Goal: Book appointment/travel/reservation

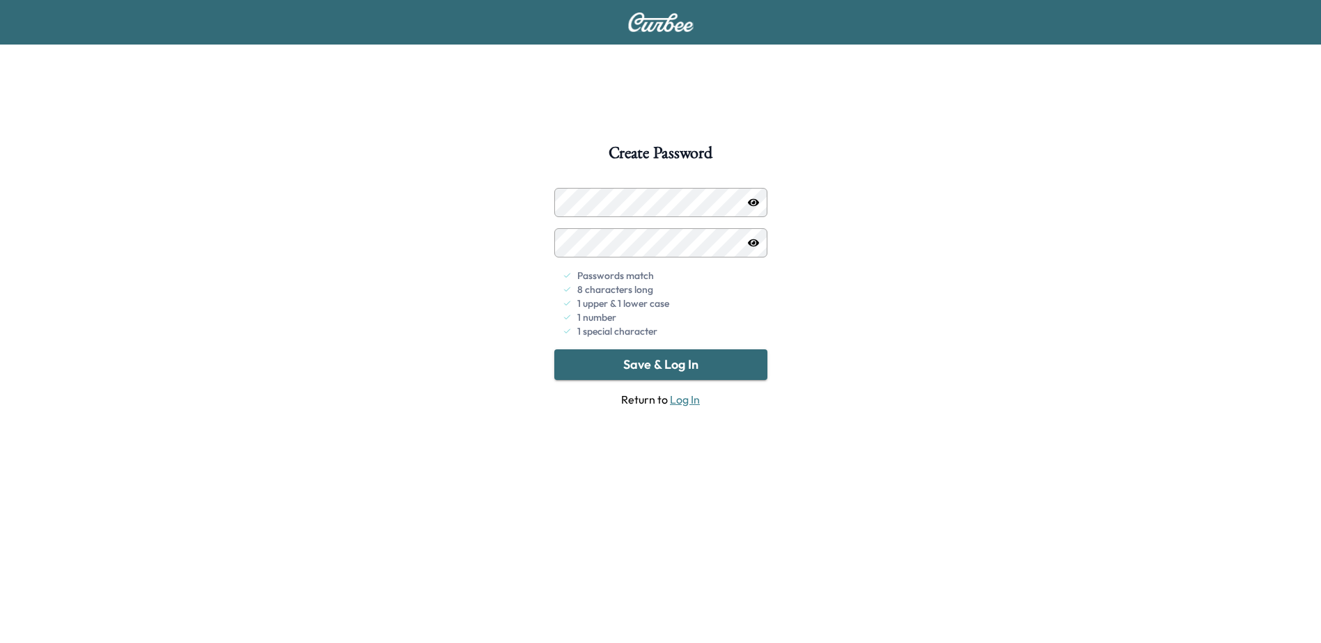
click at [687, 363] on button "Save & Log In" at bounding box center [660, 365] width 213 height 31
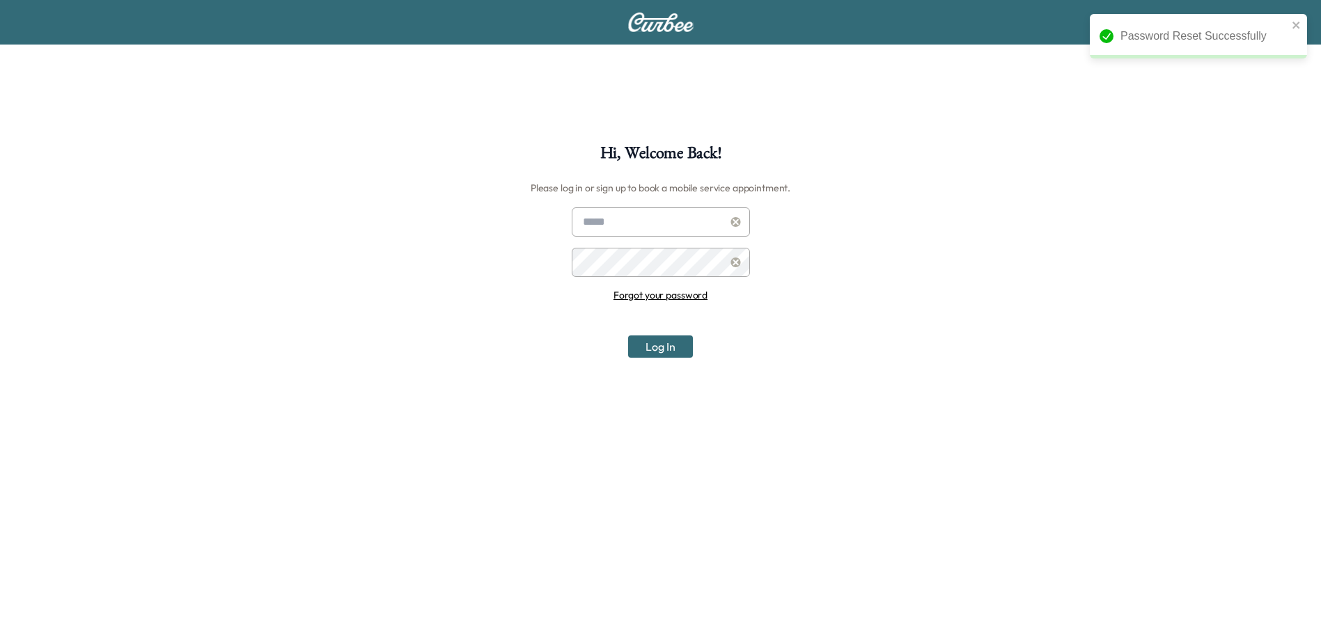
click at [648, 219] on input "text" at bounding box center [661, 222] width 178 height 29
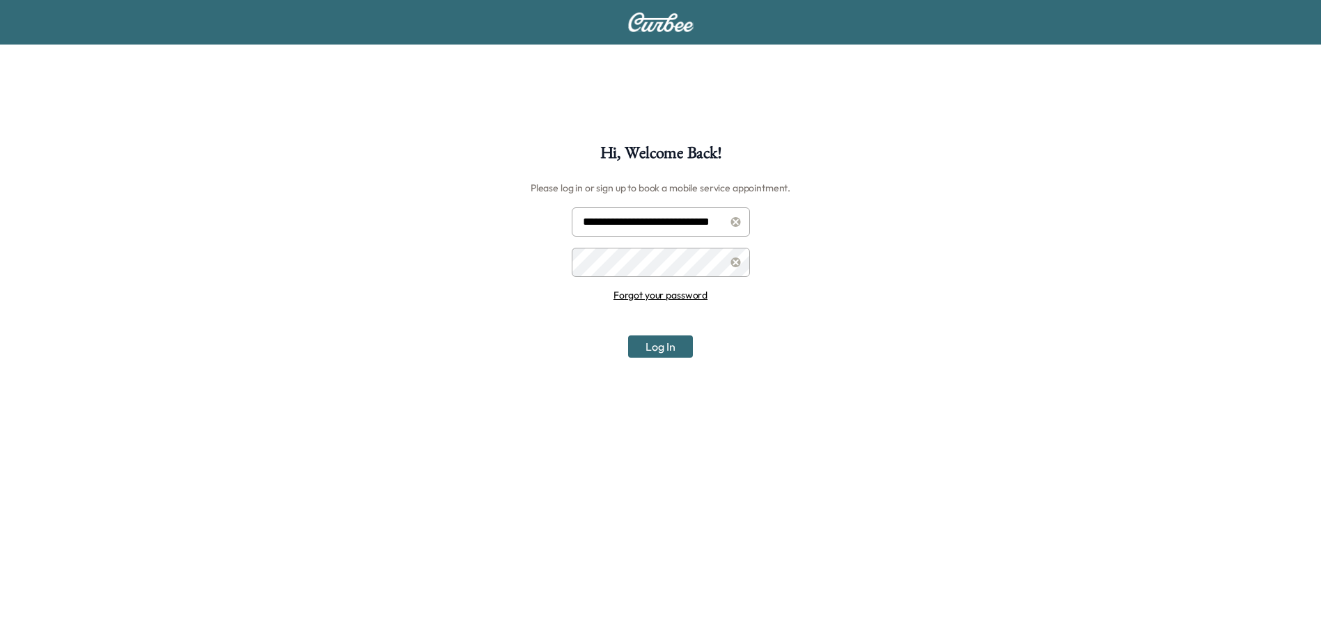
scroll to position [0, 1]
type input "**********"
click at [643, 343] on button "Log In" at bounding box center [660, 347] width 65 height 22
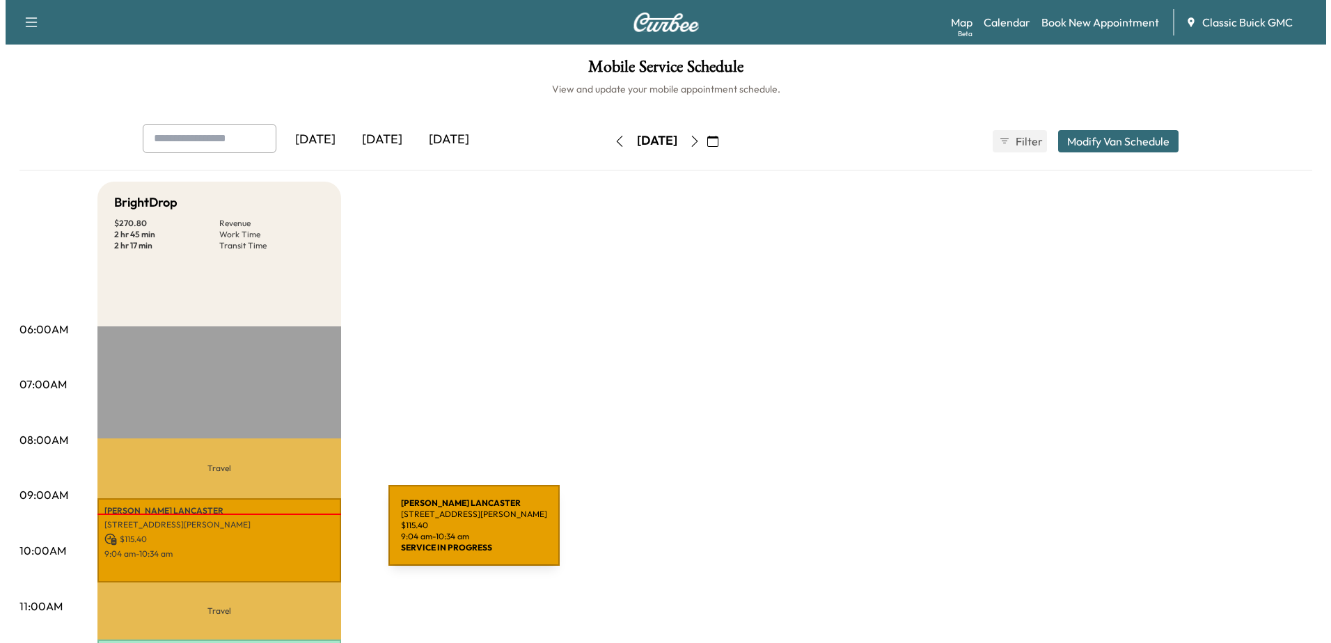
scroll to position [209, 0]
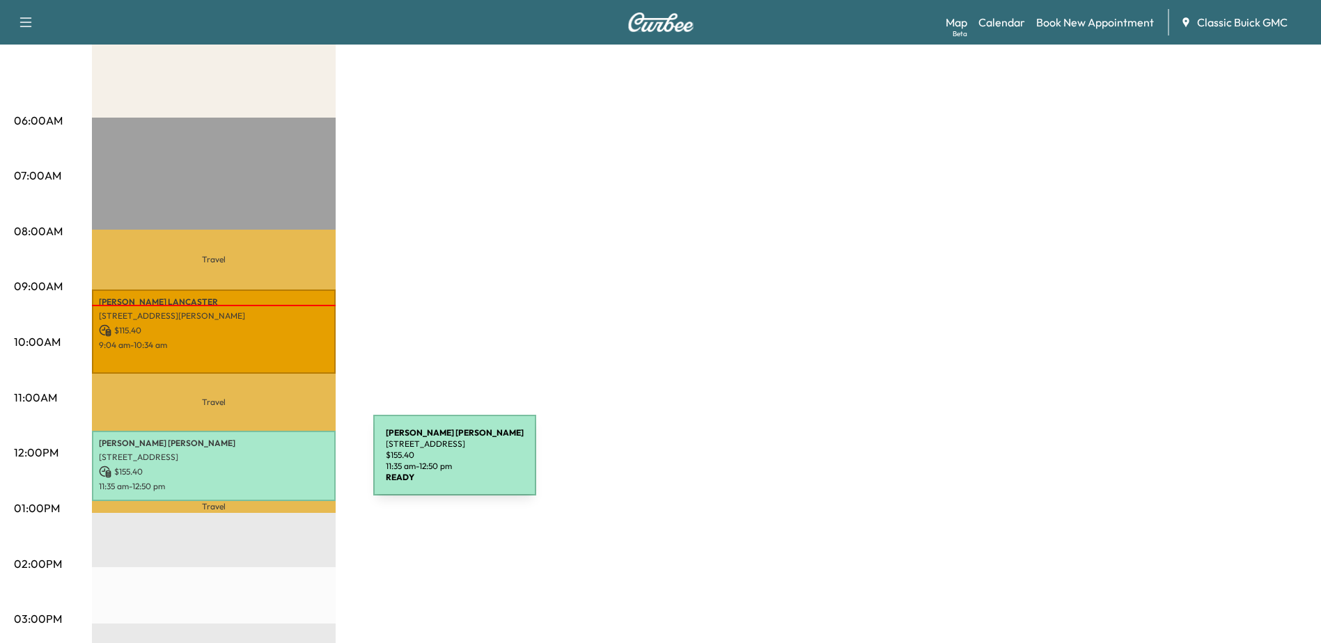
click at [269, 466] on p "$ 155.40" at bounding box center [214, 472] width 230 height 13
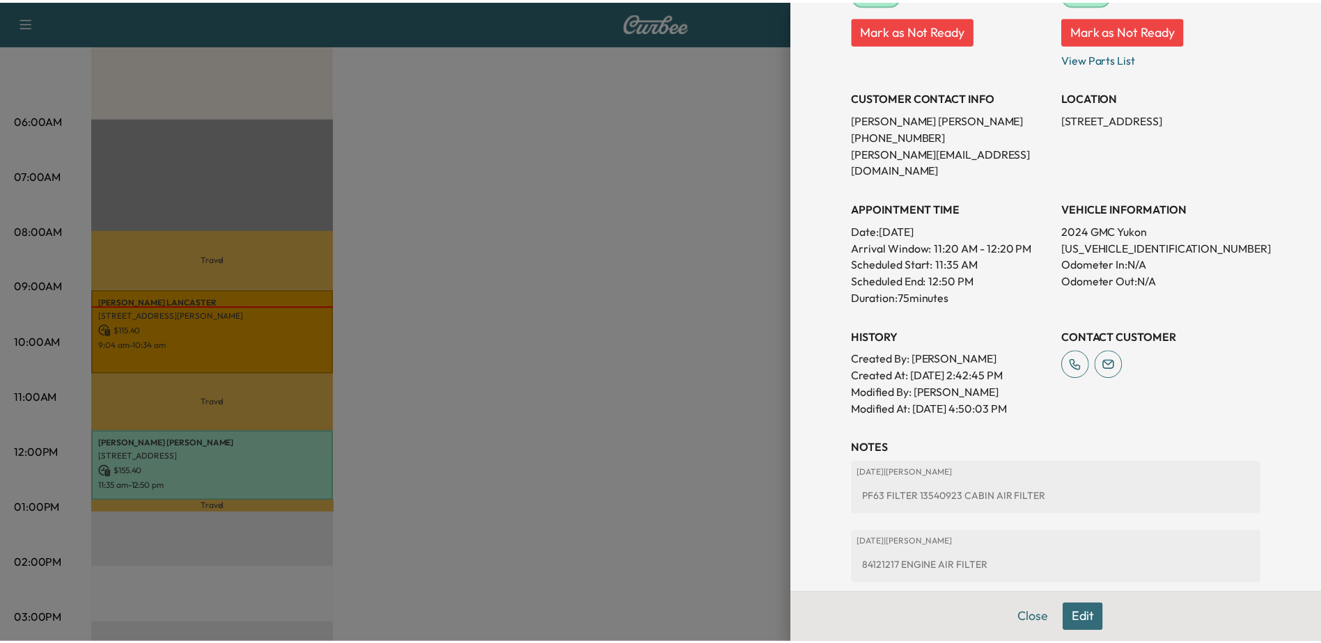
scroll to position [139, 0]
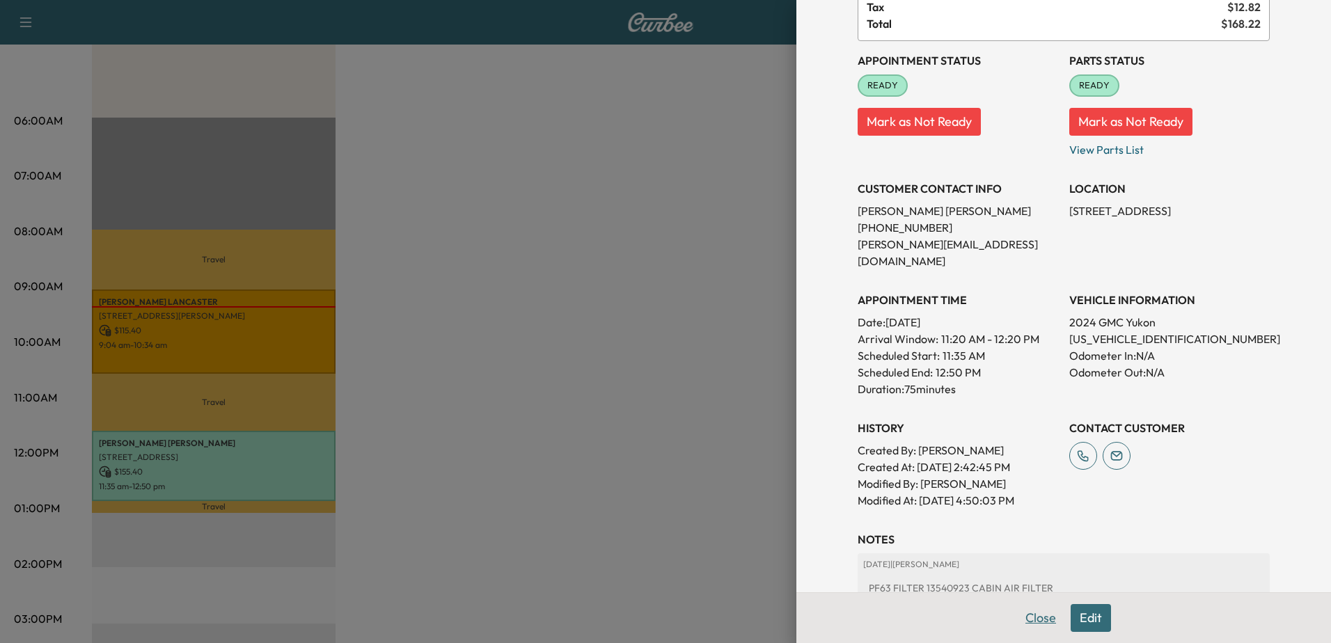
click at [1017, 620] on button "Close" at bounding box center [1041, 618] width 49 height 28
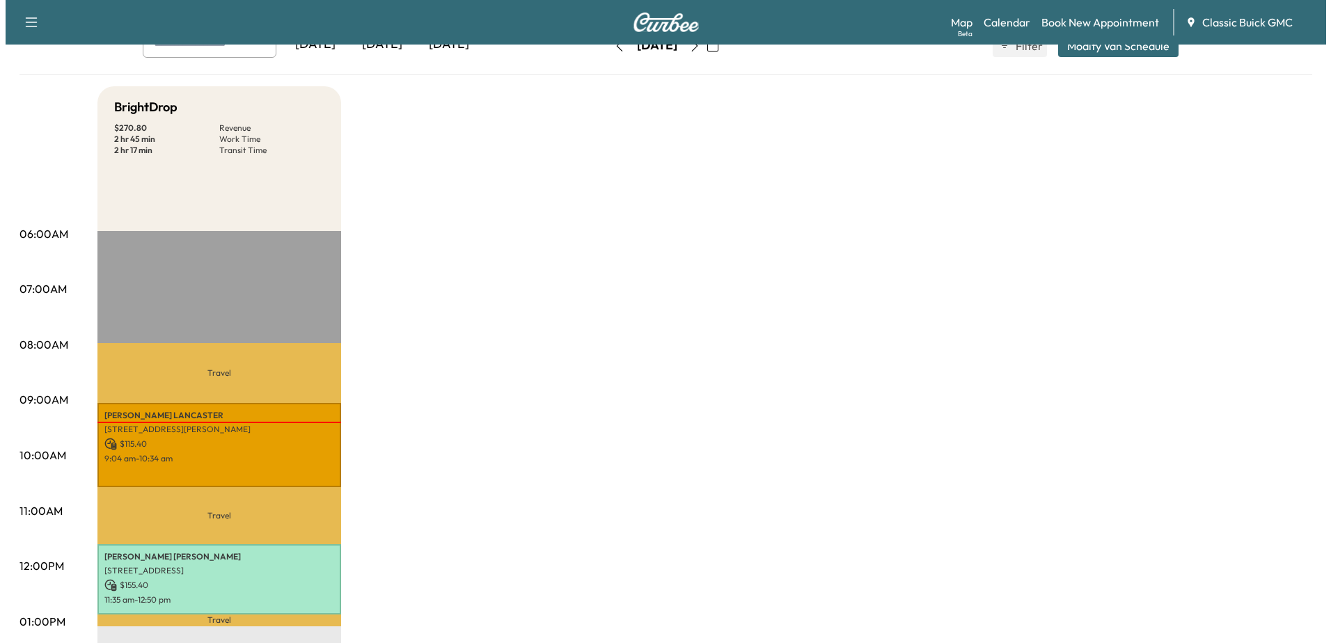
scroll to position [0, 0]
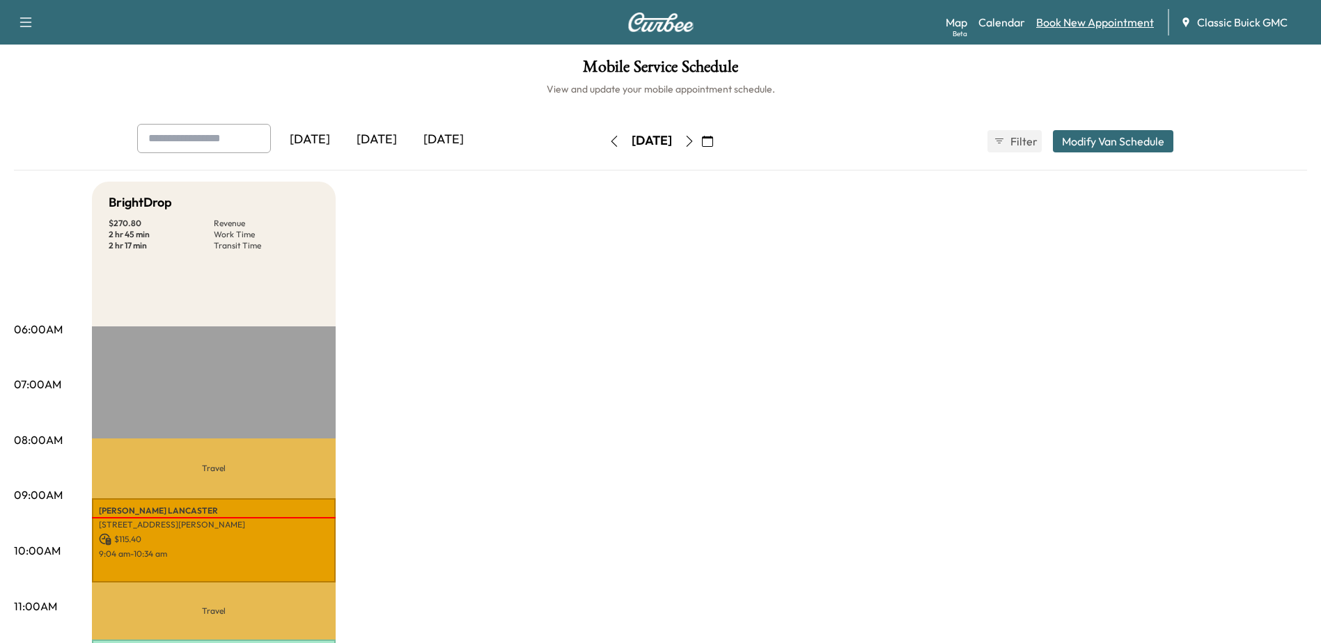
click at [1095, 24] on link "Book New Appointment" at bounding box center [1095, 22] width 118 height 17
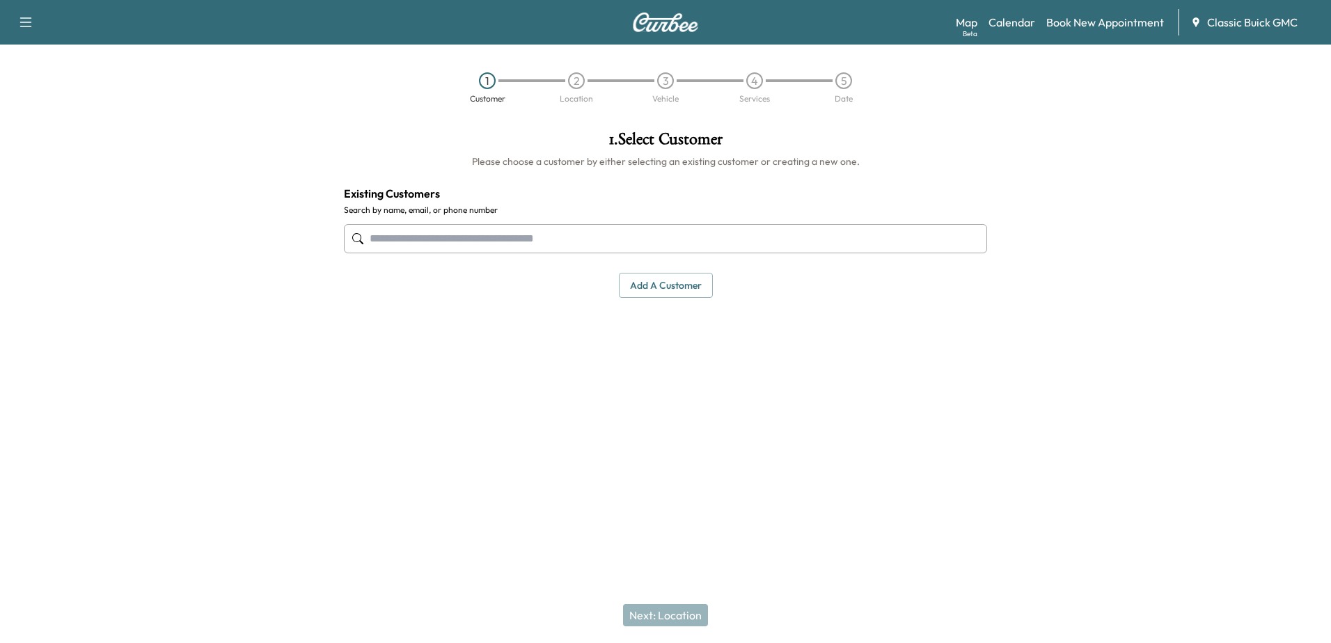
click at [688, 279] on button "Add a customer" at bounding box center [666, 286] width 94 height 26
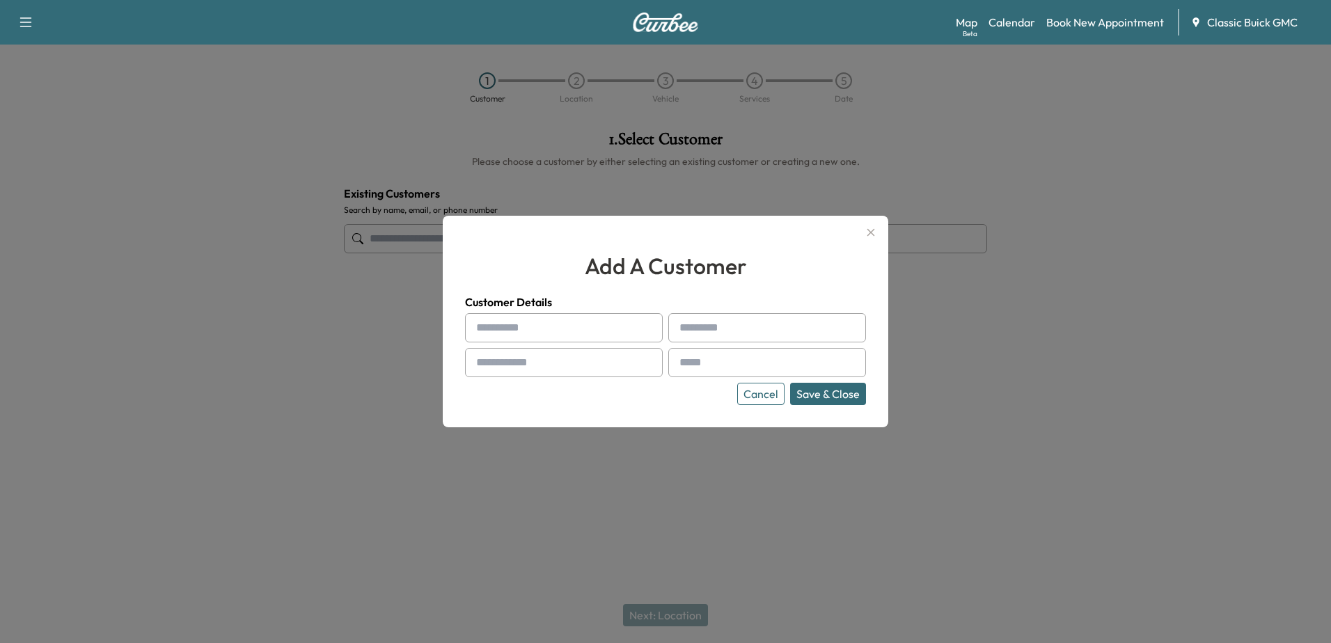
click at [625, 329] on input "text" at bounding box center [564, 327] width 198 height 29
type input "*****"
type input "********"
type input "**********"
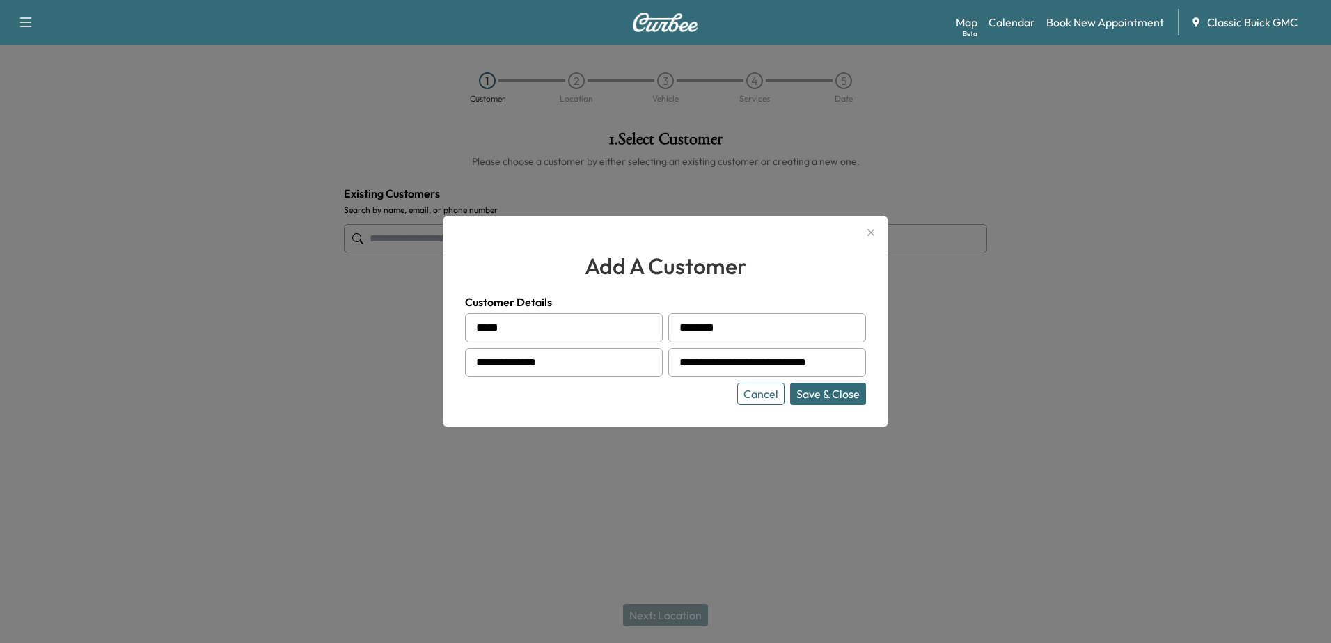
click at [646, 412] on div "**********" at bounding box center [666, 322] width 446 height 212
click at [823, 396] on button "Save & Close" at bounding box center [828, 394] width 76 height 22
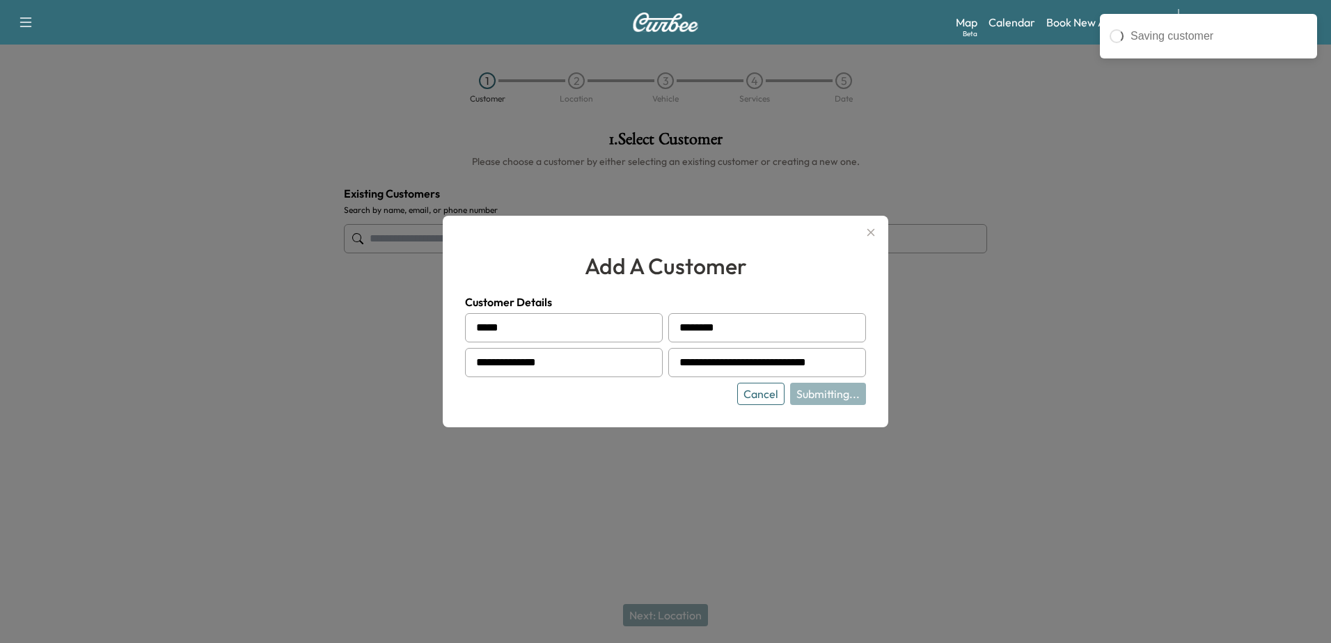
type input "**********"
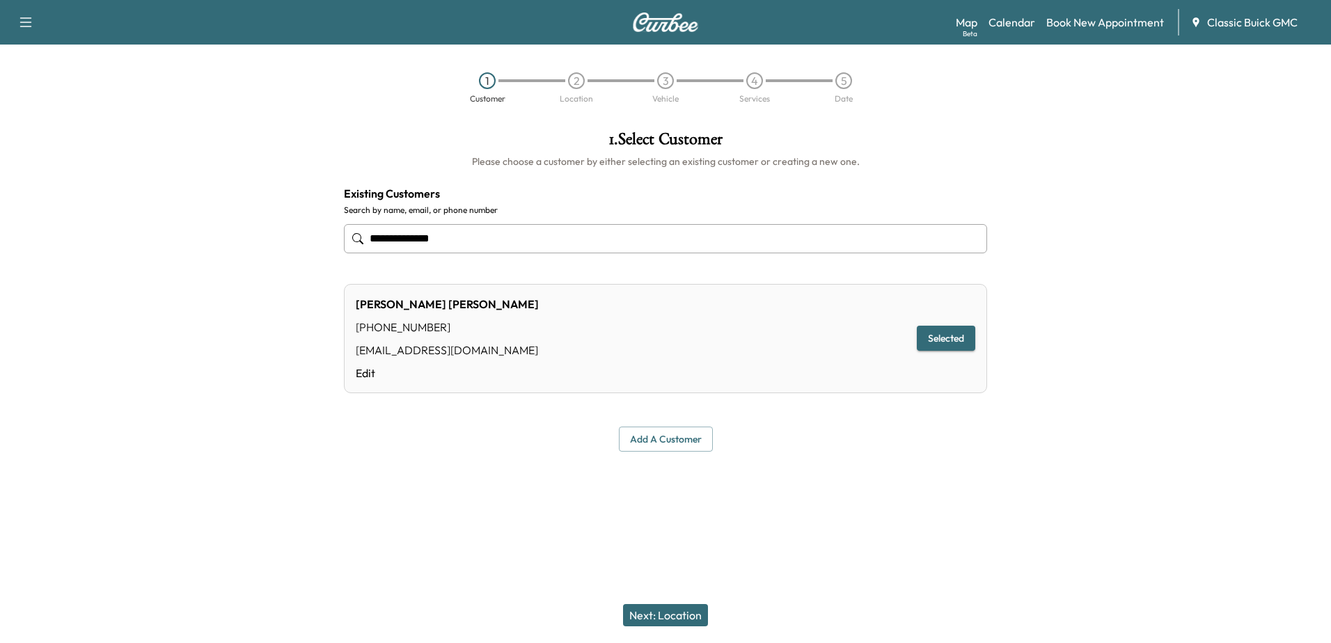
click at [689, 613] on button "Next: Location" at bounding box center [665, 615] width 85 height 22
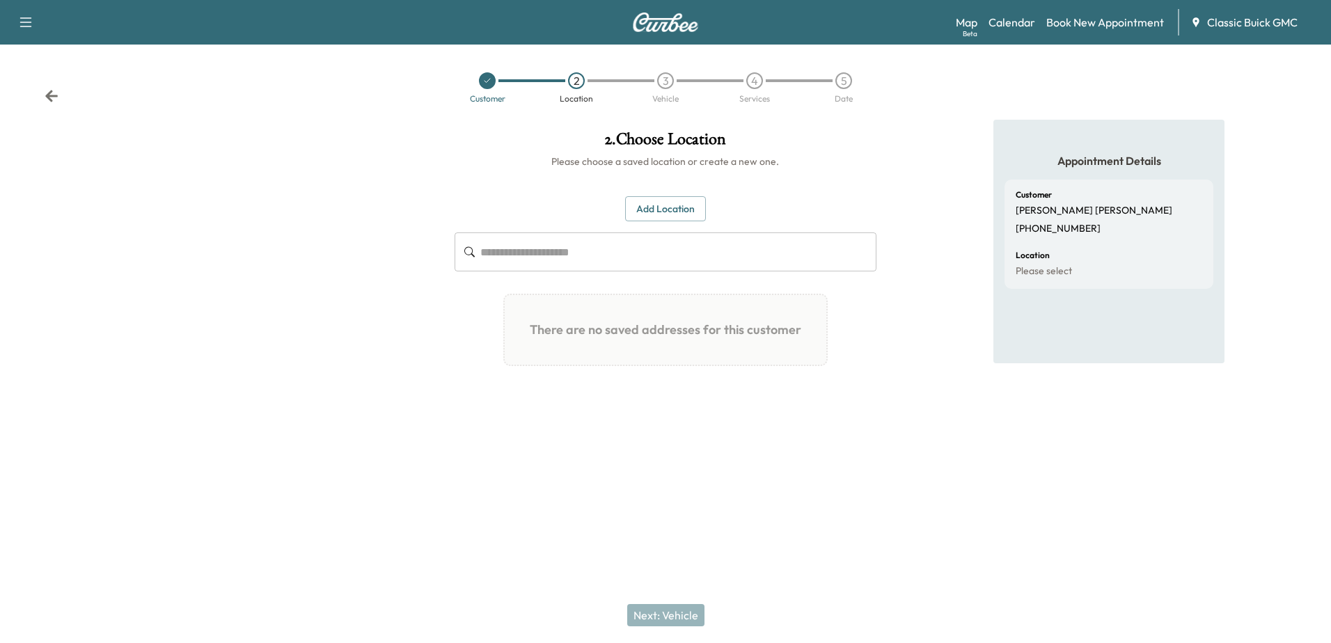
click at [686, 212] on button "Add Location" at bounding box center [665, 209] width 81 height 26
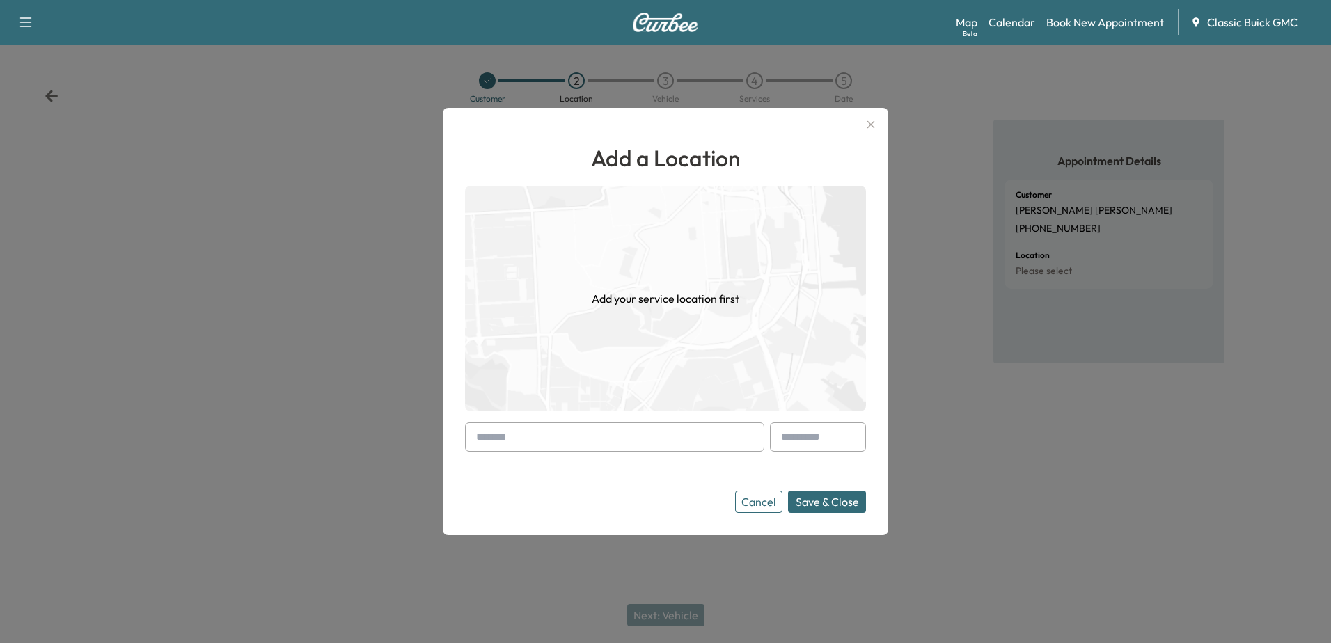
click at [616, 442] on input "text" at bounding box center [614, 437] width 299 height 29
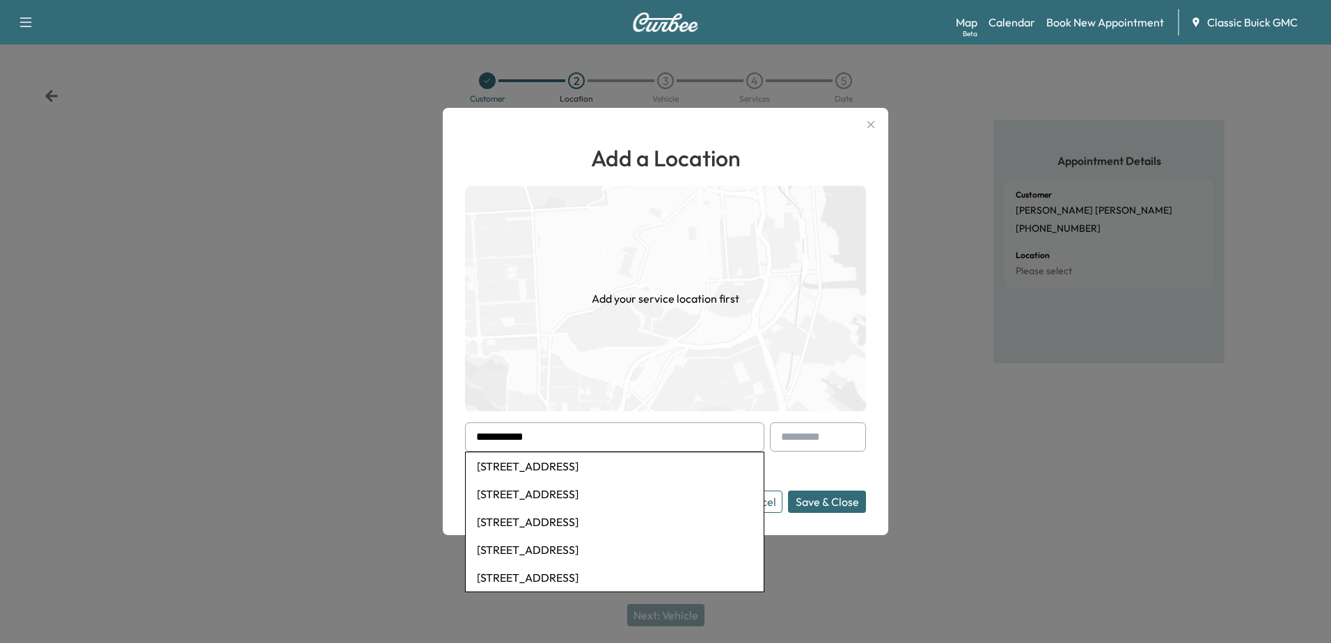
click at [682, 462] on li "7920 Londonderry Drive, Fort Worth, TX, USA" at bounding box center [615, 467] width 298 height 28
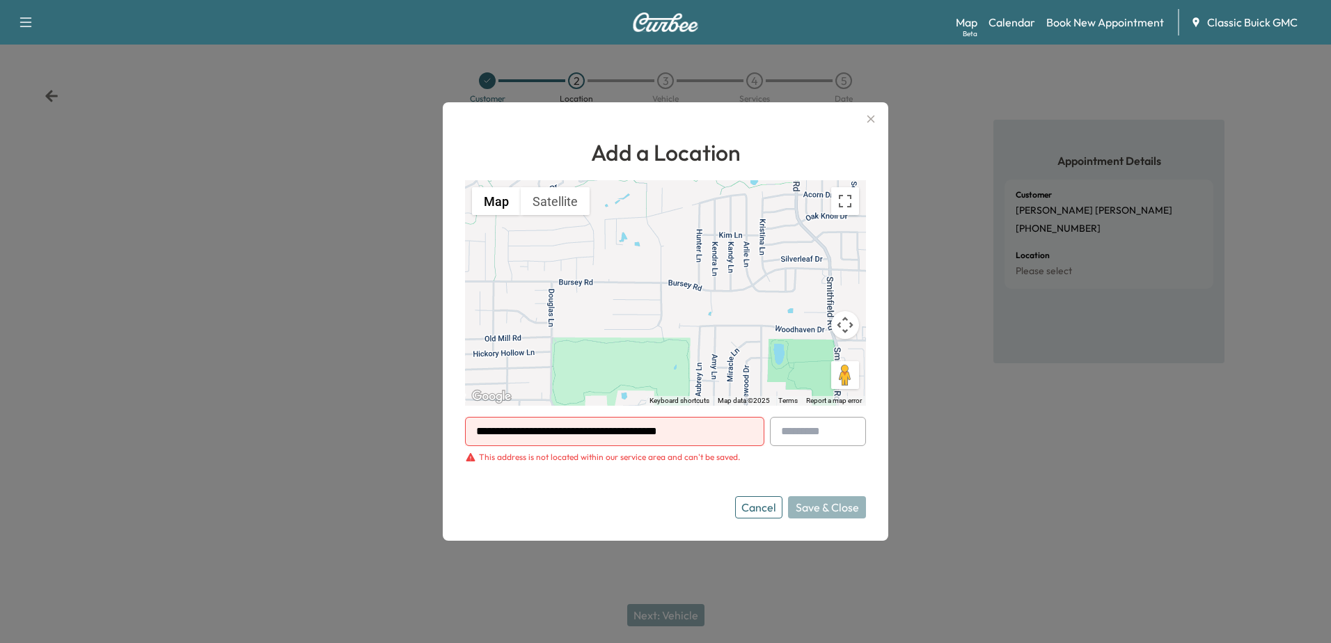
click at [717, 439] on input "**********" at bounding box center [614, 431] width 299 height 29
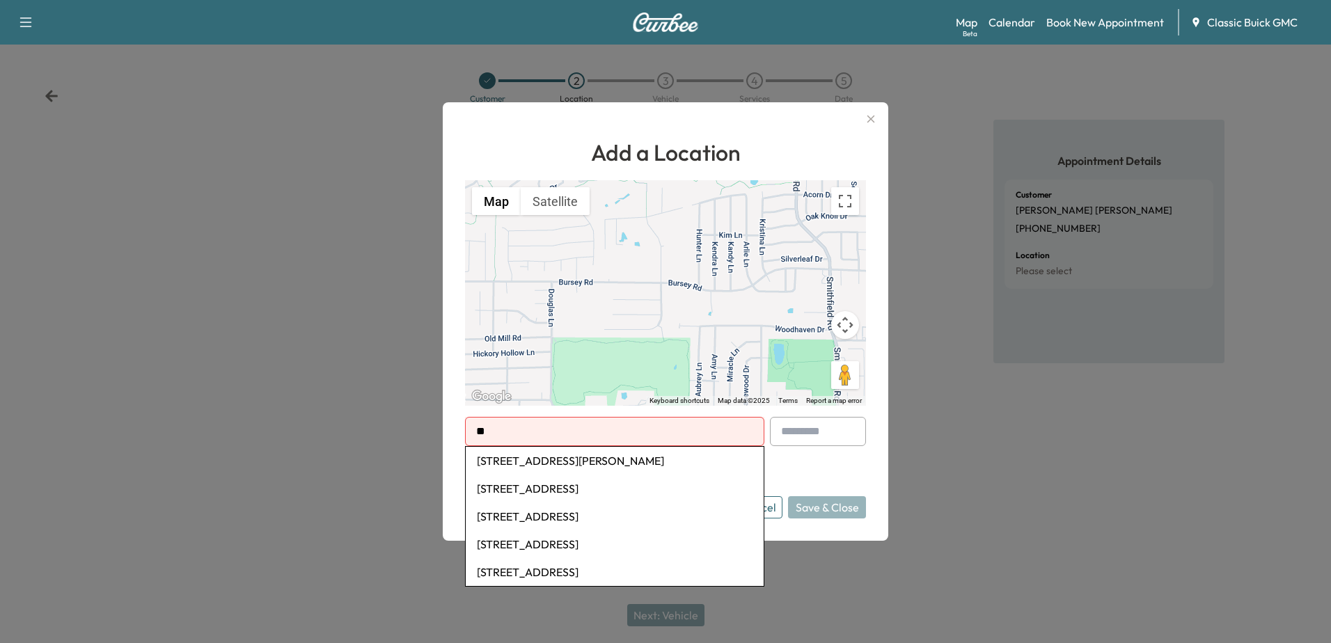
type input "*"
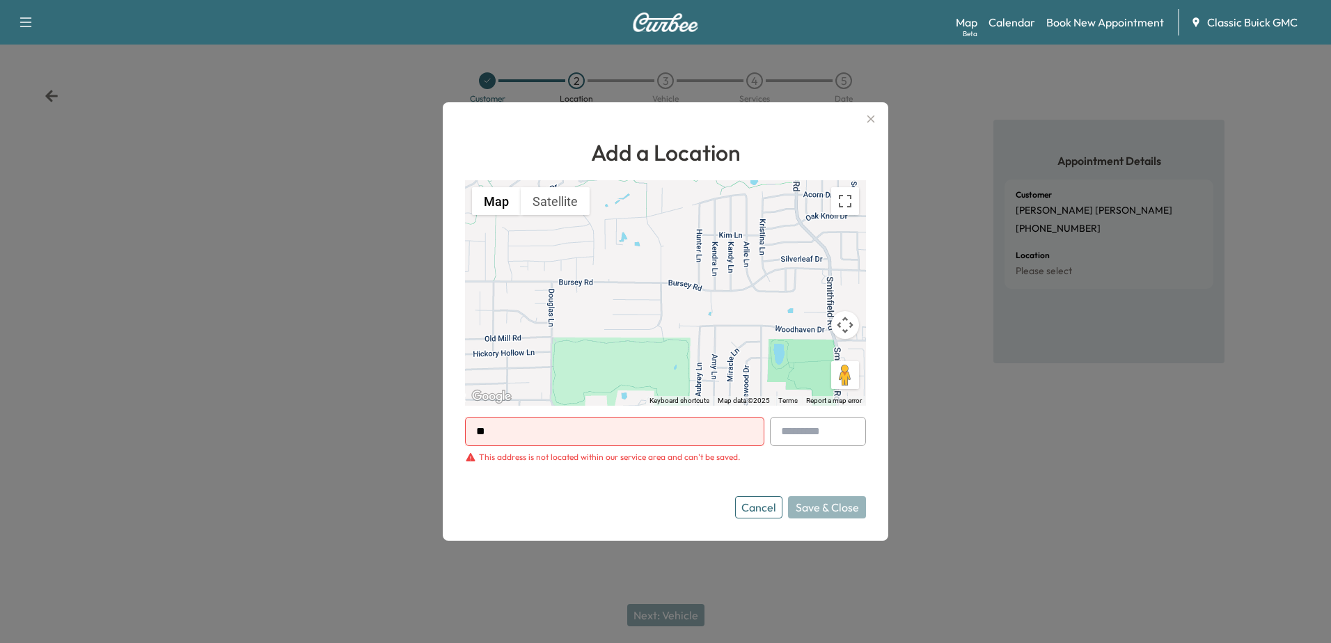
type input "*"
click at [756, 507] on button "Cancel" at bounding box center [758, 508] width 47 height 22
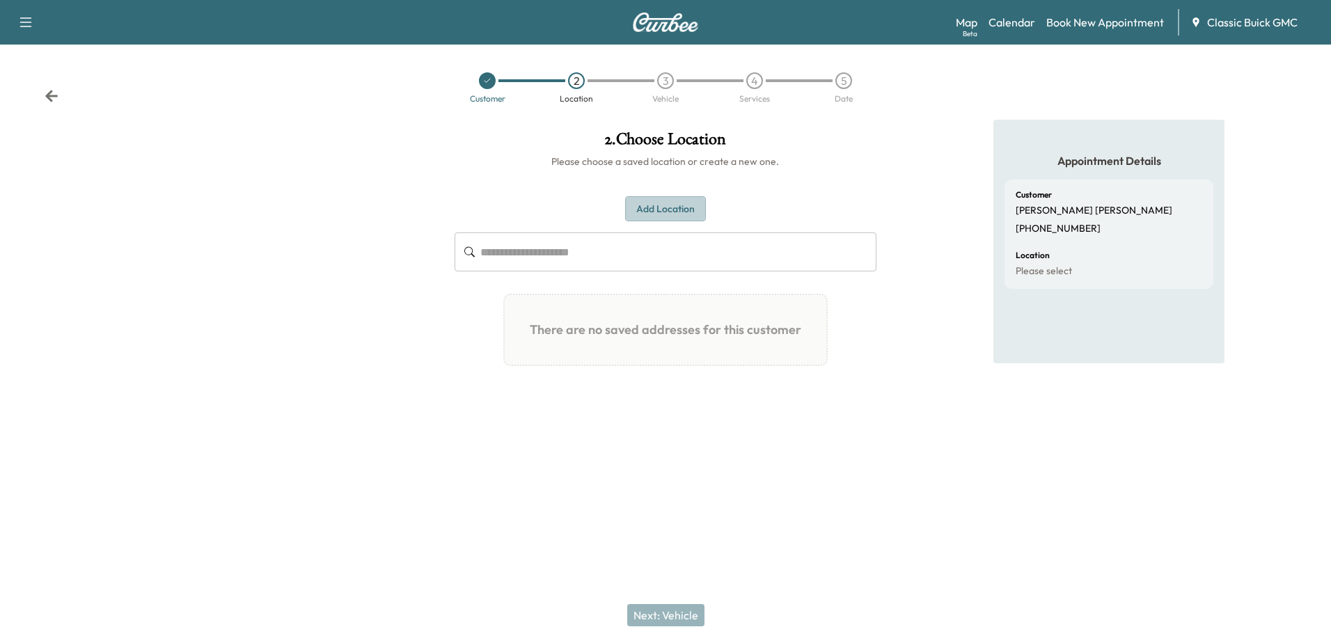
click at [661, 211] on button "Add Location" at bounding box center [665, 209] width 81 height 26
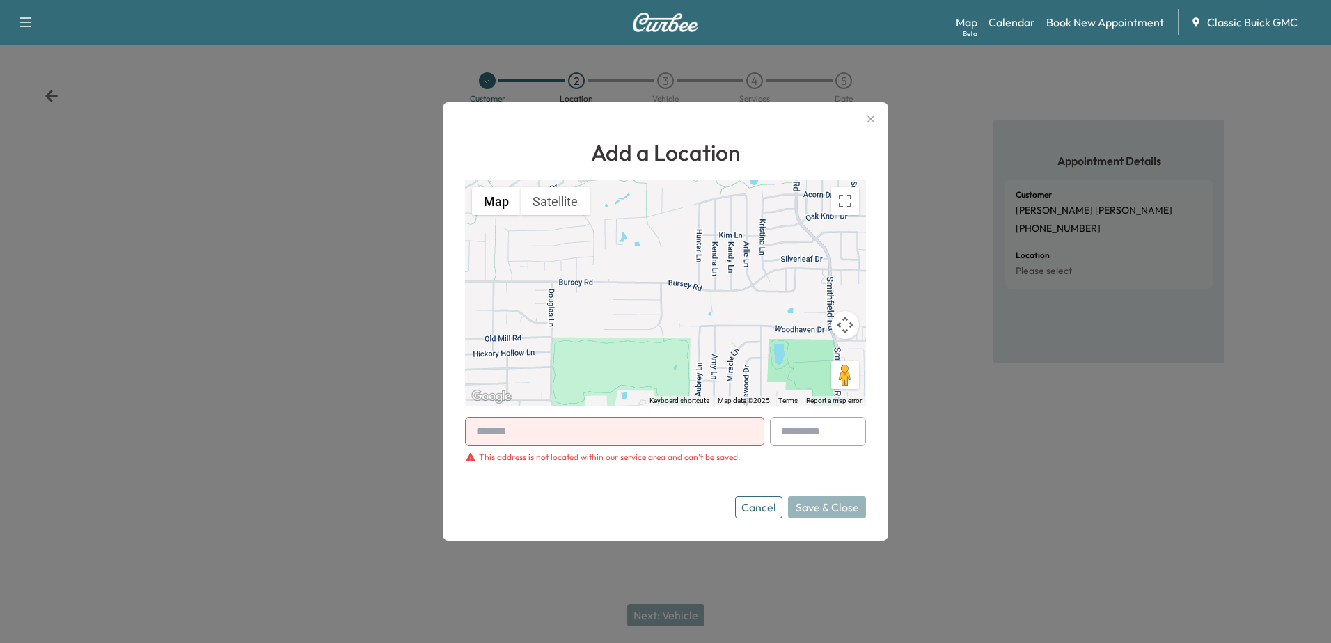
click at [584, 434] on input "text" at bounding box center [614, 431] width 299 height 29
type input "*"
type input "*****"
click at [770, 513] on button "Cancel" at bounding box center [758, 508] width 47 height 22
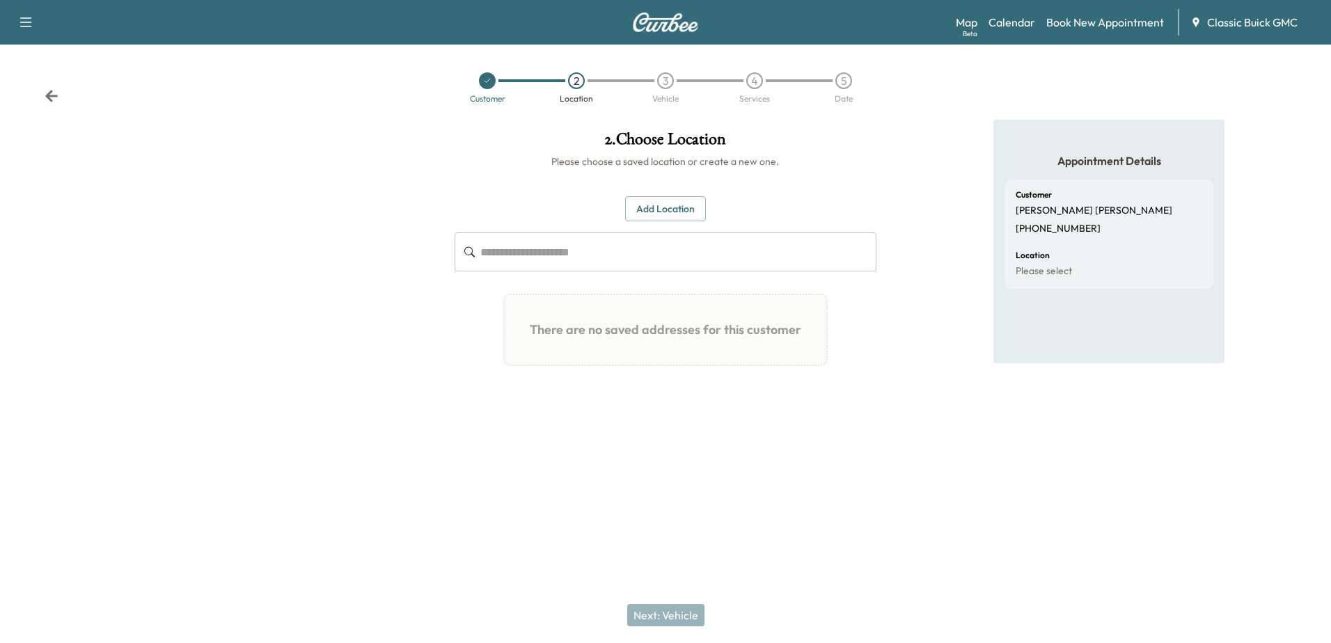
click at [490, 80] on icon at bounding box center [487, 81] width 8 height 8
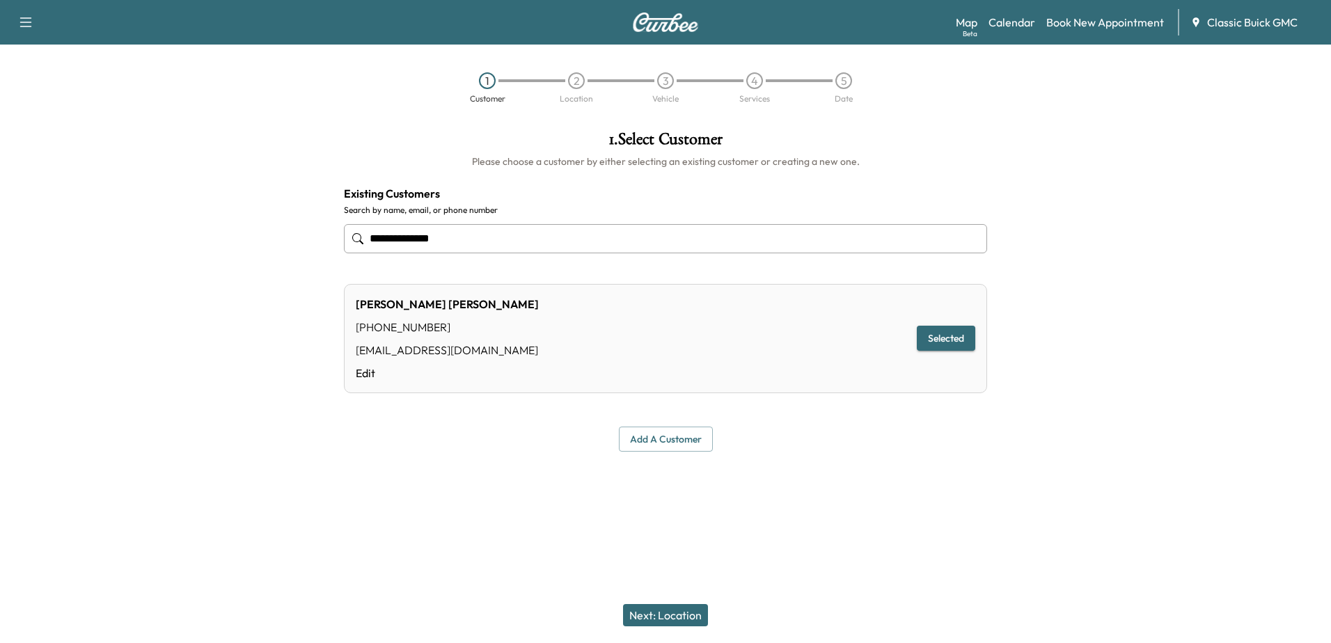
click at [680, 613] on button "Next: Location" at bounding box center [665, 615] width 85 height 22
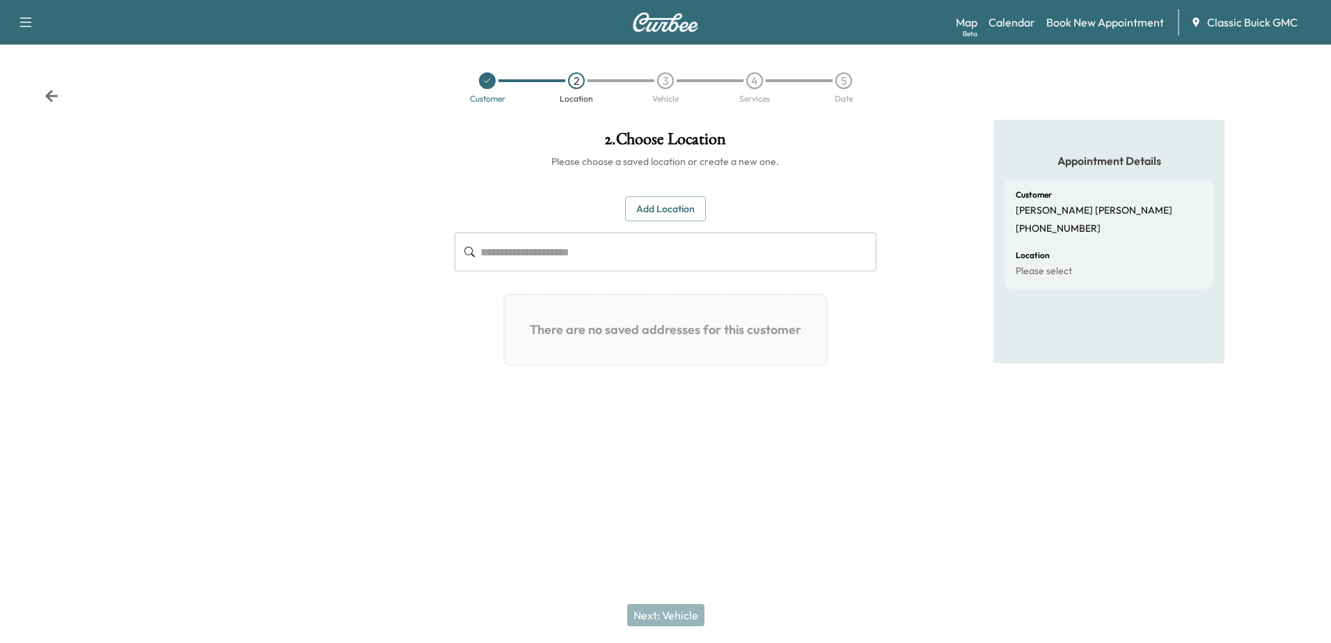
click at [680, 210] on button "Add Location" at bounding box center [665, 209] width 81 height 26
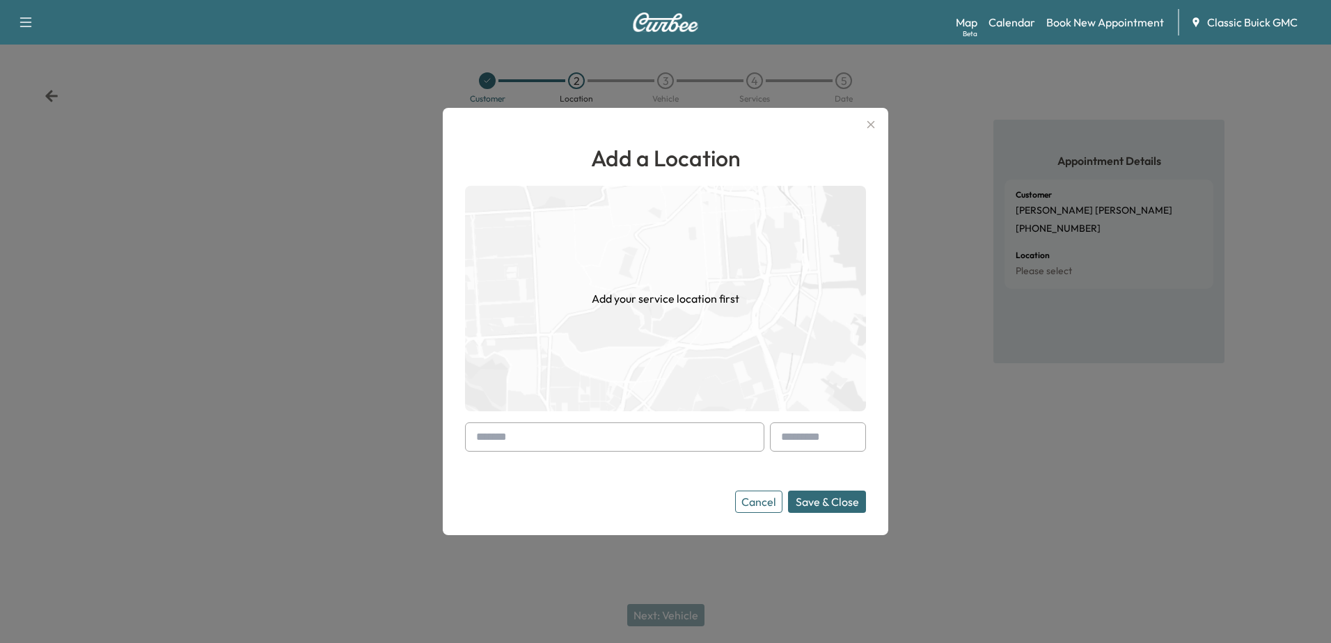
click at [586, 445] on input "text" at bounding box center [614, 437] width 299 height 29
click at [788, 491] on button "Save & Close" at bounding box center [827, 502] width 78 height 22
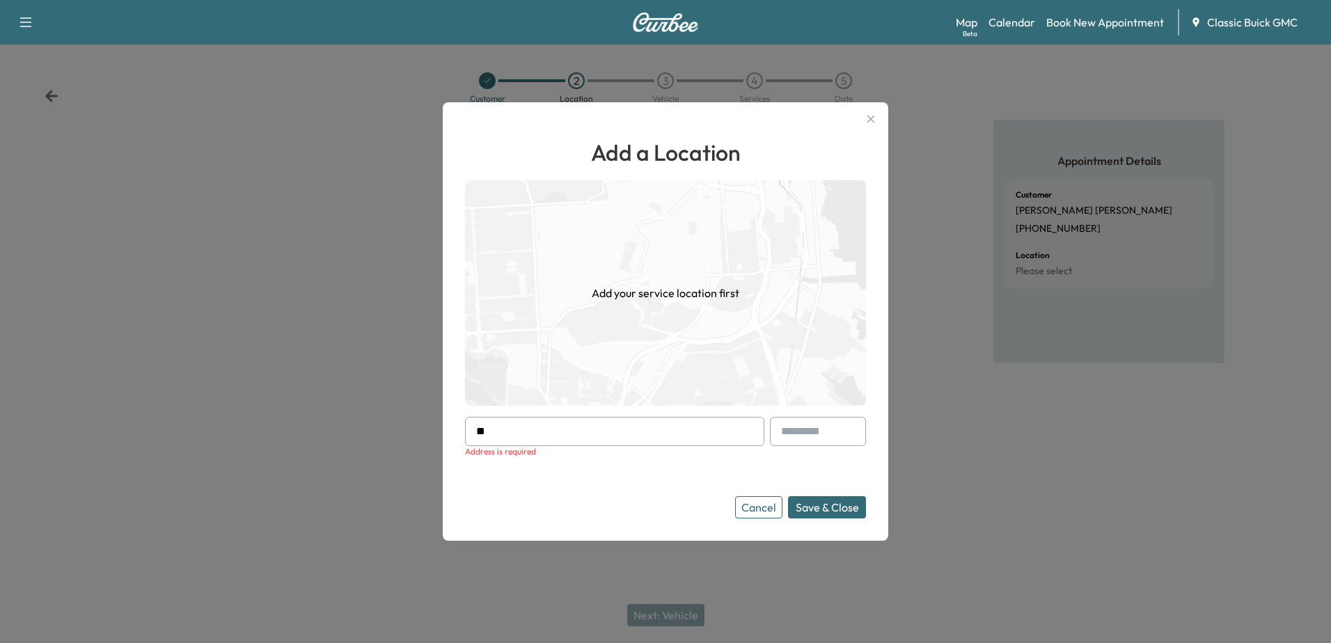
type input "*"
type input "****"
click at [749, 509] on button "Cancel" at bounding box center [758, 508] width 47 height 22
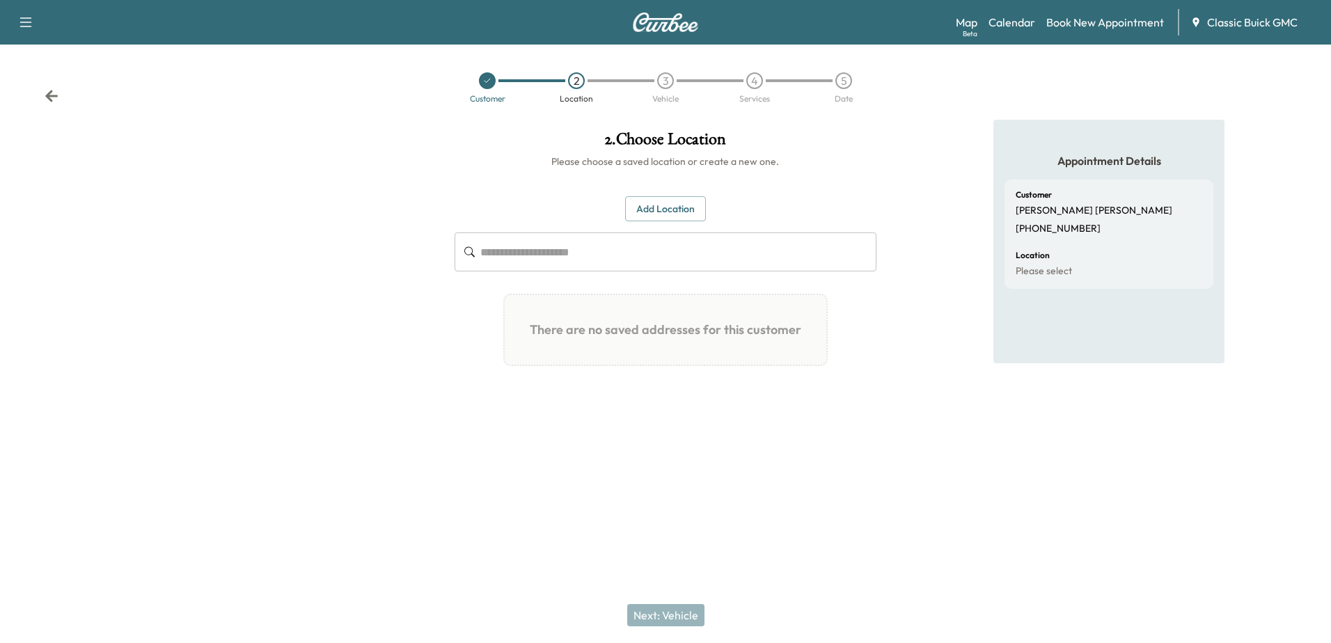
click at [490, 89] on div "Customer" at bounding box center [487, 87] width 89 height 31
click at [486, 86] on div at bounding box center [487, 80] width 17 height 17
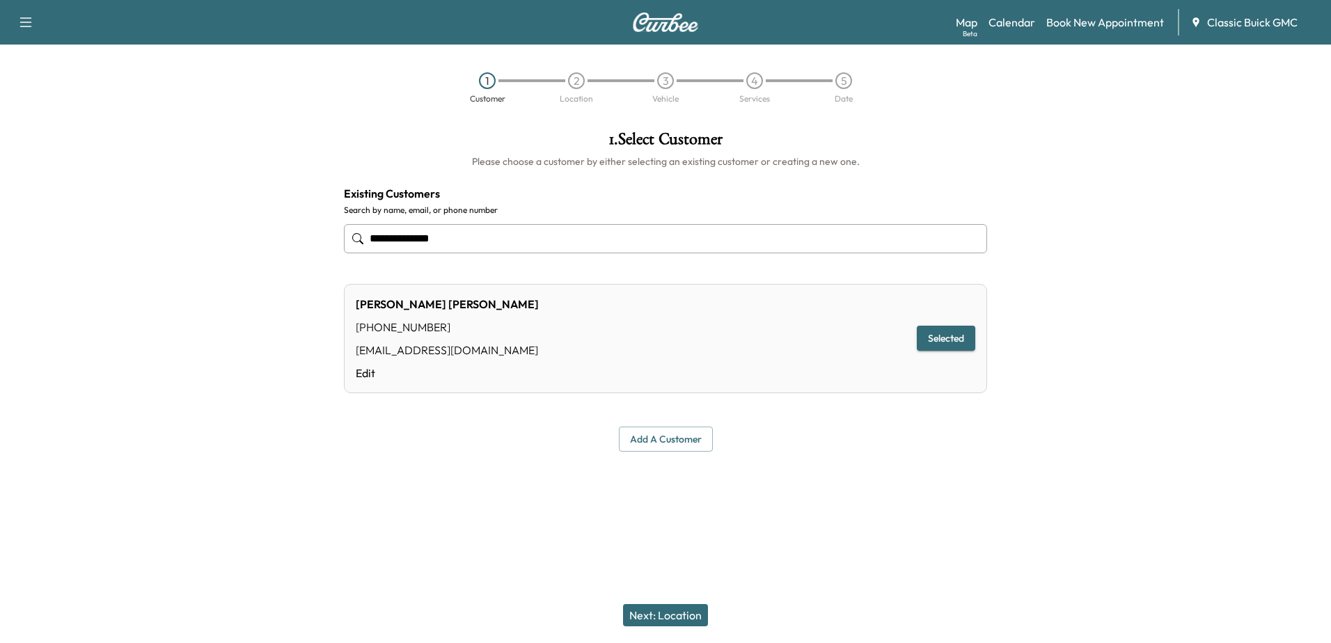
click at [682, 616] on button "Next: Location" at bounding box center [665, 615] width 85 height 22
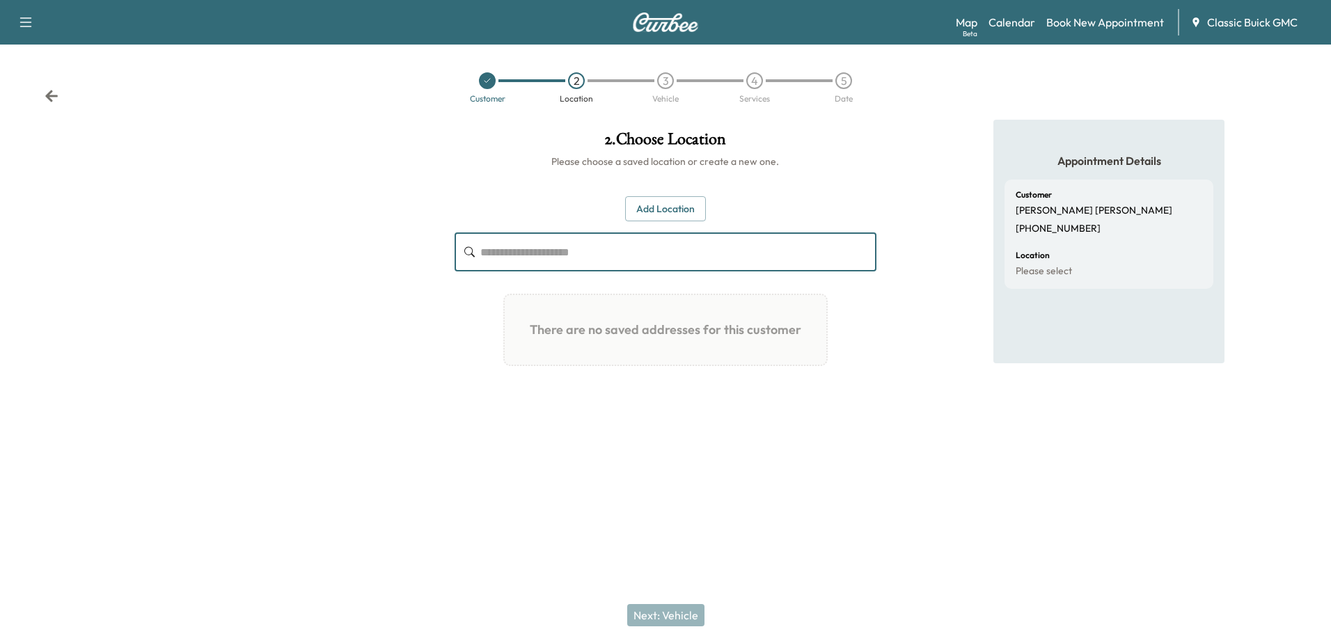
click at [618, 256] on input "text" at bounding box center [678, 252] width 396 height 39
click at [652, 200] on button "Add Location" at bounding box center [665, 209] width 81 height 26
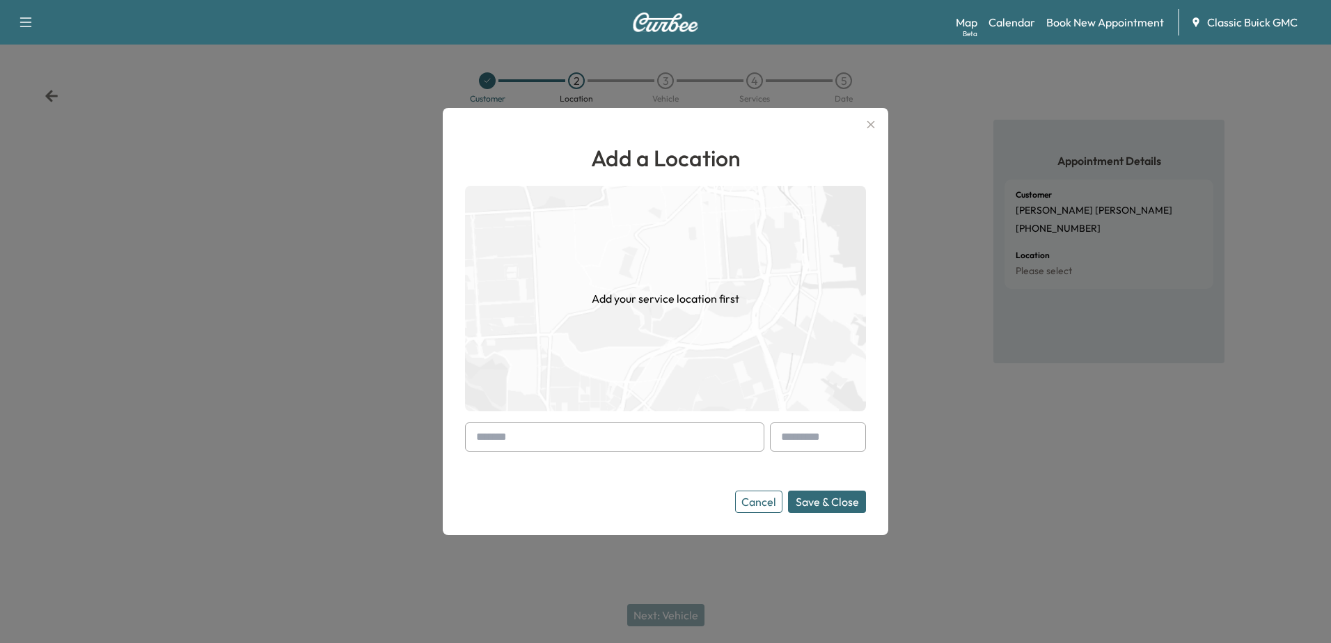
click at [601, 446] on input "text" at bounding box center [614, 437] width 299 height 29
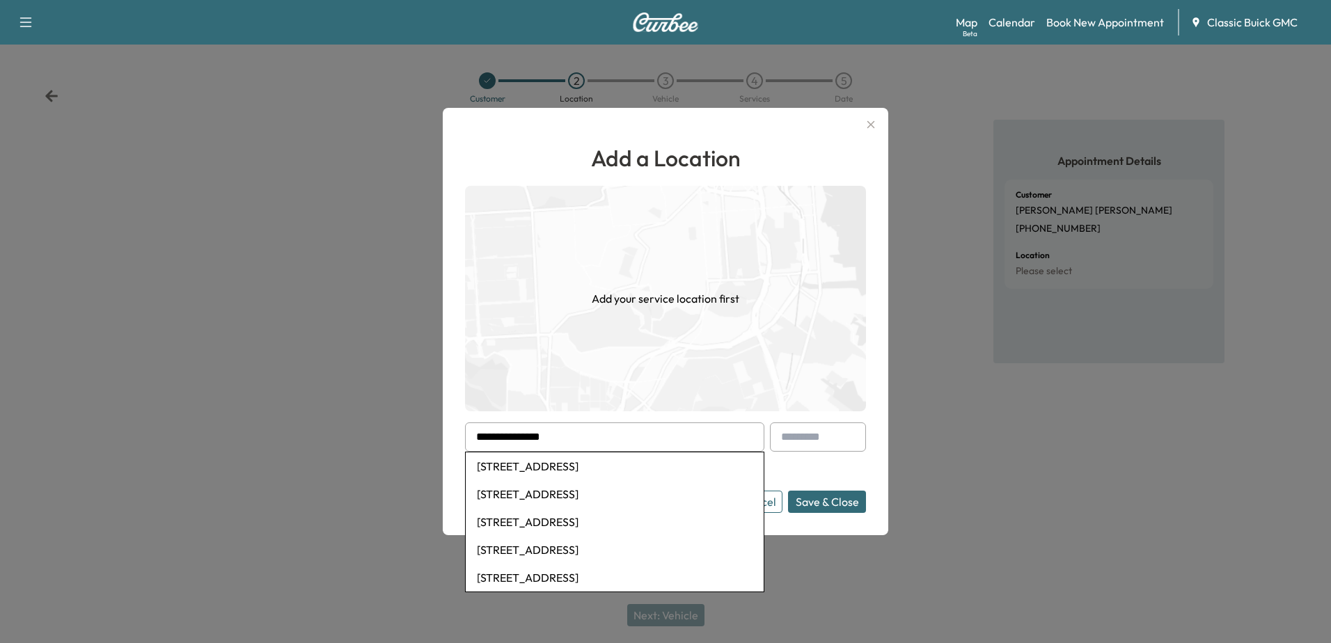
click at [627, 466] on li "1003 Georgeland Drive, Duncanville, TX, USA" at bounding box center [615, 467] width 298 height 28
type input "**********"
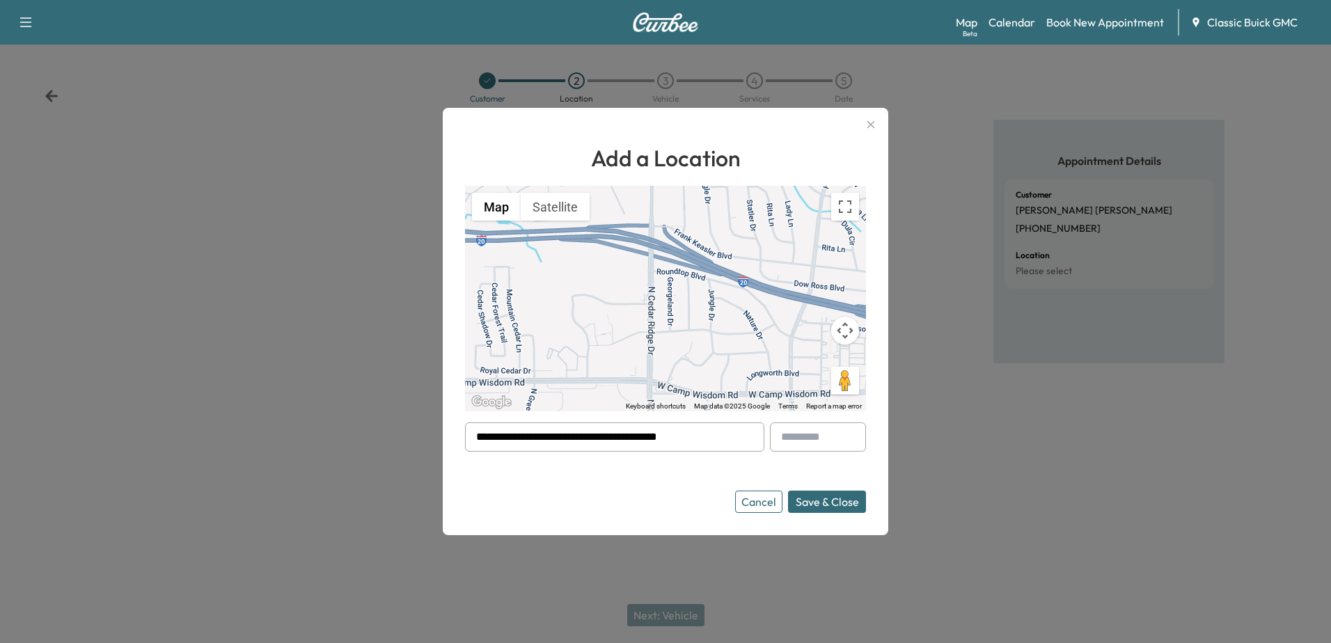
click at [805, 493] on button "Save & Close" at bounding box center [827, 502] width 78 height 22
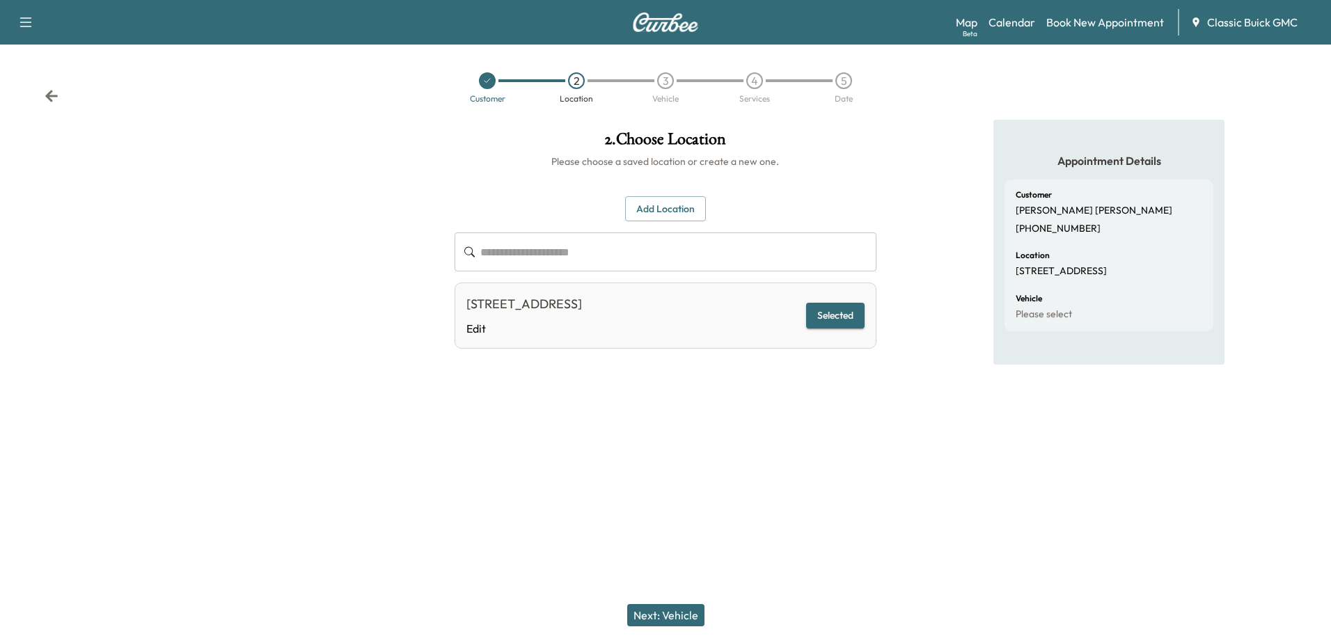
click at [661, 620] on button "Next: Vehicle" at bounding box center [665, 615] width 77 height 22
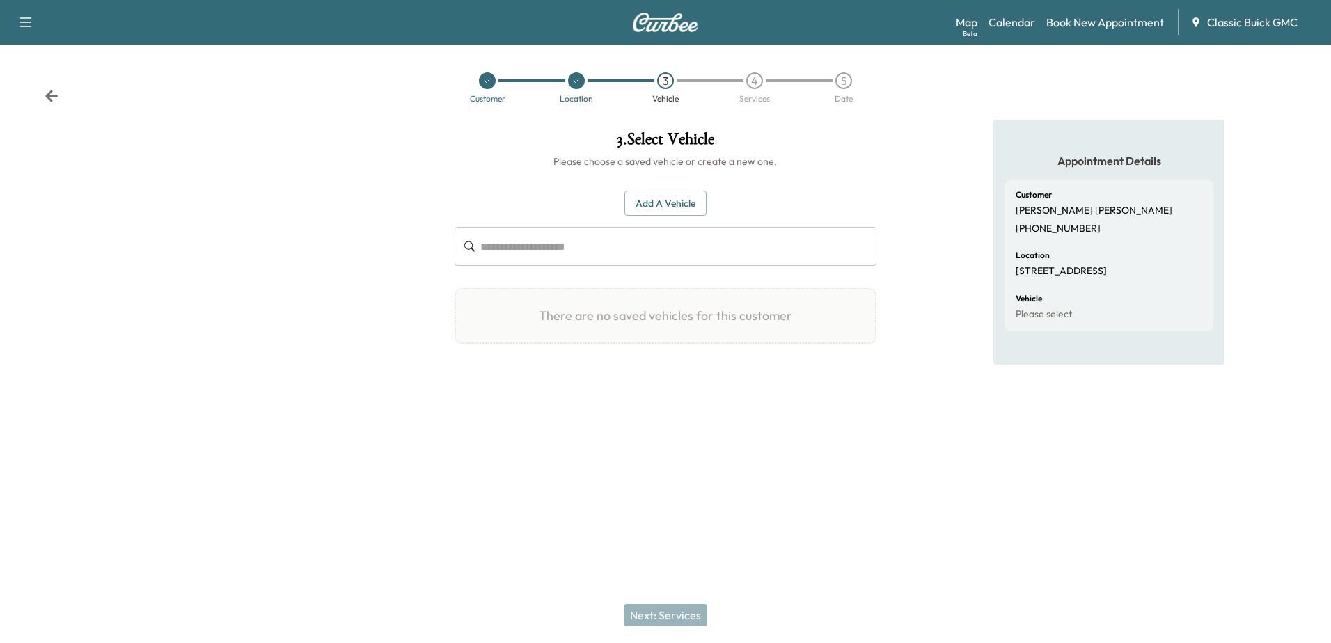
click at [664, 205] on button "Add a Vehicle" at bounding box center [666, 204] width 82 height 26
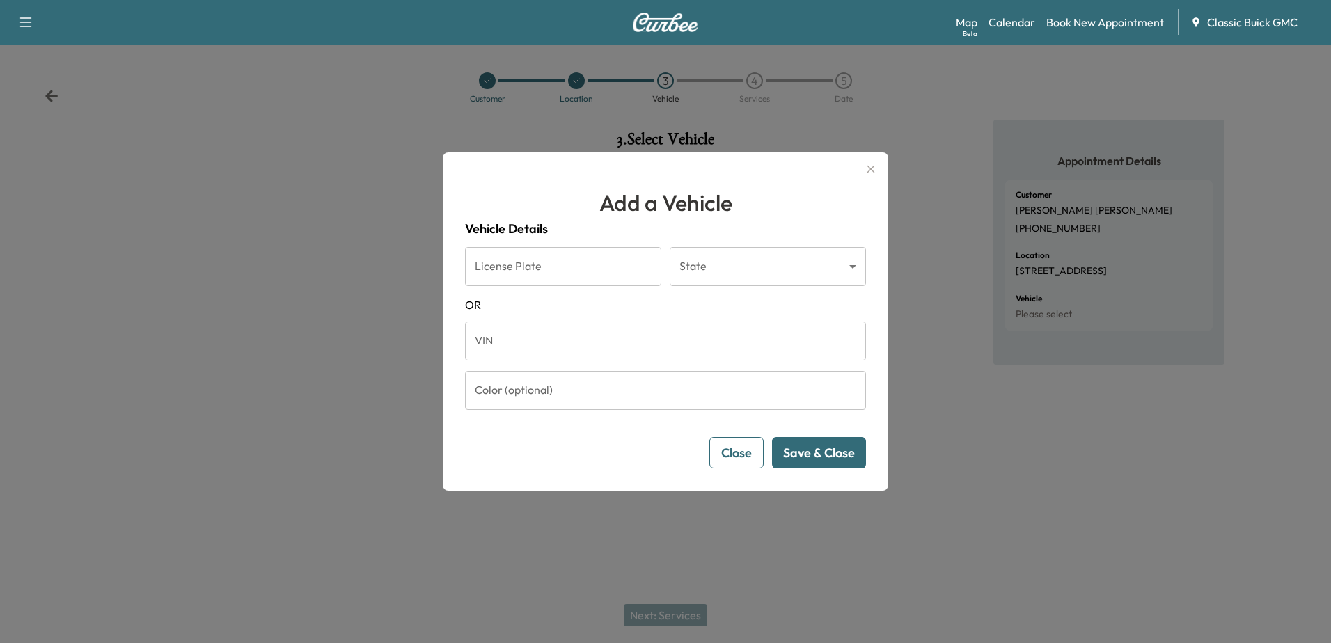
click at [517, 256] on div "License Plate License Plate" at bounding box center [563, 266] width 196 height 39
type input "*******"
click at [744, 258] on body "Support Log Out Map Beta Calendar Book New Appointment Classic Buick GMC Custom…" at bounding box center [665, 321] width 1331 height 643
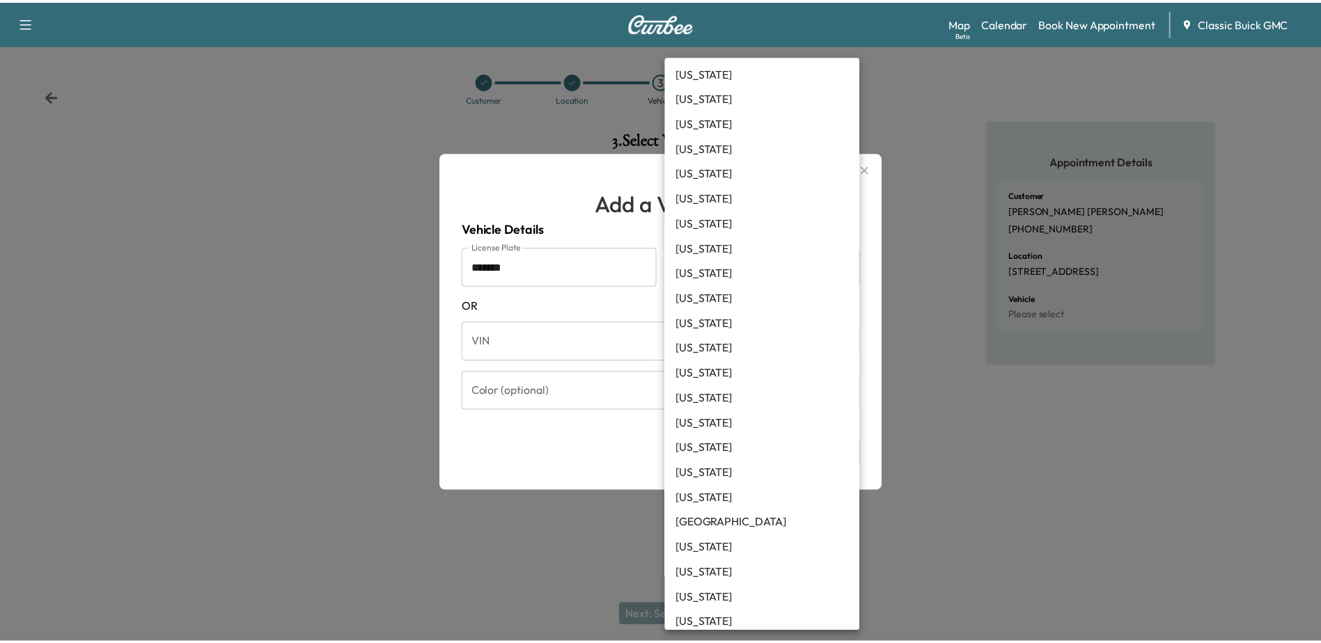
scroll to position [905, 0]
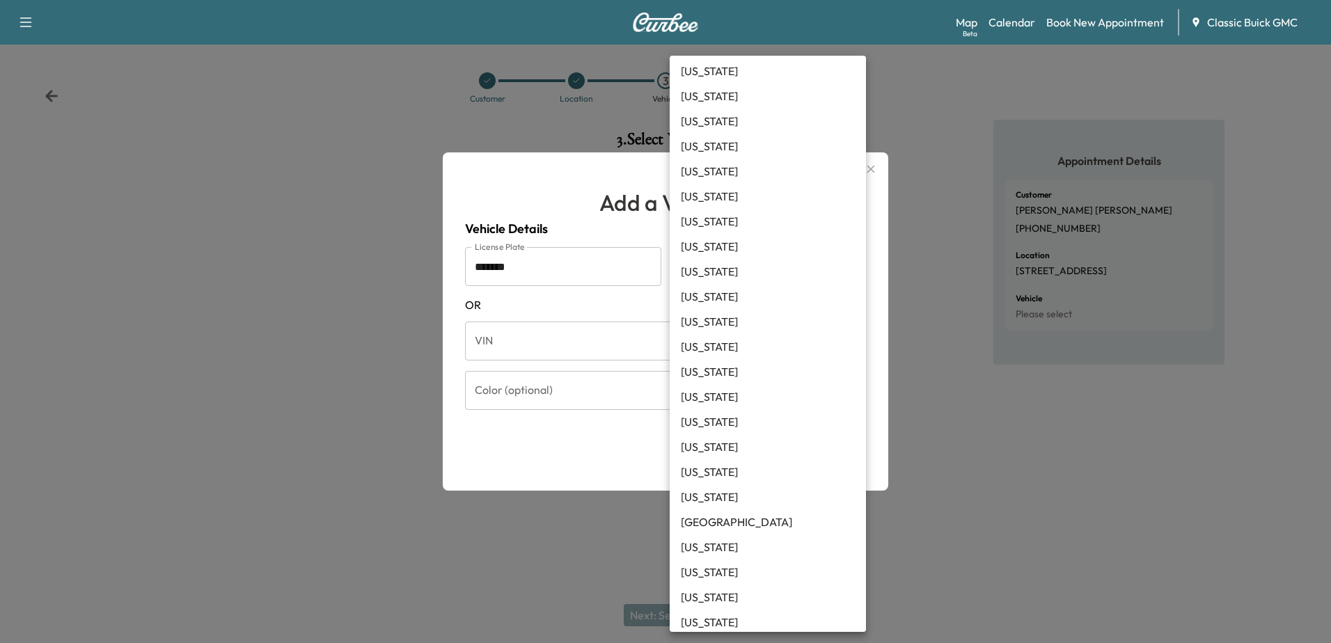
click at [740, 448] on li "Texas" at bounding box center [768, 447] width 196 height 25
type input "**"
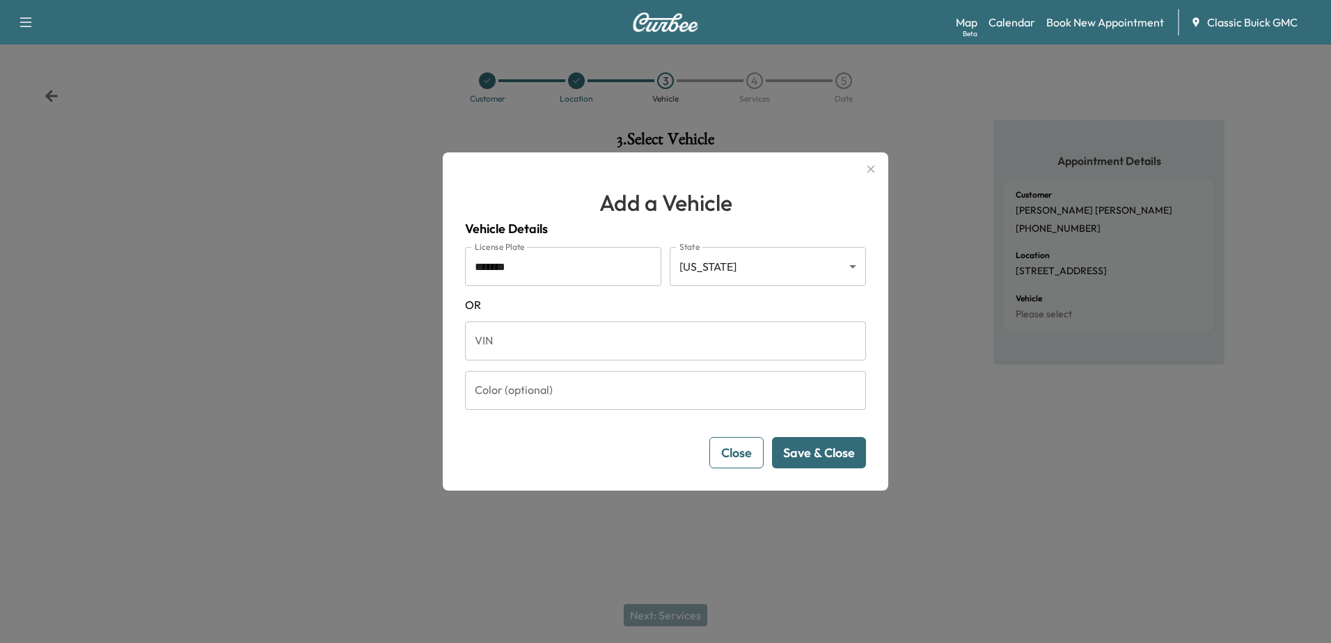
click at [824, 457] on button "Save & Close" at bounding box center [819, 452] width 94 height 31
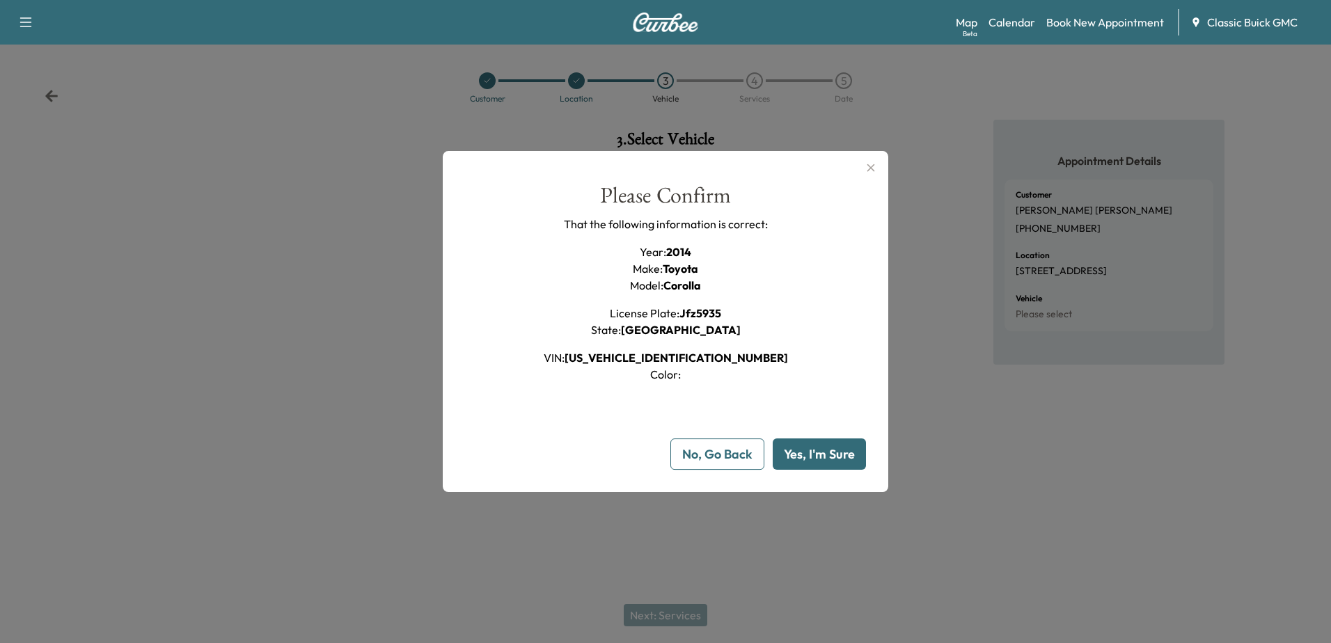
click at [824, 453] on button "Yes, I'm Sure" at bounding box center [819, 454] width 93 height 31
type input "**"
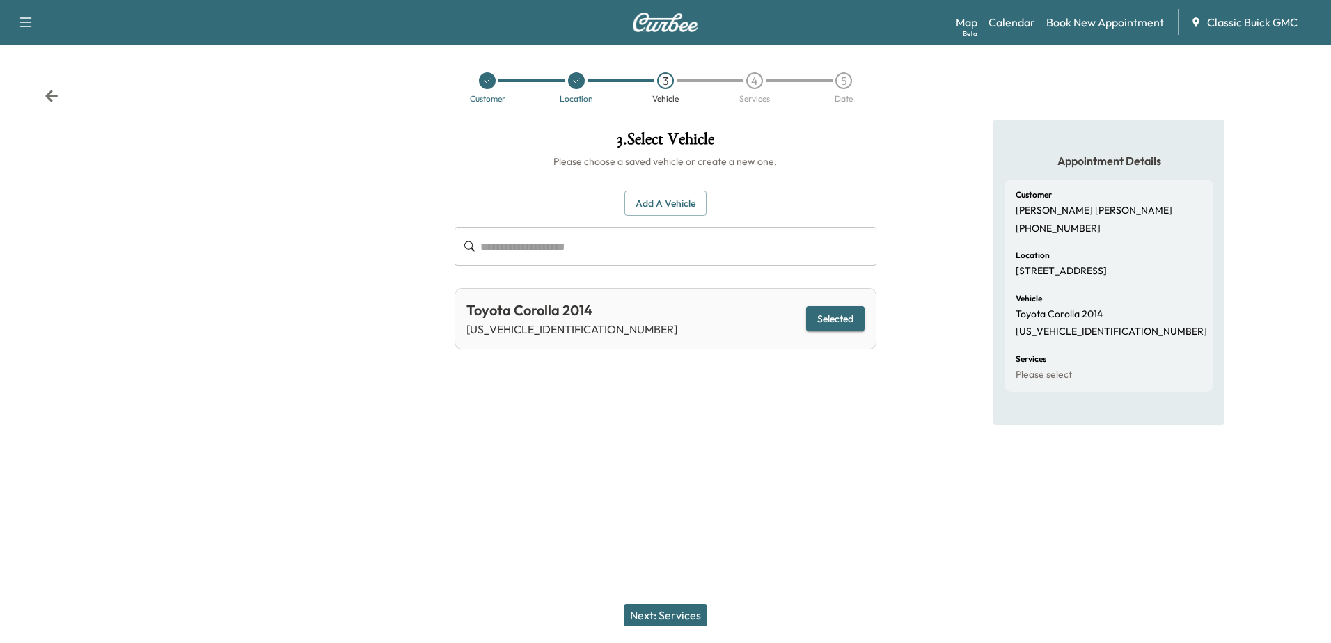
click at [672, 610] on button "Next: Services" at bounding box center [666, 615] width 84 height 22
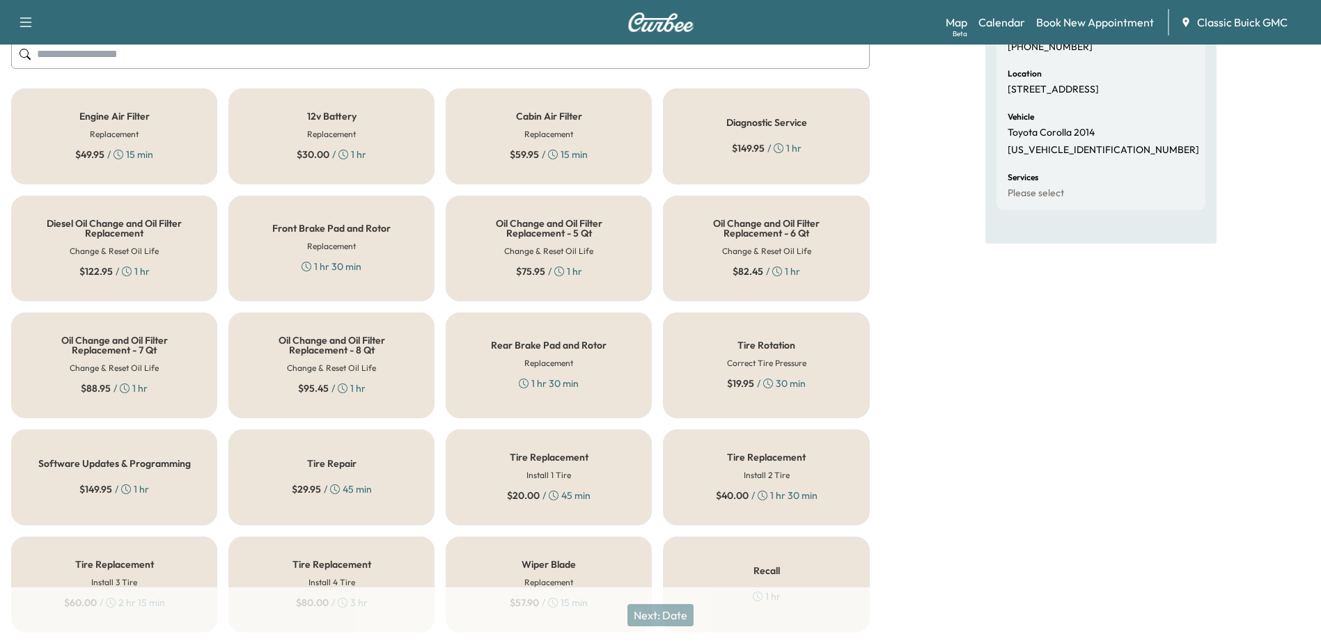
scroll to position [157, 0]
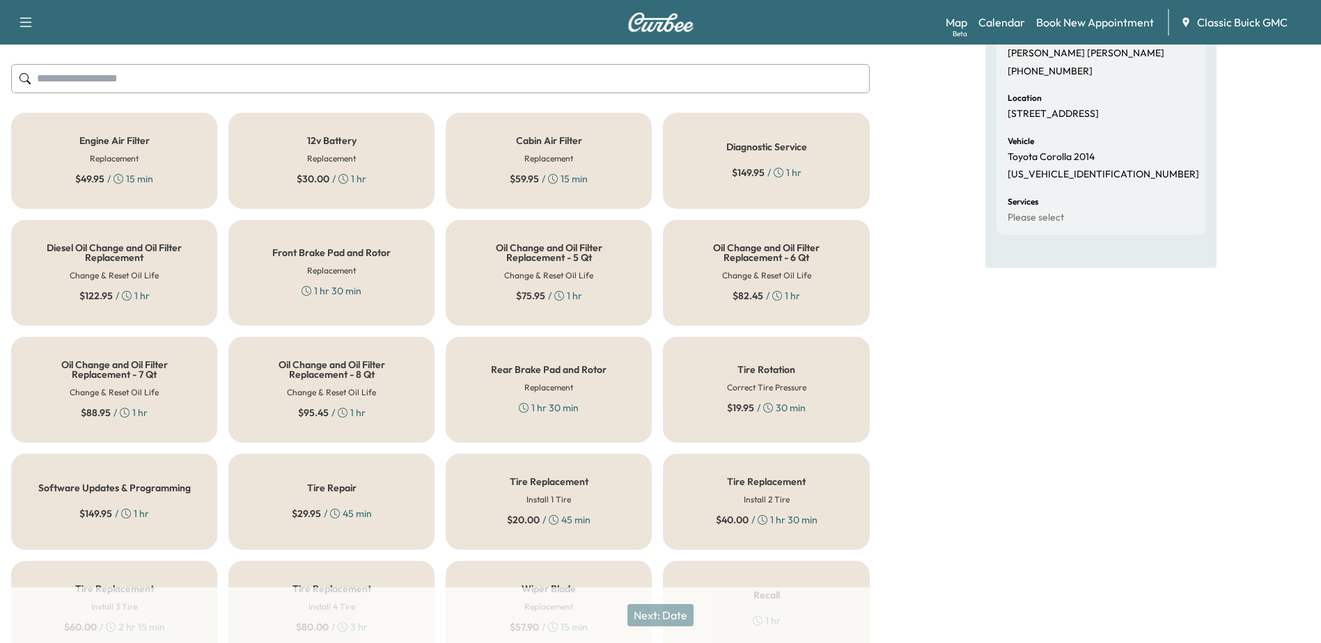
click at [375, 153] on div "12v Battery Replacement $ 30.00 / 1 hr" at bounding box center [331, 161] width 206 height 96
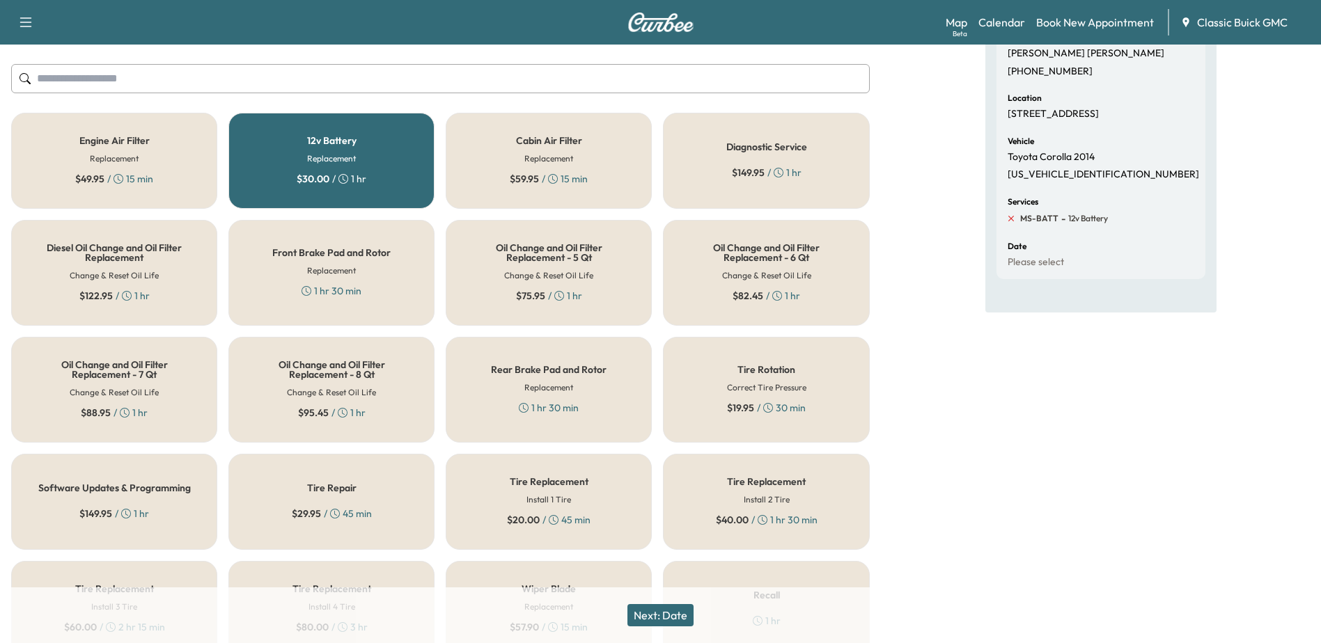
click at [1015, 225] on icon at bounding box center [1011, 218] width 13 height 13
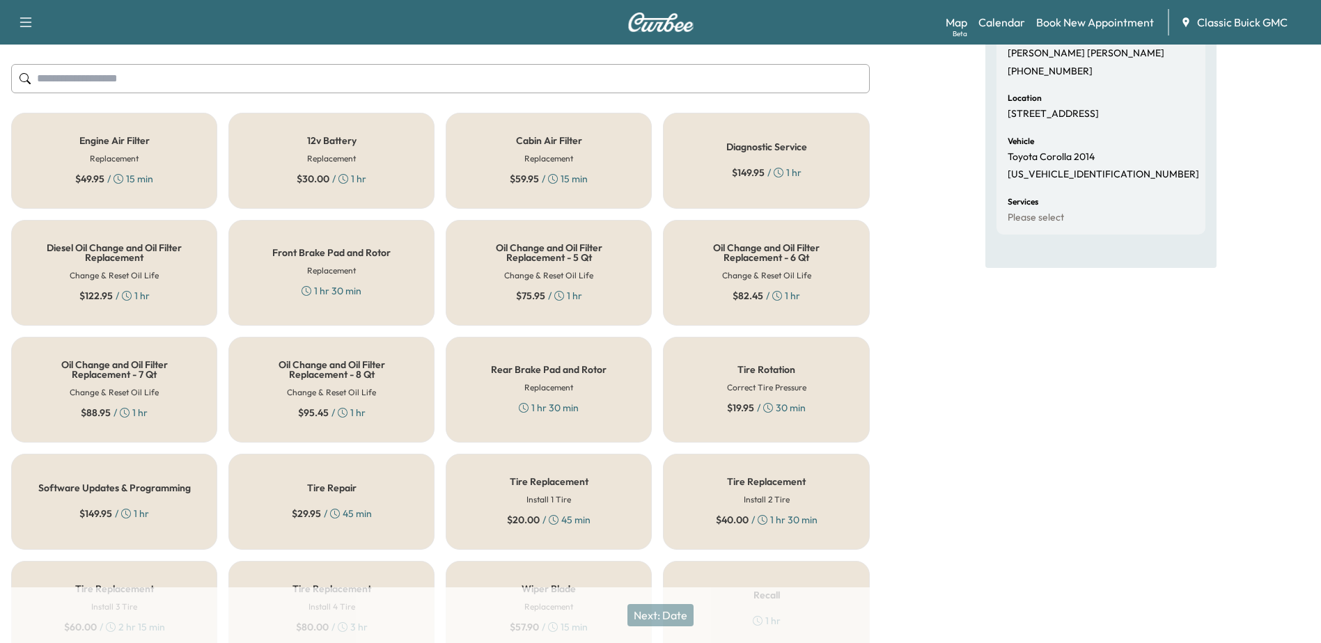
click at [382, 182] on div "12v Battery Replacement $ 30.00 / 1 hr" at bounding box center [331, 161] width 206 height 96
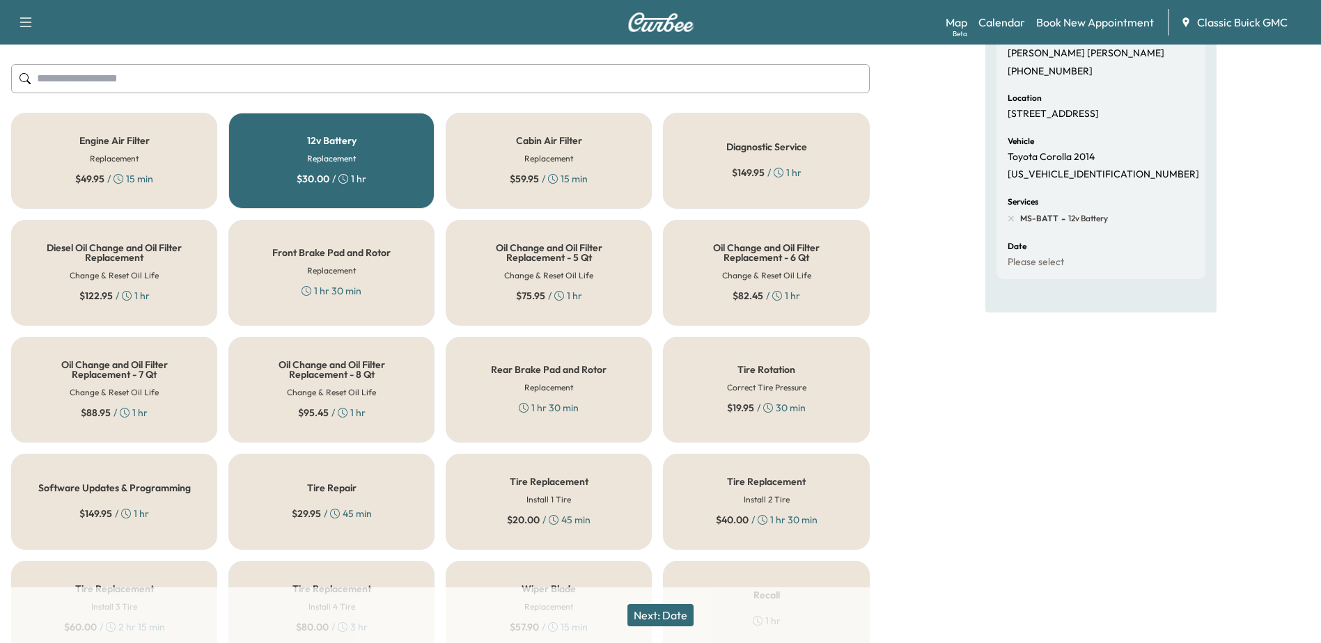
click at [605, 194] on div "Cabin Air Filter Replacement $ 59.95 / 15 min" at bounding box center [549, 161] width 206 height 96
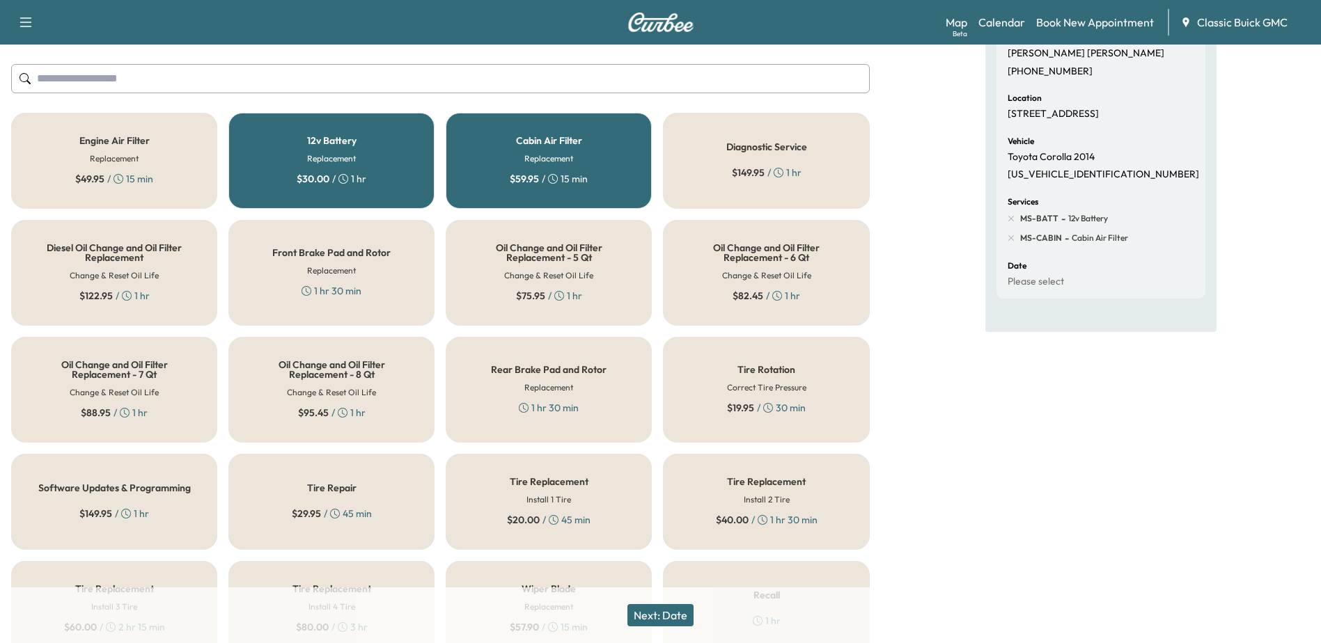
click at [684, 620] on button "Next: Date" at bounding box center [660, 615] width 66 height 22
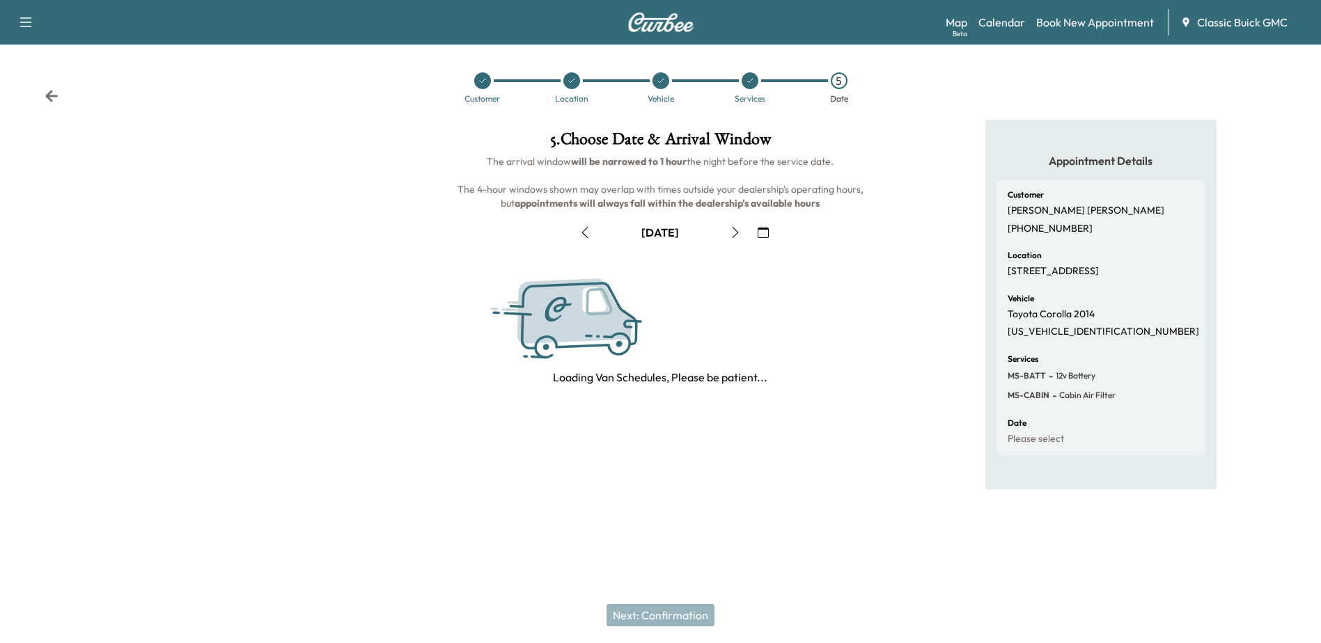
scroll to position [0, 0]
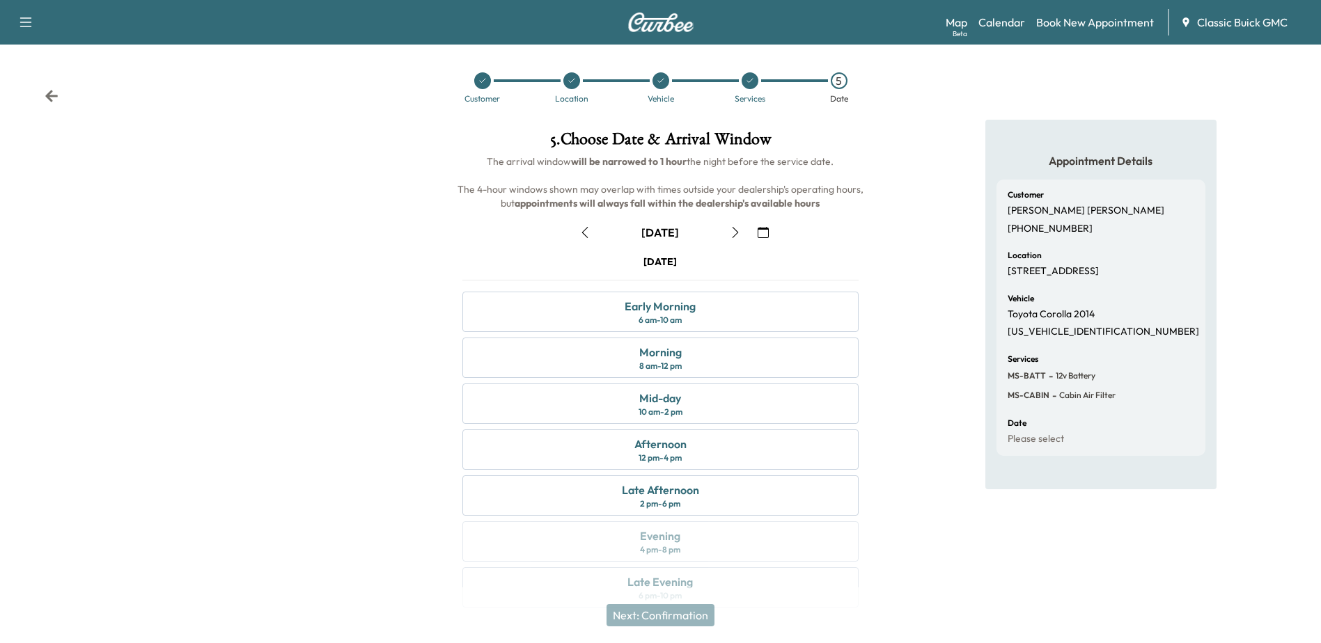
click at [765, 237] on icon "button" at bounding box center [763, 232] width 11 height 11
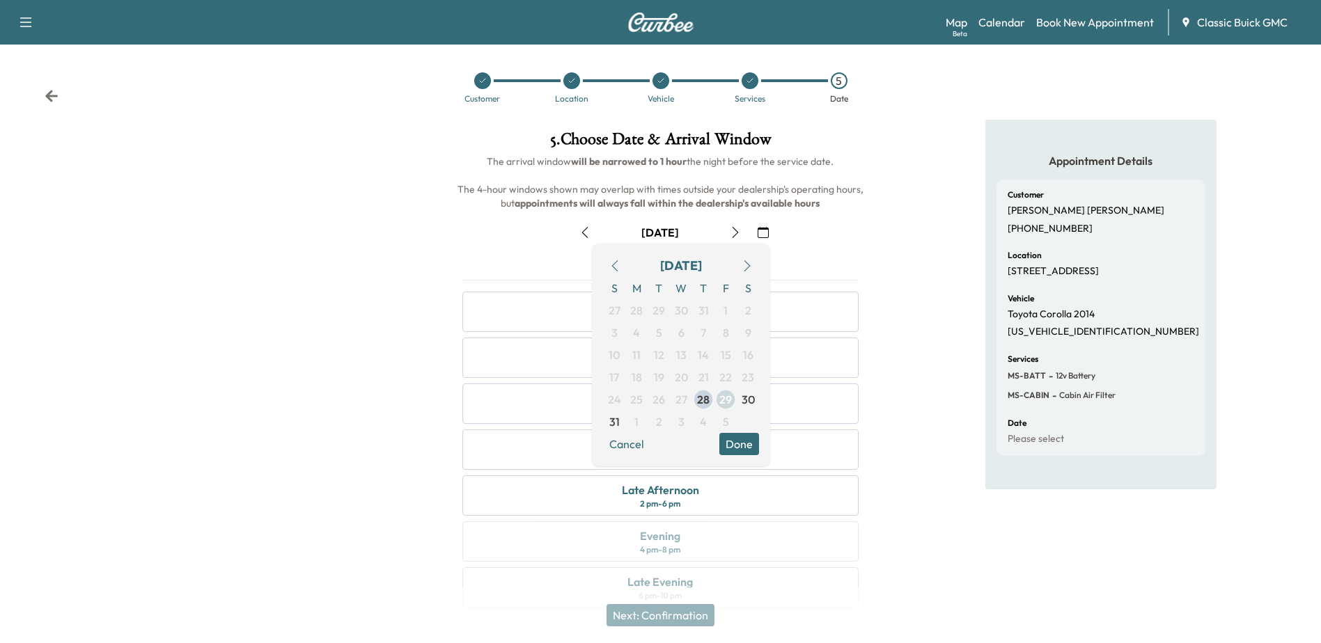
click at [728, 400] on span "29" at bounding box center [725, 399] width 13 height 17
click at [749, 441] on button "Done" at bounding box center [739, 444] width 40 height 22
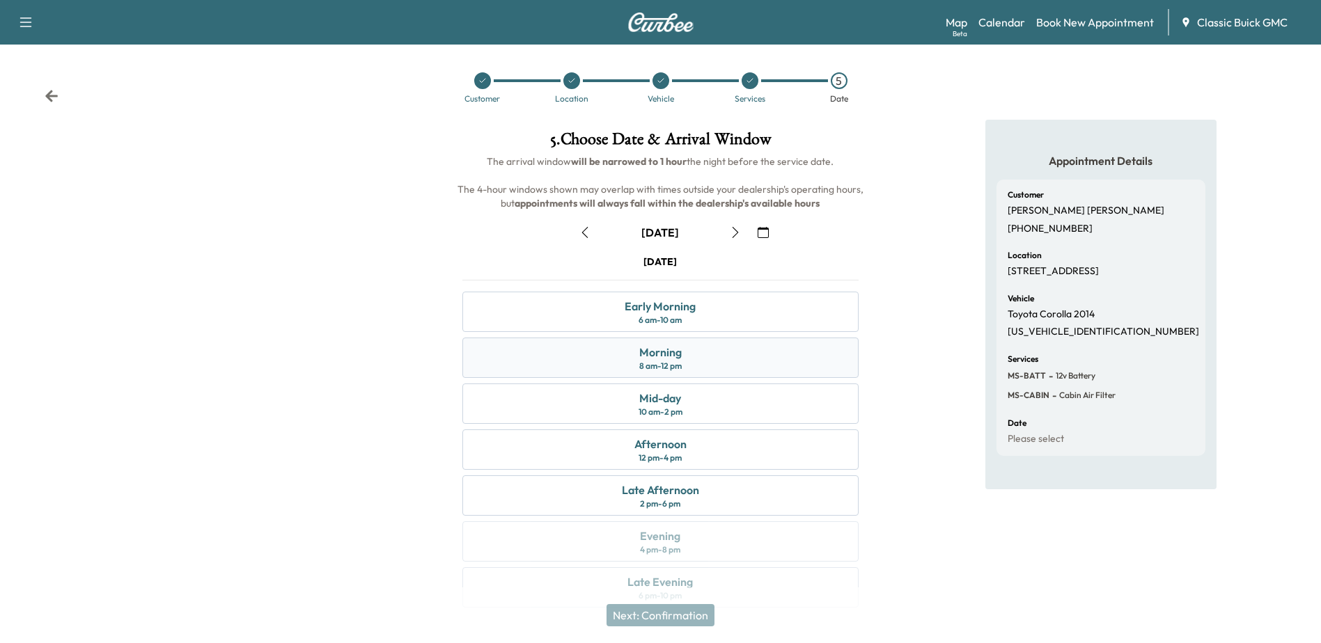
click at [714, 365] on div "Morning 8 am - 12 pm" at bounding box center [660, 358] width 396 height 40
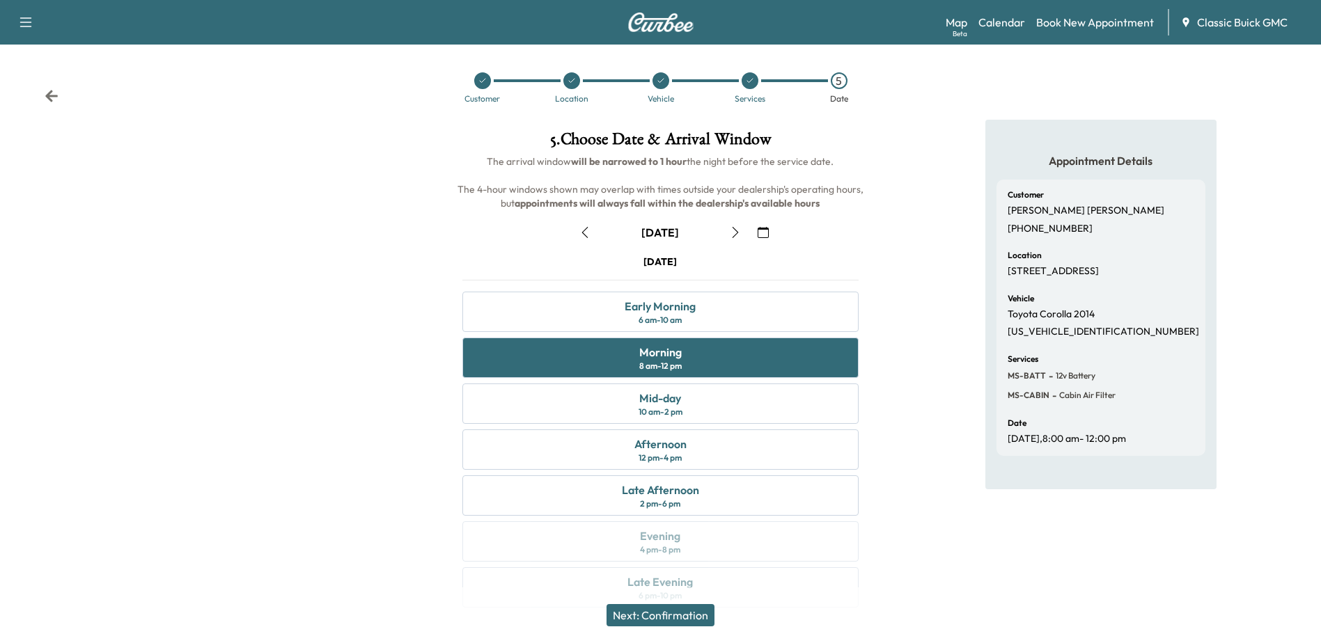
click at [678, 615] on button "Next: Confirmation" at bounding box center [661, 615] width 108 height 22
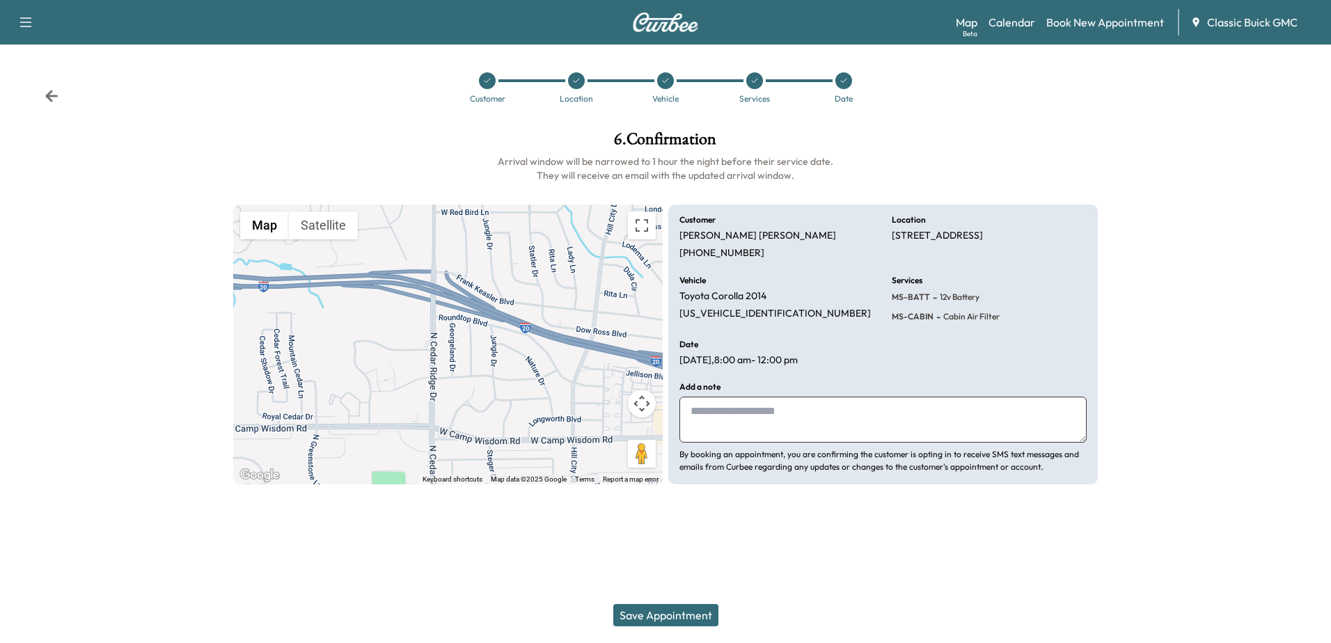
click at [662, 615] on button "Save Appointment" at bounding box center [665, 615] width 105 height 22
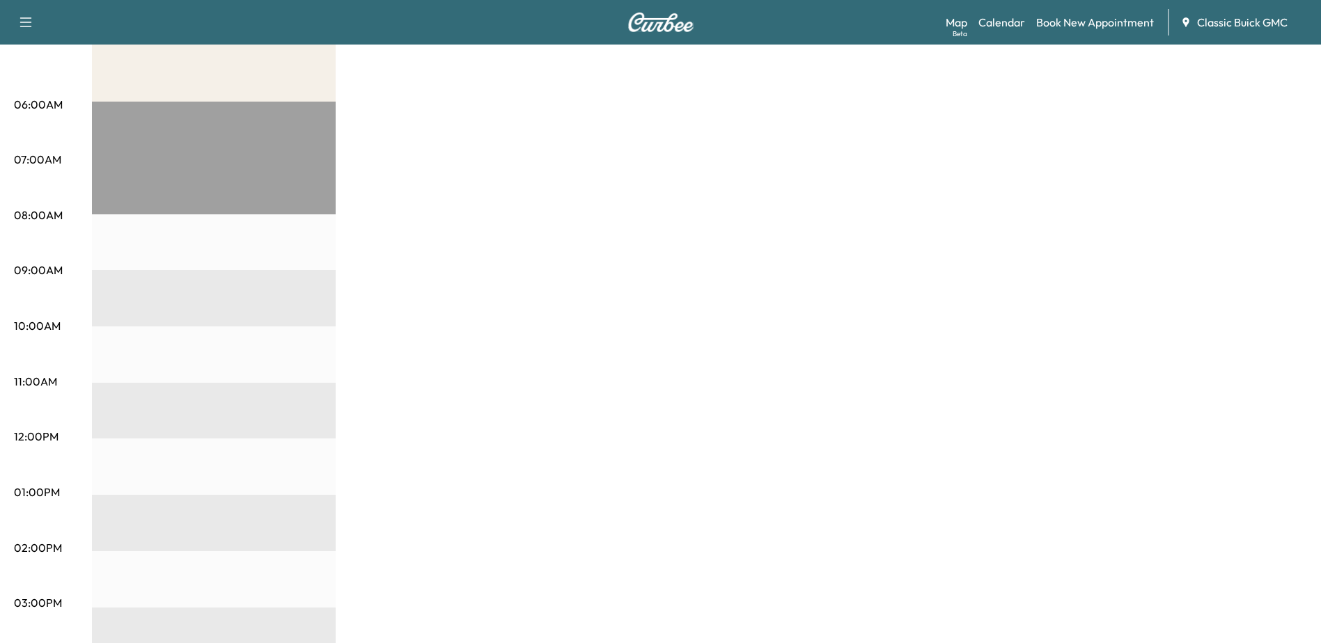
scroll to position [109, 0]
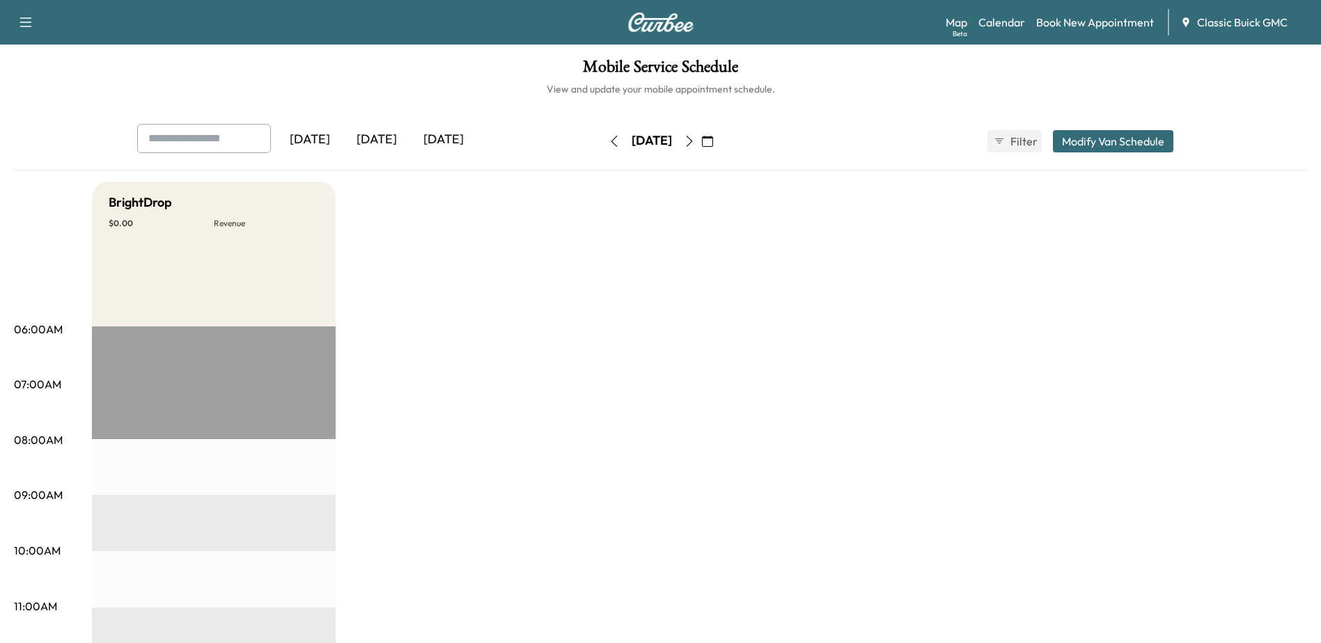
click at [701, 147] on button "button" at bounding box center [690, 141] width 24 height 22
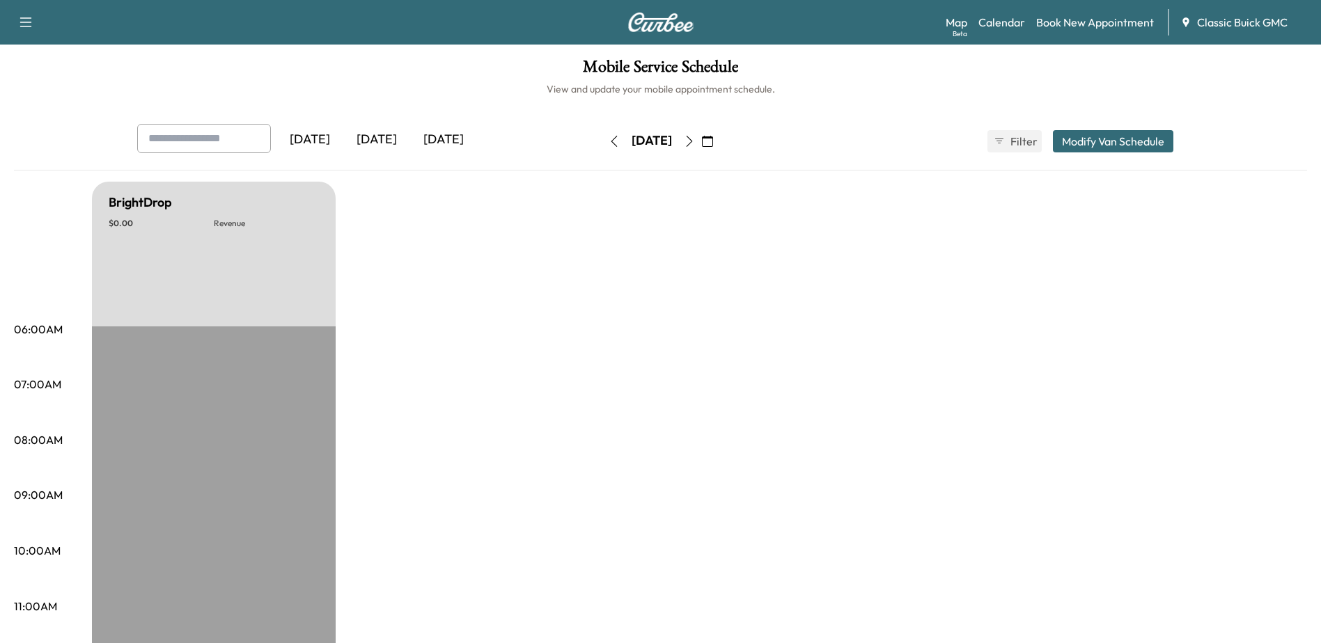
click at [602, 148] on button "button" at bounding box center [614, 141] width 24 height 22
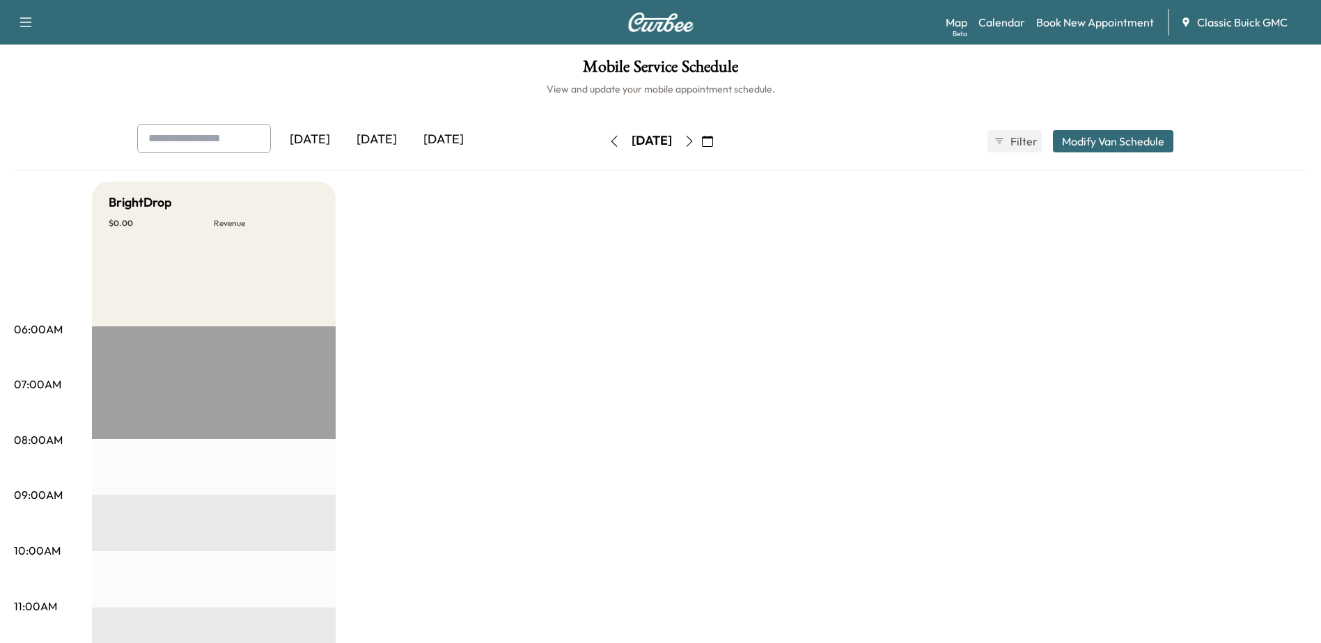
click at [609, 146] on icon "button" at bounding box center [614, 141] width 11 height 11
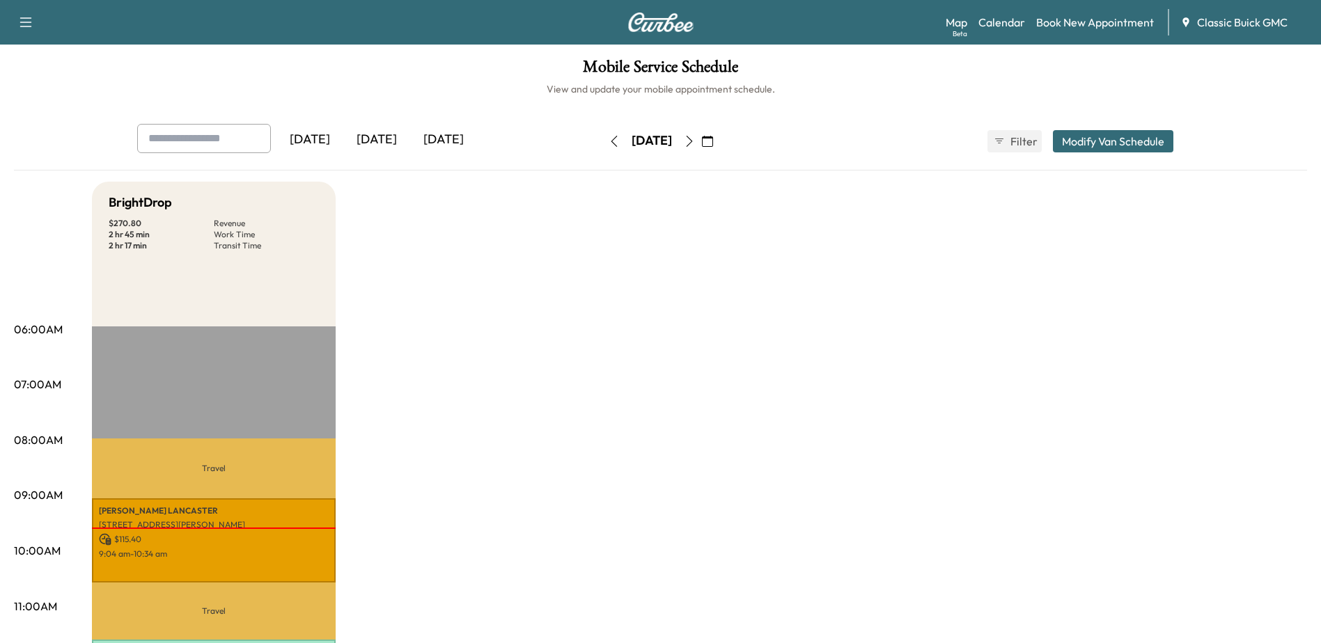
click at [695, 137] on icon "button" at bounding box center [689, 141] width 11 height 11
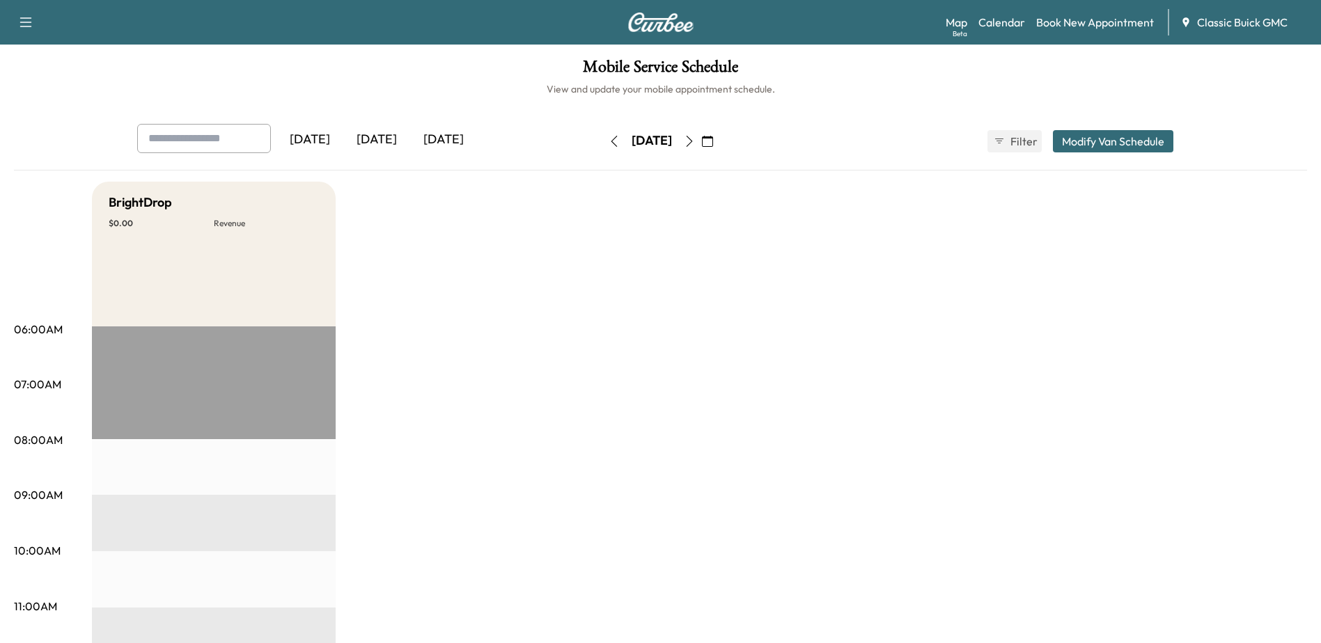
click at [701, 148] on button "button" at bounding box center [690, 141] width 24 height 22
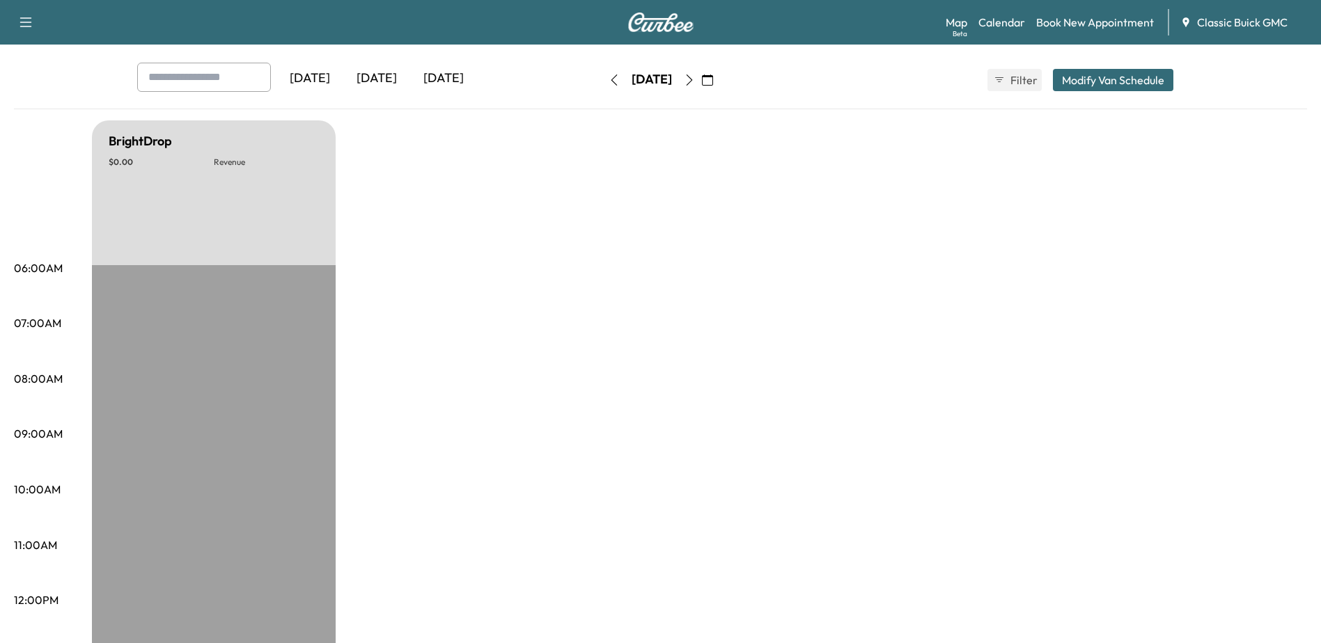
scroll to position [70, 0]
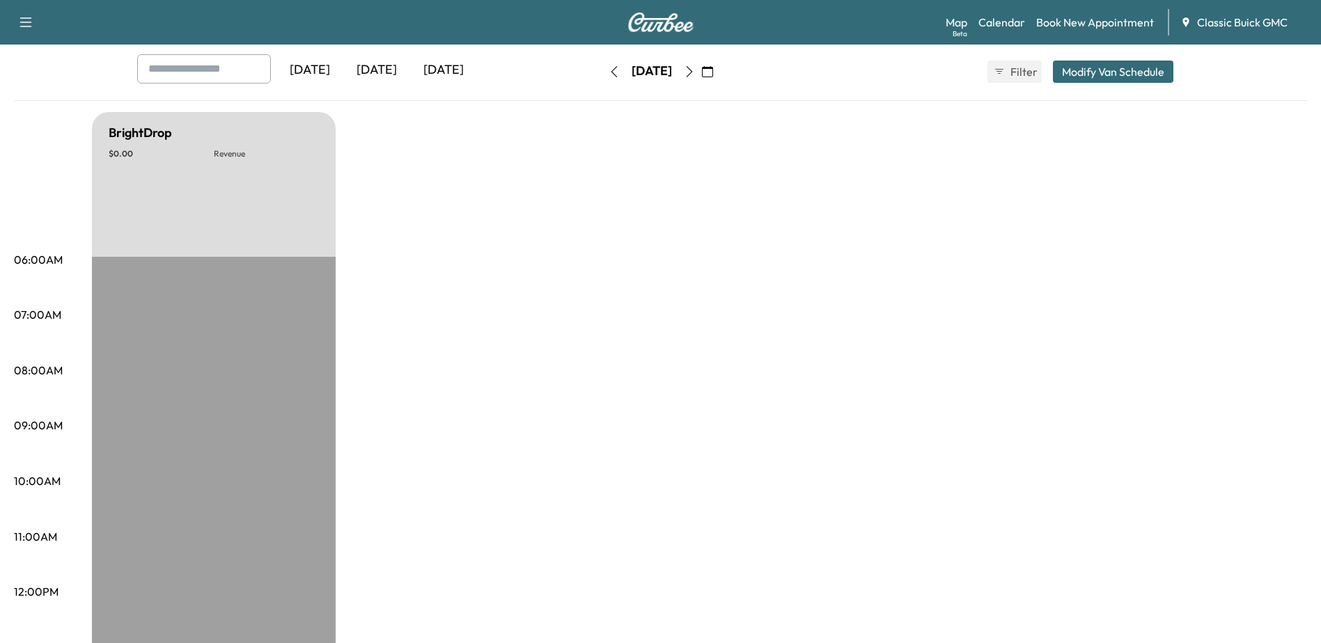
click at [695, 72] on icon "button" at bounding box center [689, 71] width 11 height 11
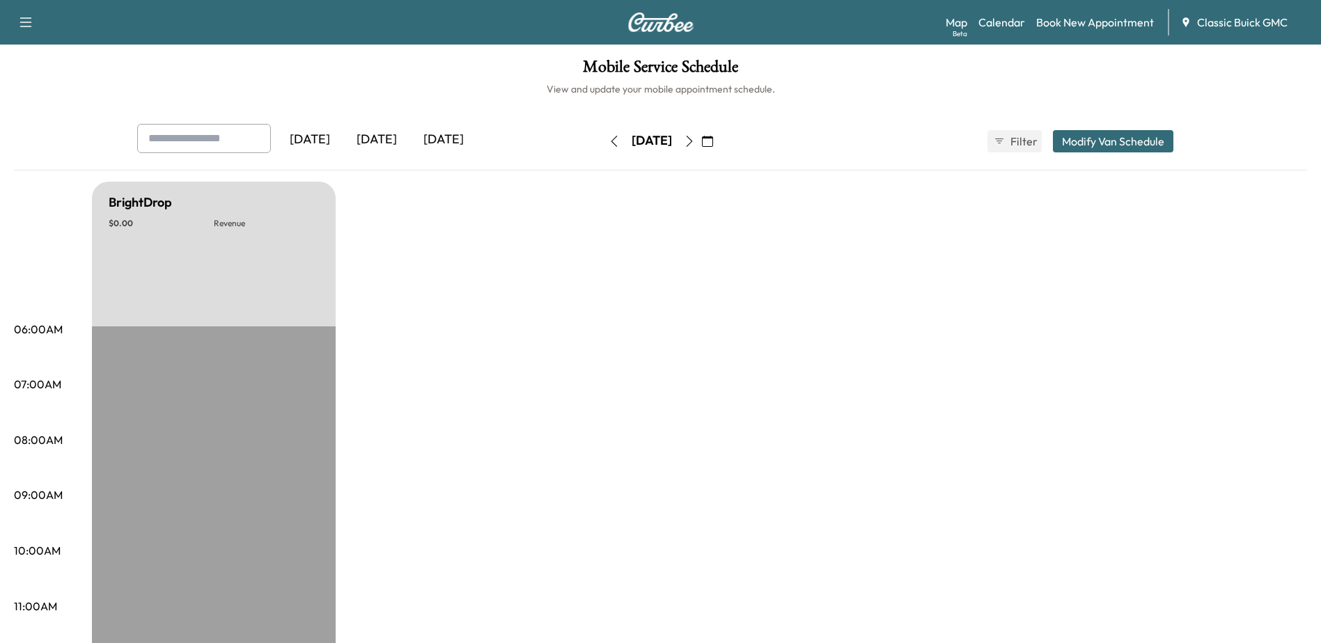
click at [695, 140] on icon "button" at bounding box center [689, 141] width 11 height 11
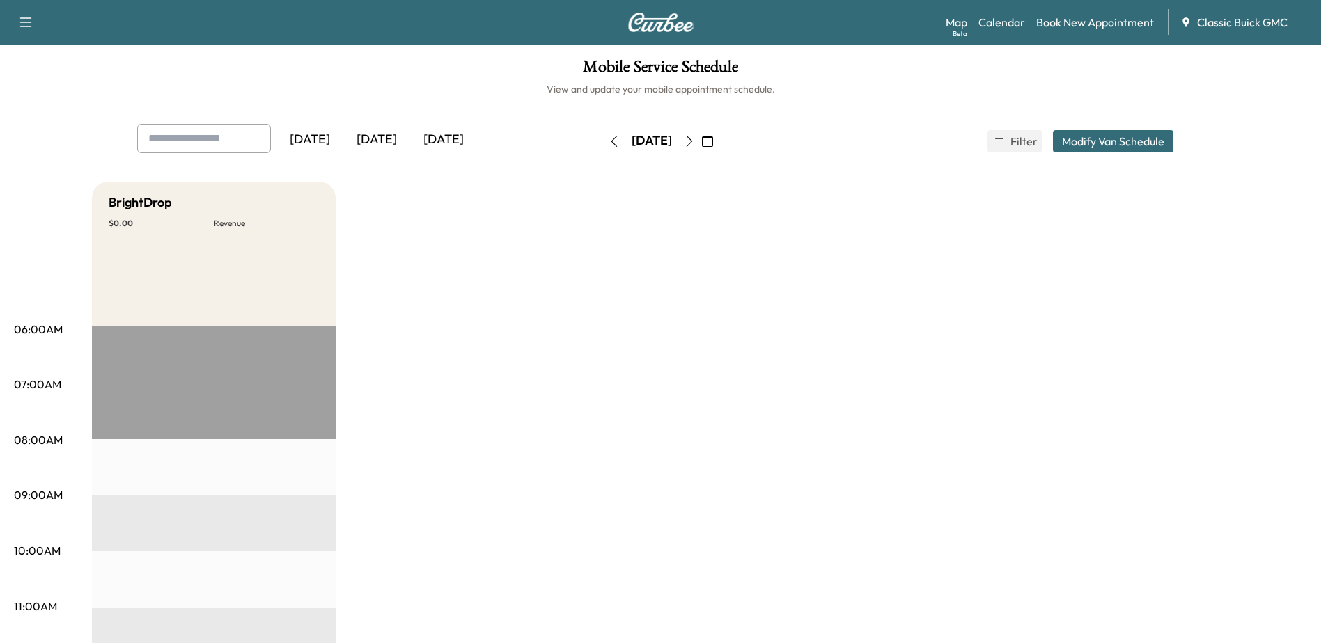
click at [695, 140] on icon "button" at bounding box center [689, 141] width 11 height 11
click at [695, 143] on icon "button" at bounding box center [689, 141] width 11 height 11
click at [701, 147] on button "button" at bounding box center [690, 141] width 24 height 22
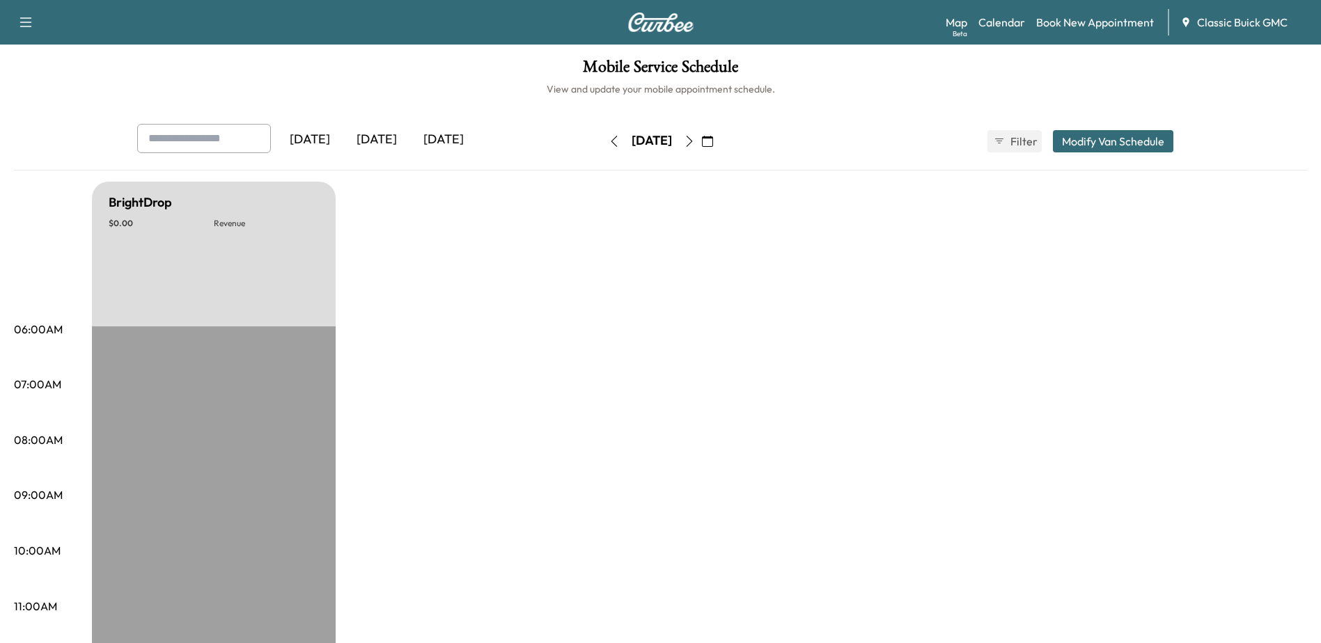
click at [719, 132] on button "button" at bounding box center [708, 141] width 24 height 22
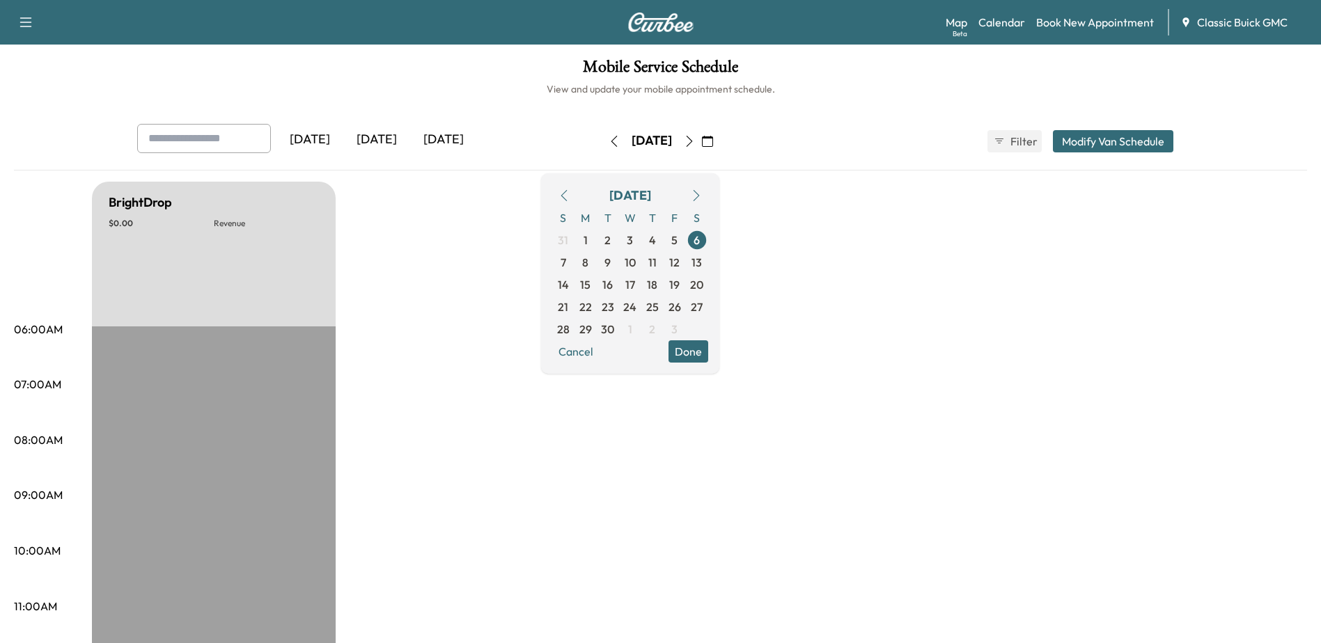
click at [576, 195] on button "button" at bounding box center [564, 196] width 24 height 22
click at [570, 197] on icon "button" at bounding box center [563, 195] width 11 height 11
click at [659, 329] on span "28" at bounding box center [652, 329] width 13 height 17
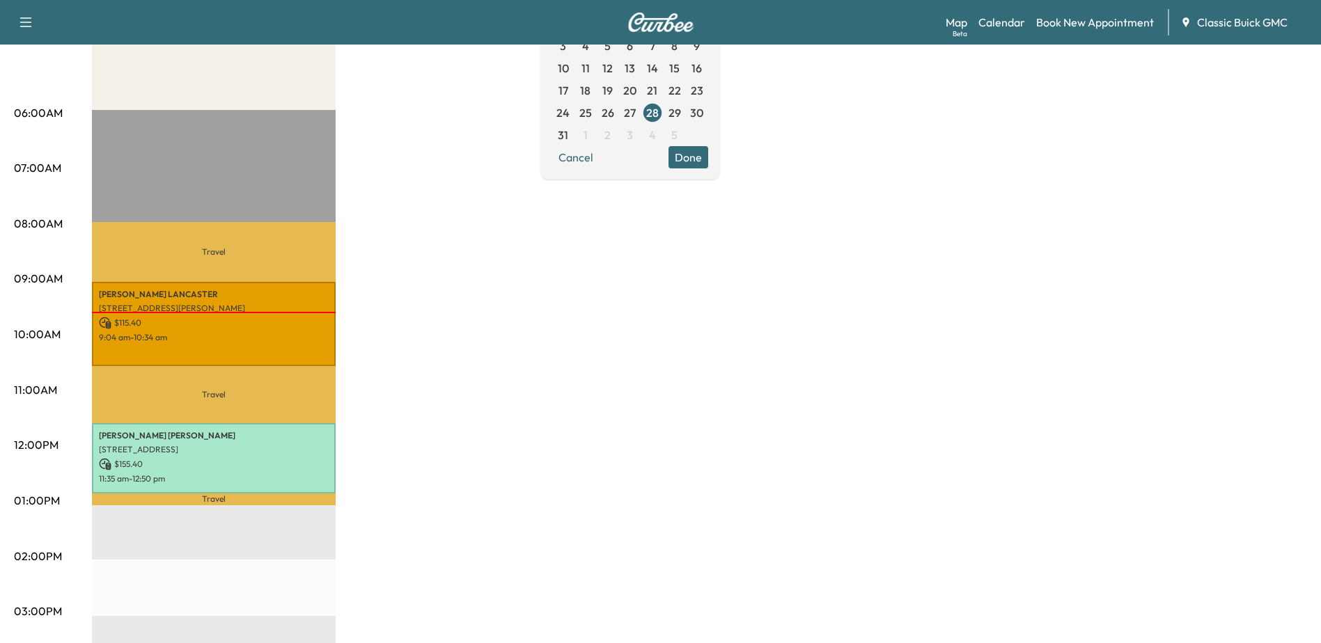
scroll to position [40, 0]
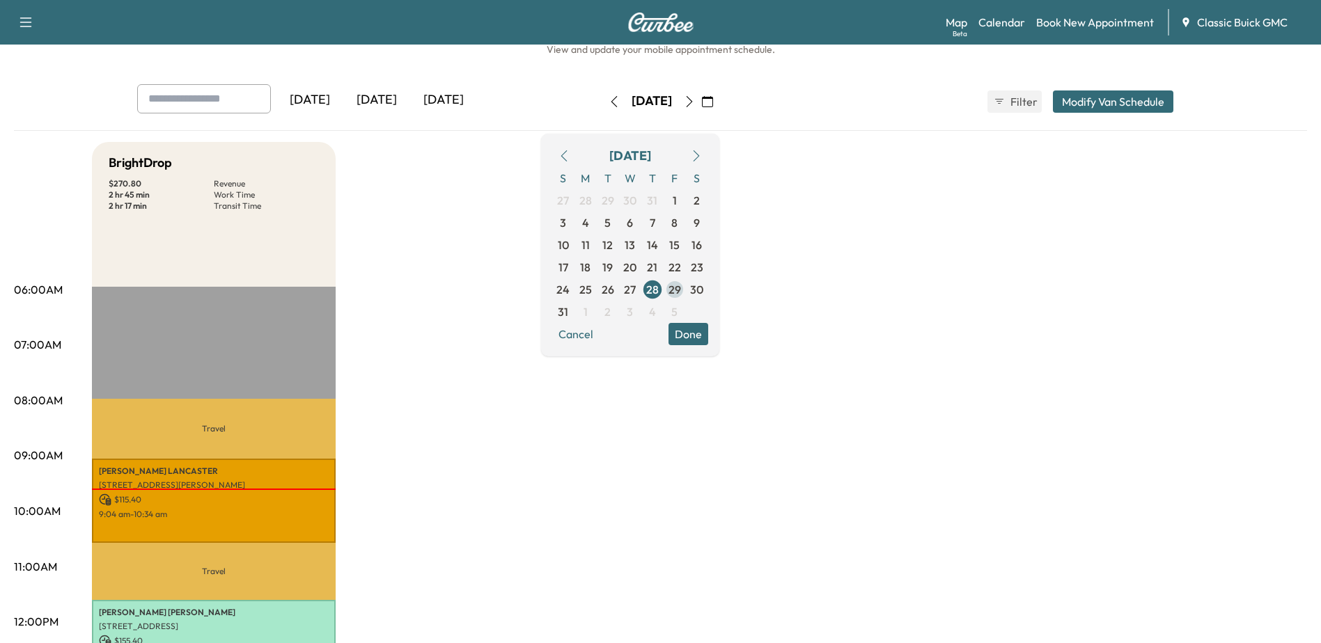
click at [681, 290] on span "29" at bounding box center [675, 289] width 13 height 17
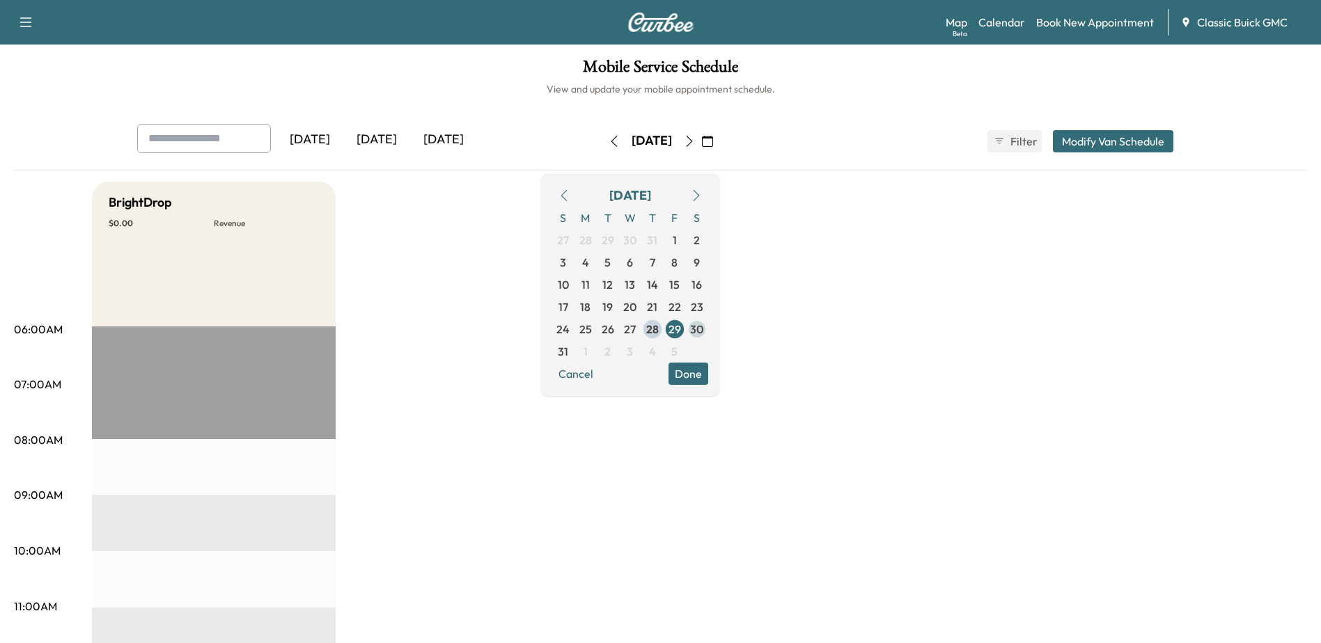
click at [703, 324] on span "30" at bounding box center [696, 329] width 13 height 17
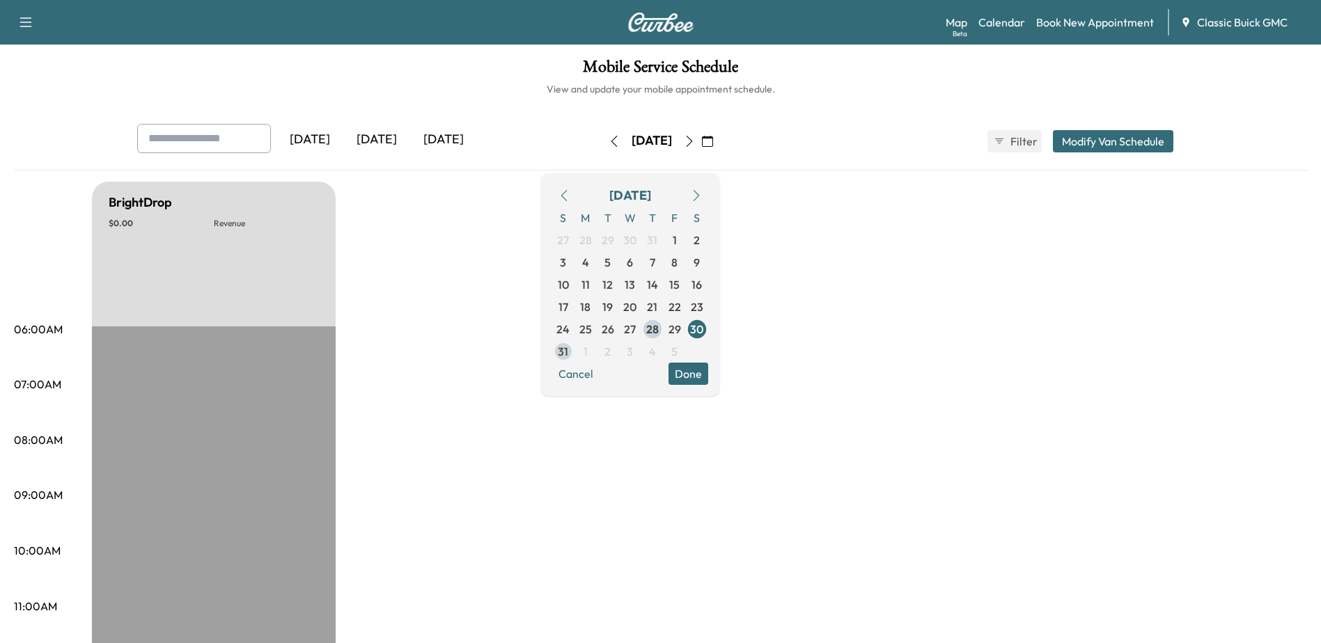
click at [568, 346] on span "31" at bounding box center [563, 351] width 10 height 17
click at [708, 201] on button "button" at bounding box center [697, 196] width 24 height 22
click at [597, 238] on span "1" at bounding box center [585, 240] width 22 height 22
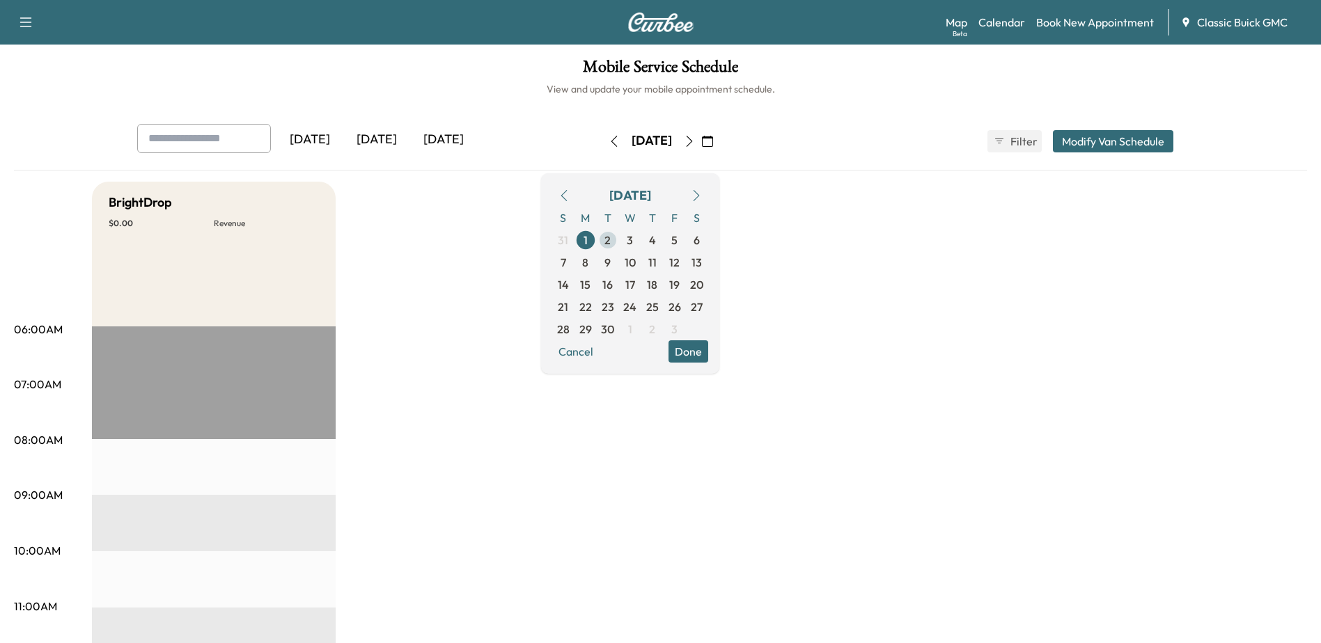
click at [611, 237] on span "2" at bounding box center [607, 240] width 6 height 17
click at [633, 241] on span "3" at bounding box center [630, 240] width 6 height 17
click at [664, 247] on span "4" at bounding box center [652, 240] width 22 height 22
click at [570, 196] on icon "button" at bounding box center [563, 195] width 11 height 11
click at [681, 324] on span "29" at bounding box center [675, 329] width 13 height 17
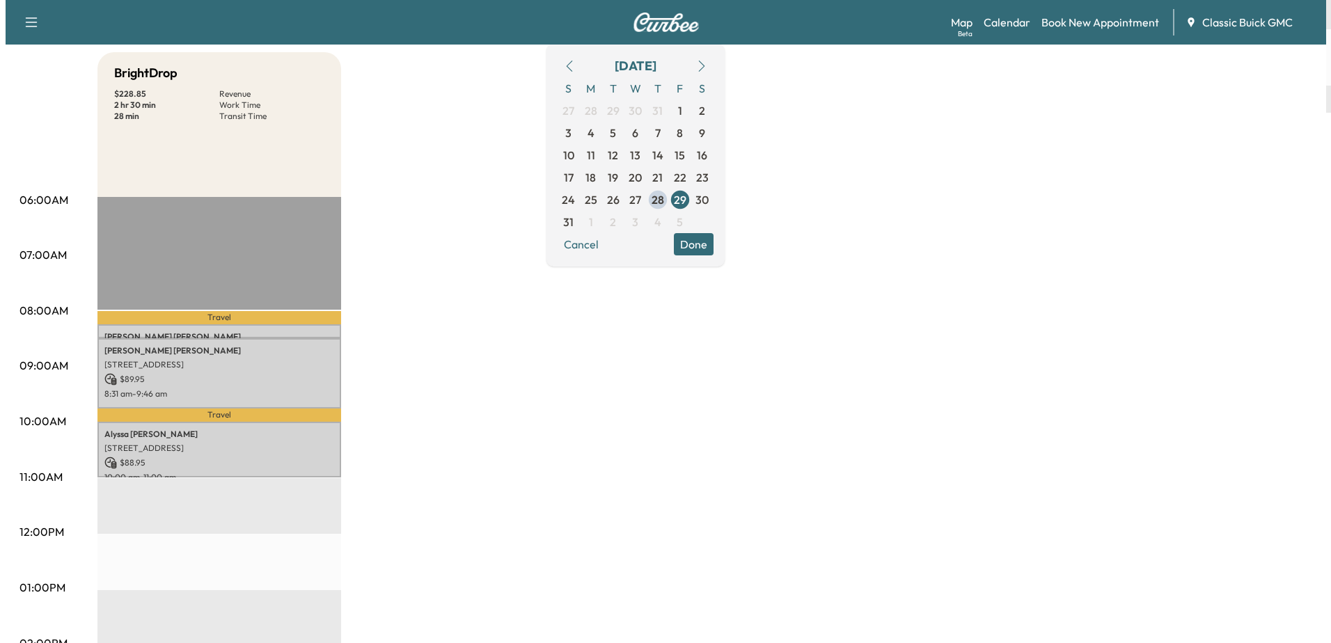
scroll to position [139, 0]
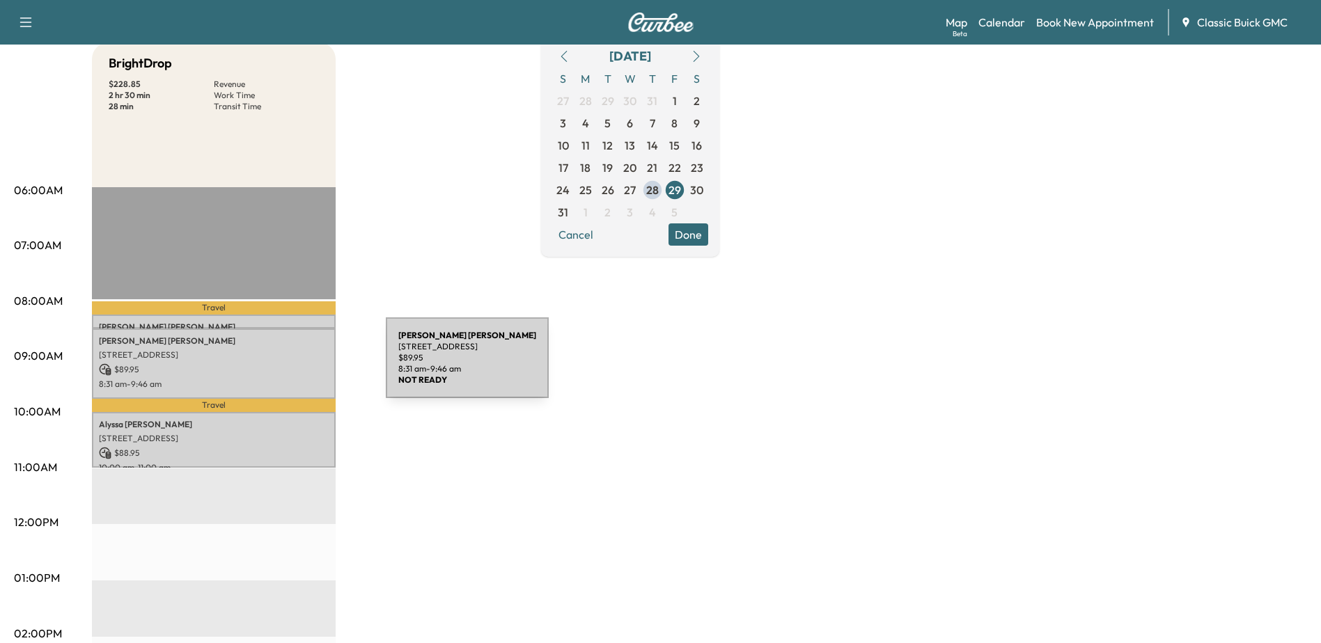
click at [281, 366] on p "$ 89.95" at bounding box center [214, 369] width 230 height 13
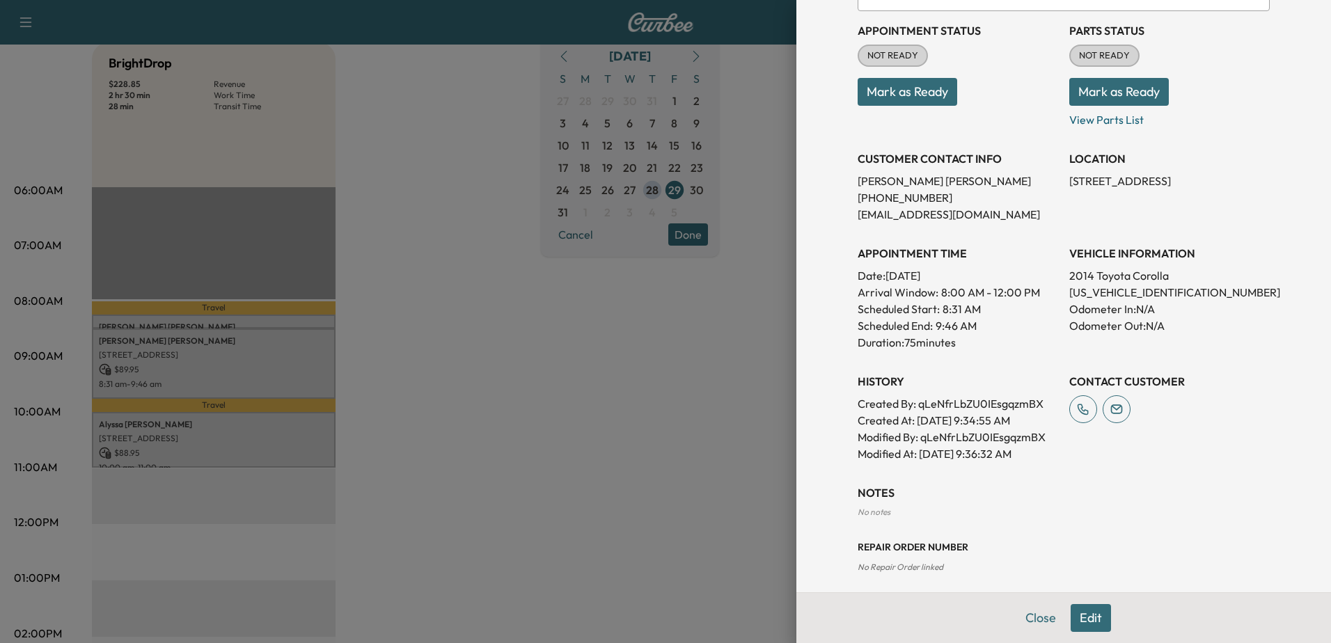
scroll to position [178, 0]
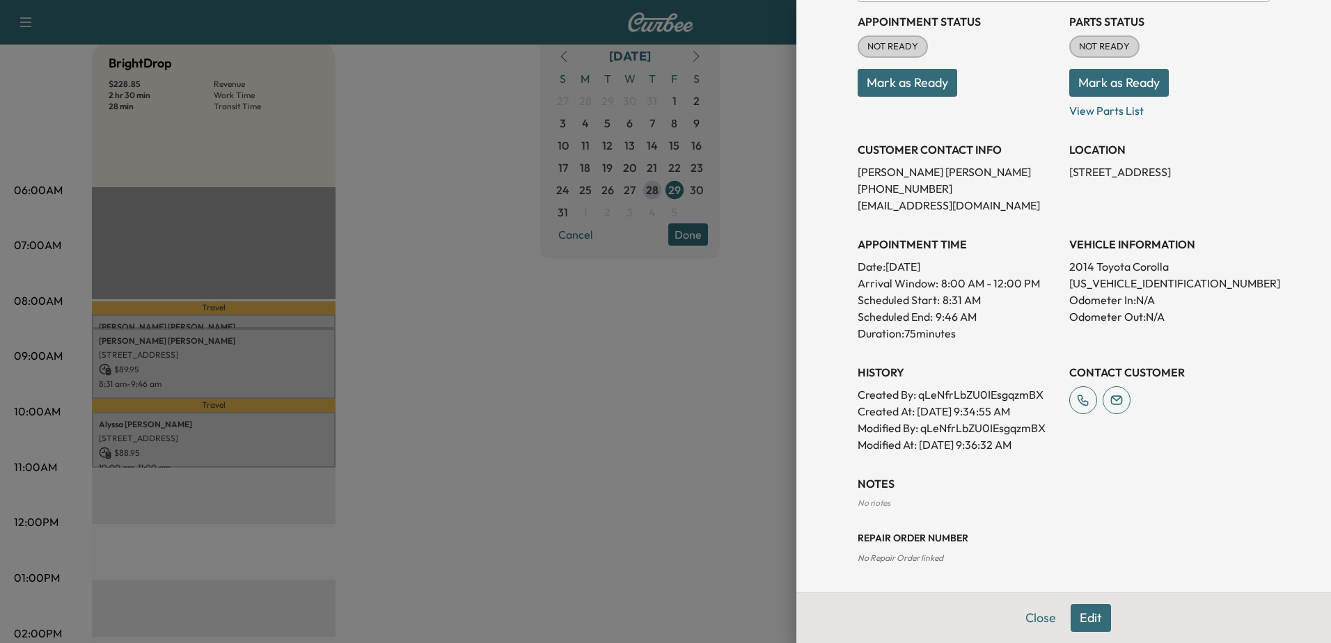
click at [1089, 621] on button "Edit" at bounding box center [1091, 618] width 40 height 28
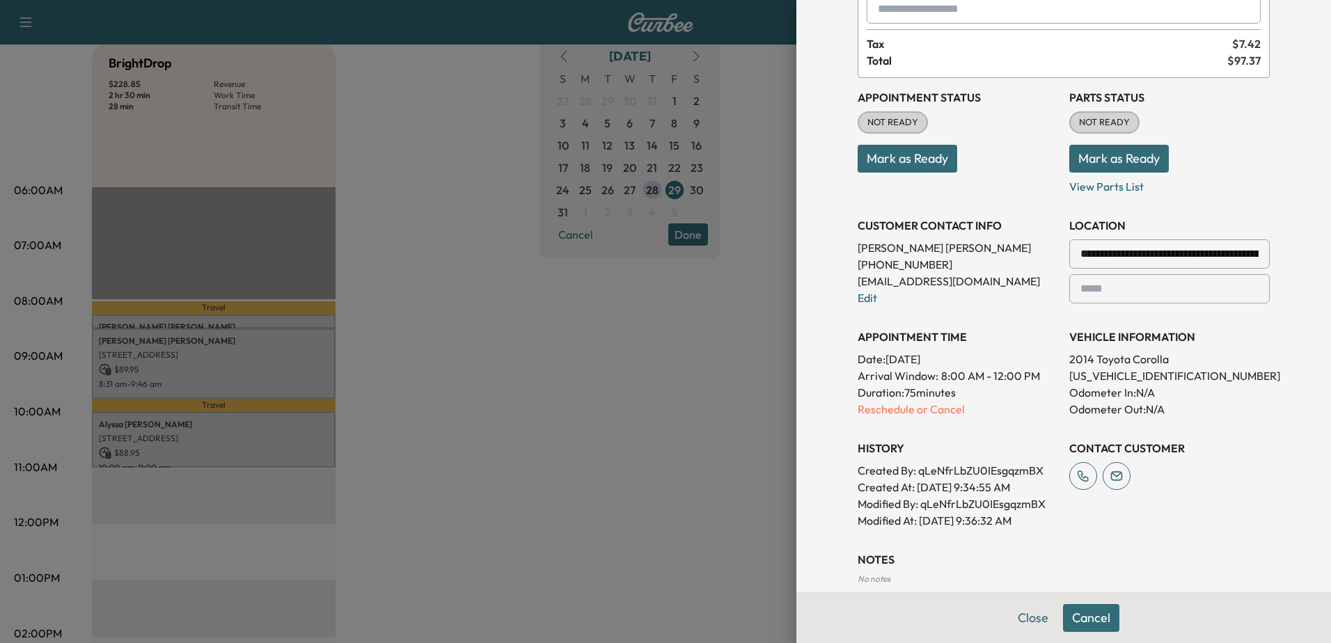
scroll to position [0, 0]
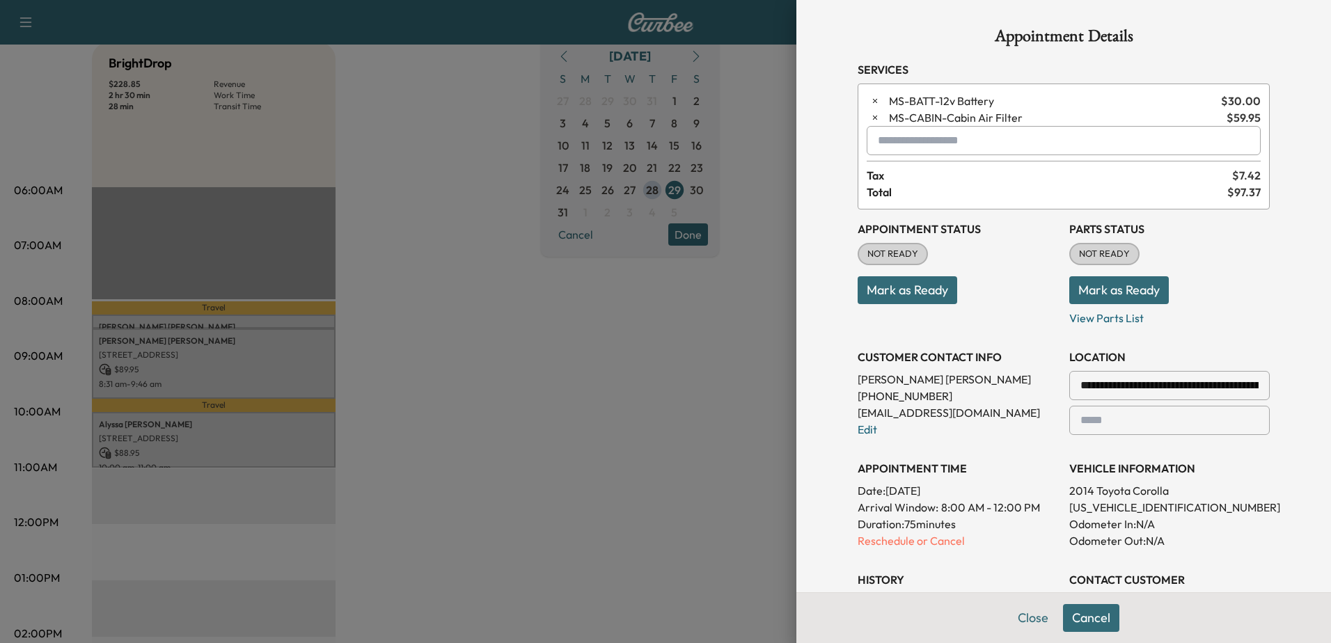
click at [957, 133] on input "text" at bounding box center [1064, 140] width 394 height 29
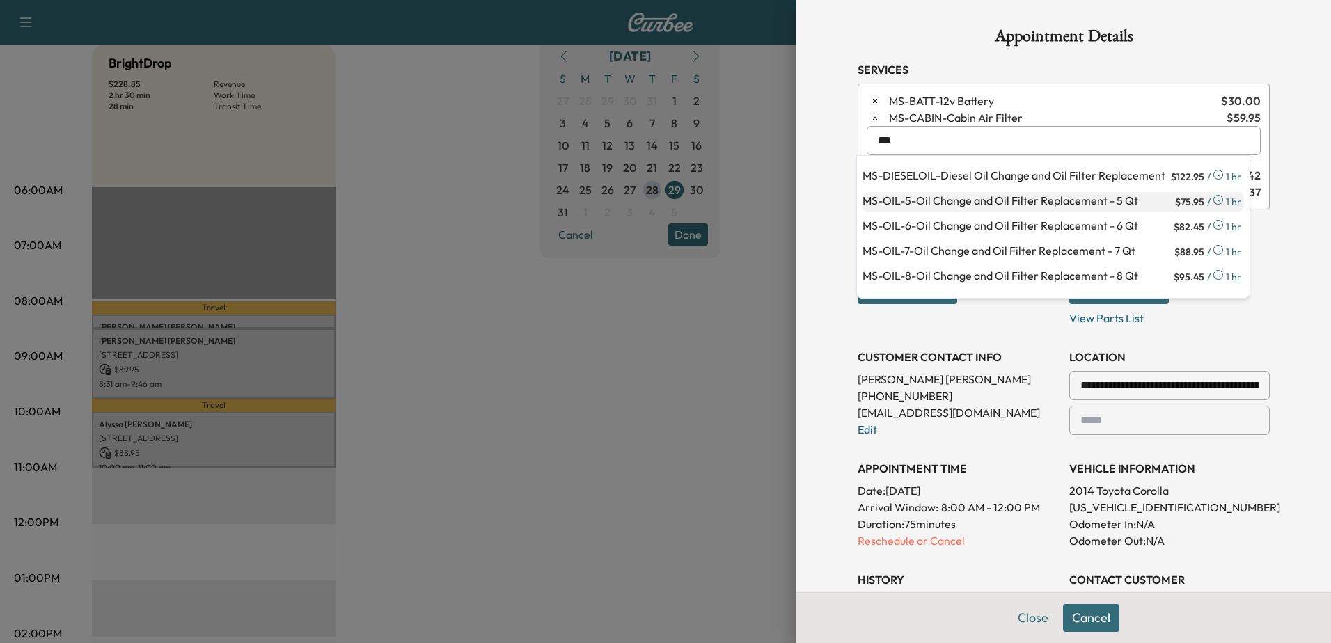
click at [969, 196] on p "MS-OIL-5 - Oil Change and Oil Filter Replacement - 5 Qt" at bounding box center [1018, 201] width 310 height 19
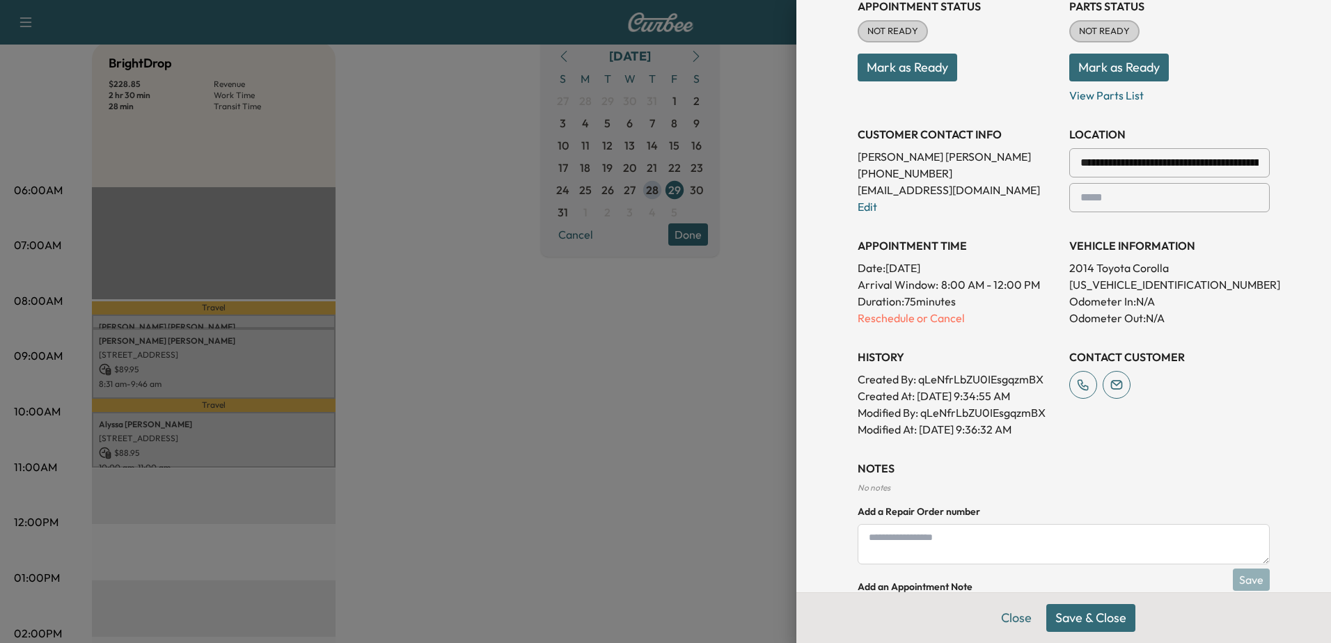
scroll to position [209, 0]
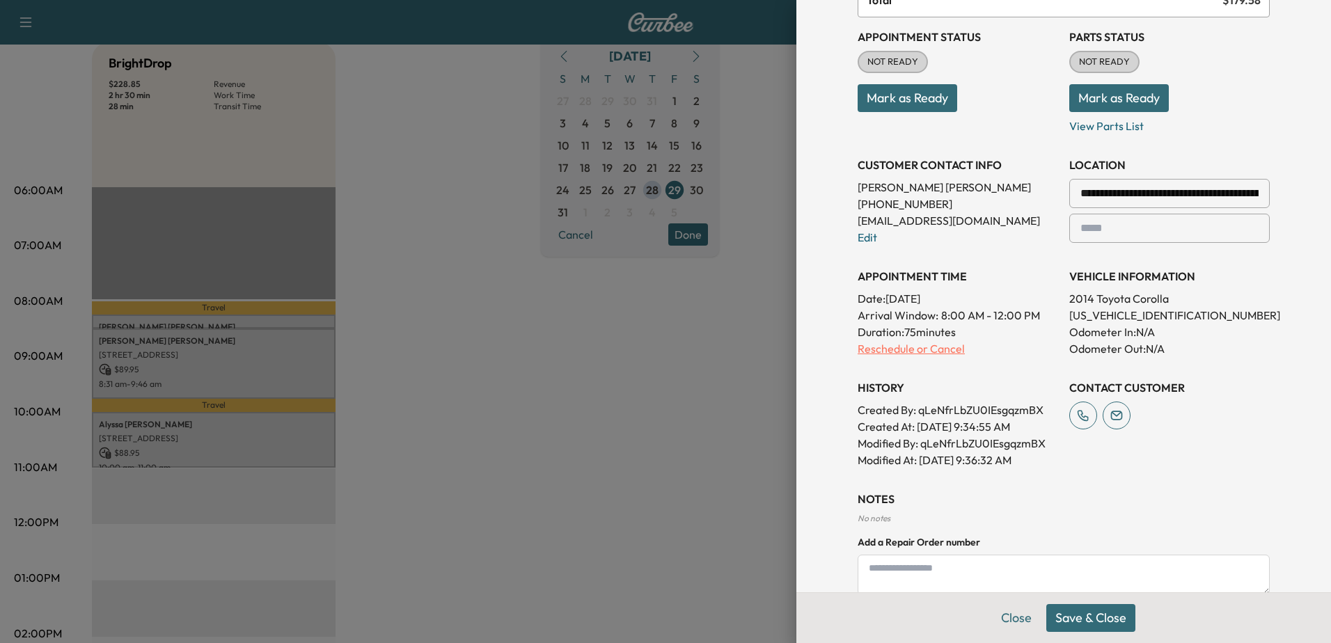
type input "**********"
click at [929, 350] on p "Reschedule or Cancel" at bounding box center [958, 349] width 201 height 17
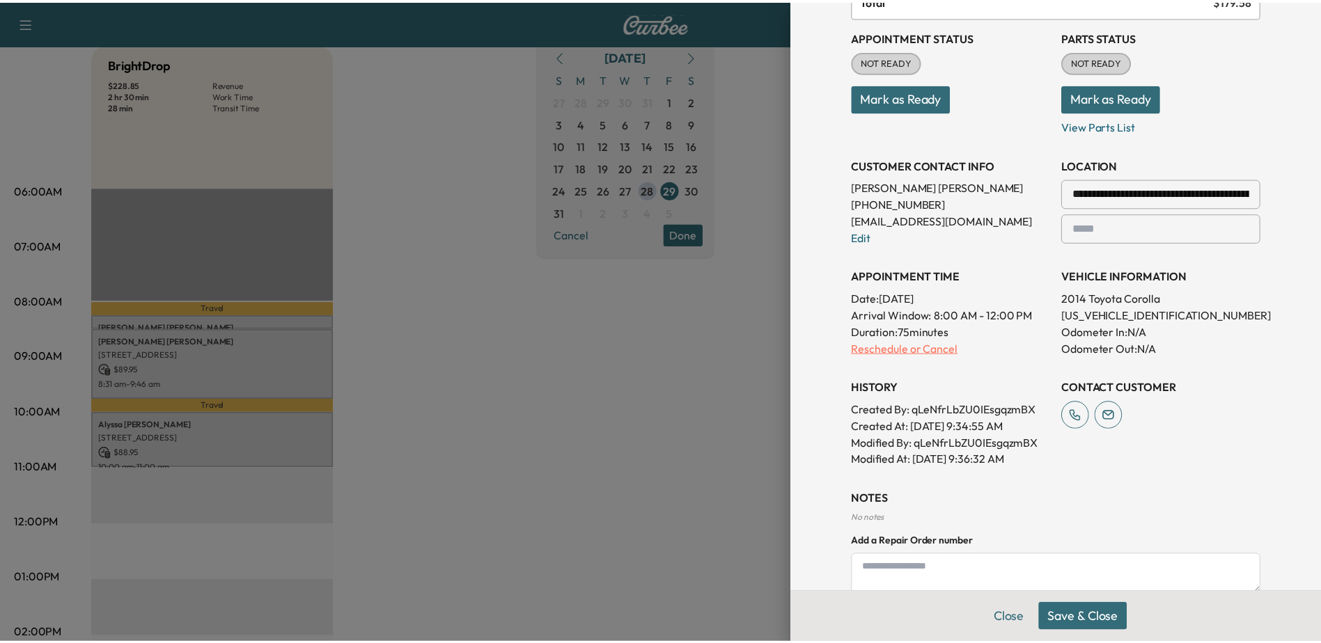
scroll to position [0, 0]
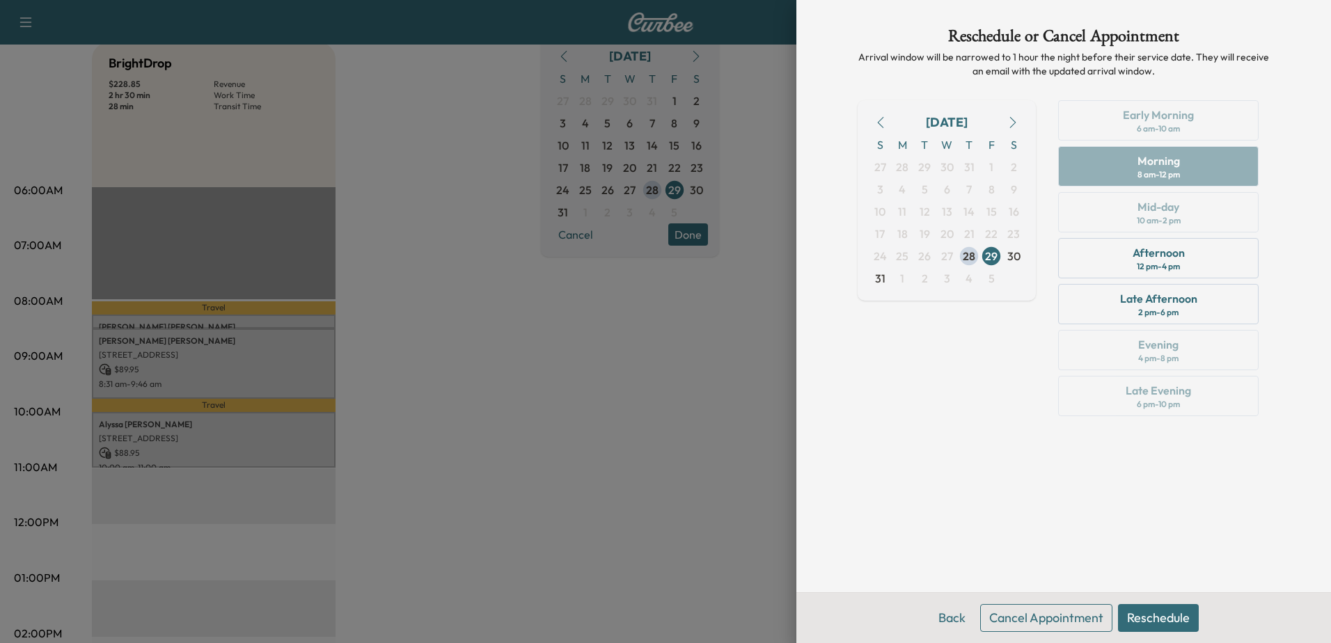
click at [1067, 621] on button "Cancel Appointment" at bounding box center [1046, 618] width 132 height 28
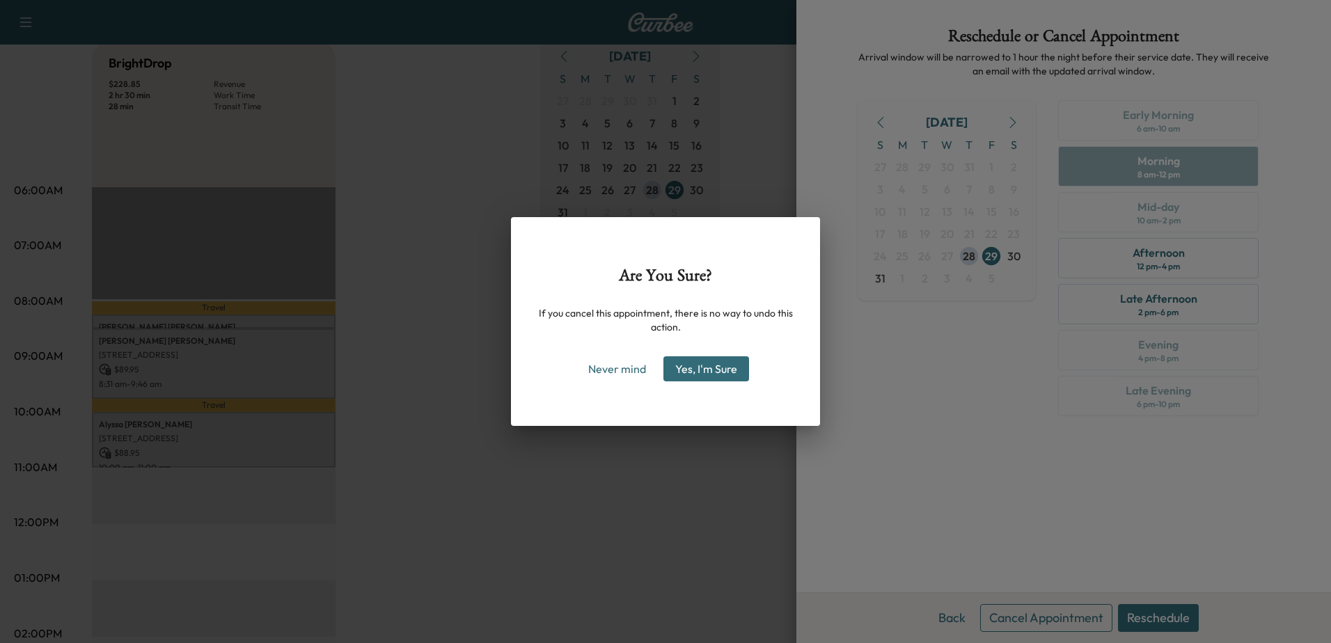
click at [703, 370] on button "Yes, I'm Sure" at bounding box center [707, 369] width 86 height 25
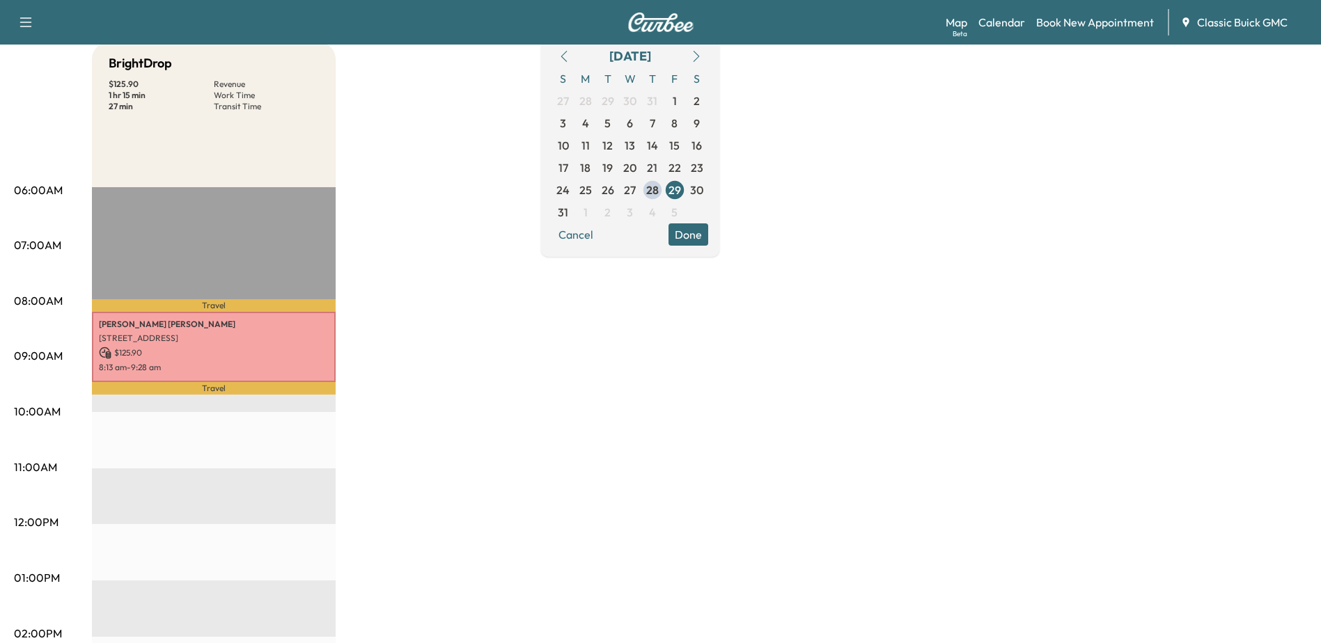
click at [29, 17] on icon "button" at bounding box center [25, 22] width 17 height 17
click at [53, 191] on link "Support" at bounding box center [49, 187] width 52 height 17
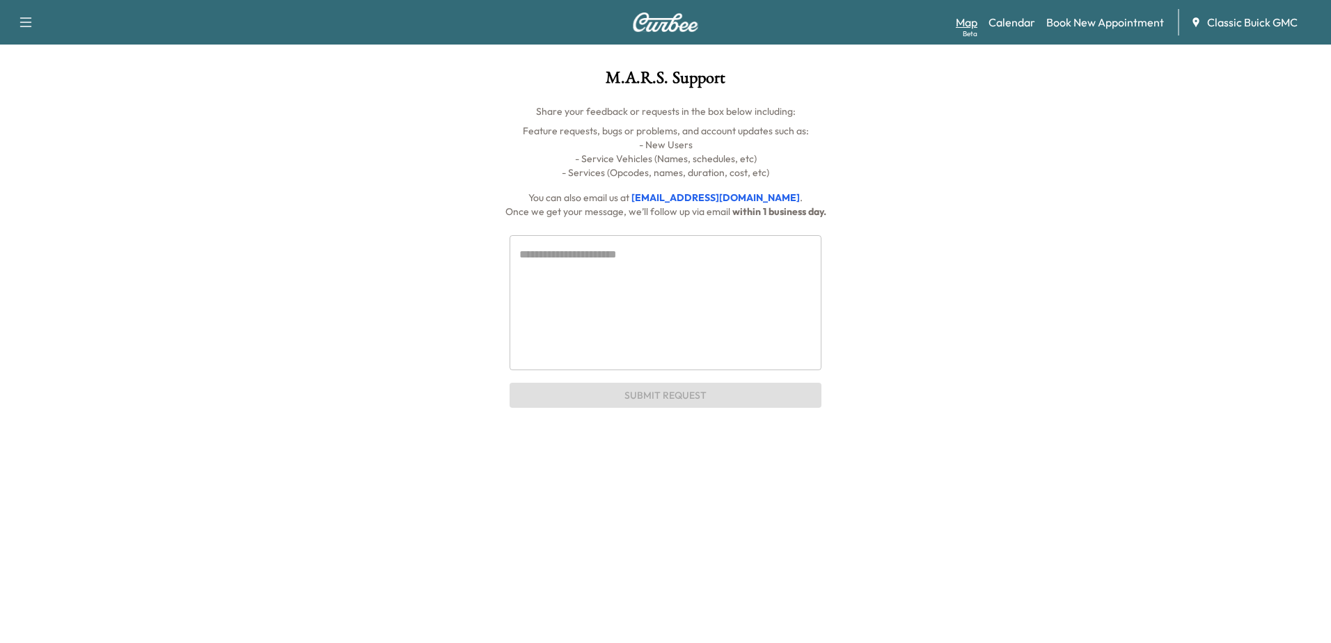
click at [969, 20] on link "Map Beta" at bounding box center [967, 22] width 22 height 17
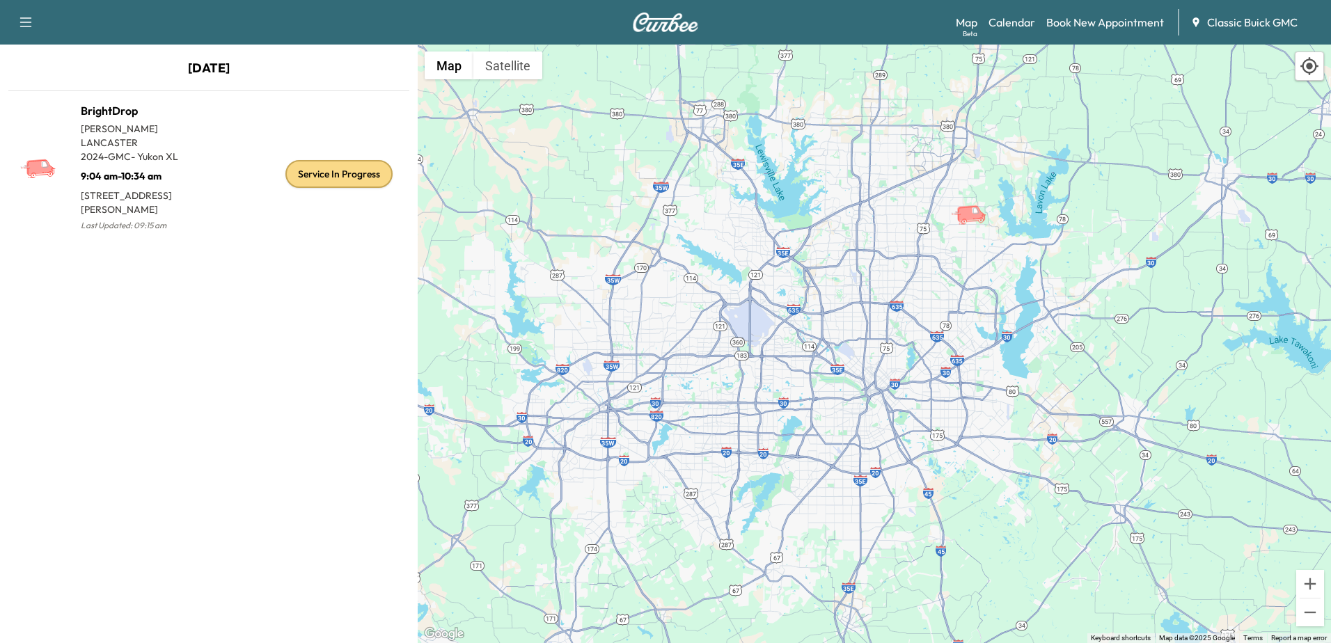
drag, startPoint x: 873, startPoint y: 253, endPoint x: 835, endPoint y: 347, distance: 101.3
click at [835, 347] on div "To activate drag with keyboard, press Alt + Enter. Once in keyboard drag state,…" at bounding box center [875, 344] width 914 height 599
click at [971, 219] on icon "BrightDrop" at bounding box center [971, 213] width 29 height 17
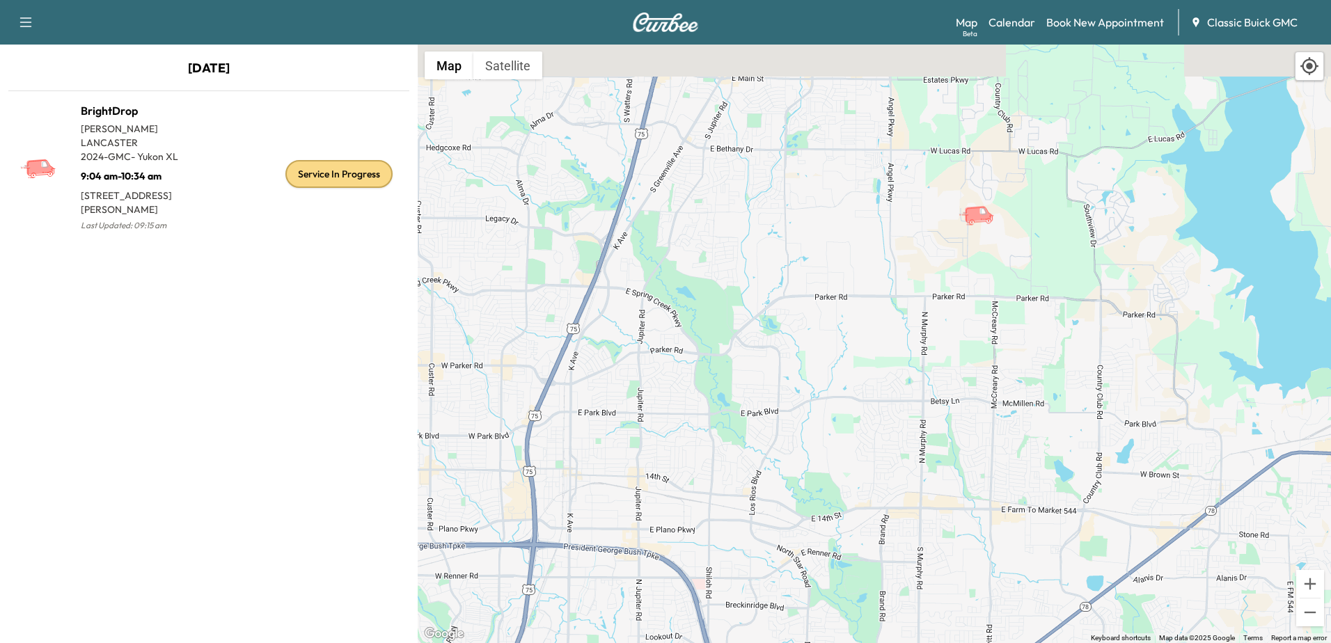
drag, startPoint x: 999, startPoint y: 191, endPoint x: 974, endPoint y: 232, distance: 47.8
click at [974, 232] on div "To activate drag with keyboard, press Alt + Enter. Once in keyboard drag state,…" at bounding box center [875, 344] width 914 height 599
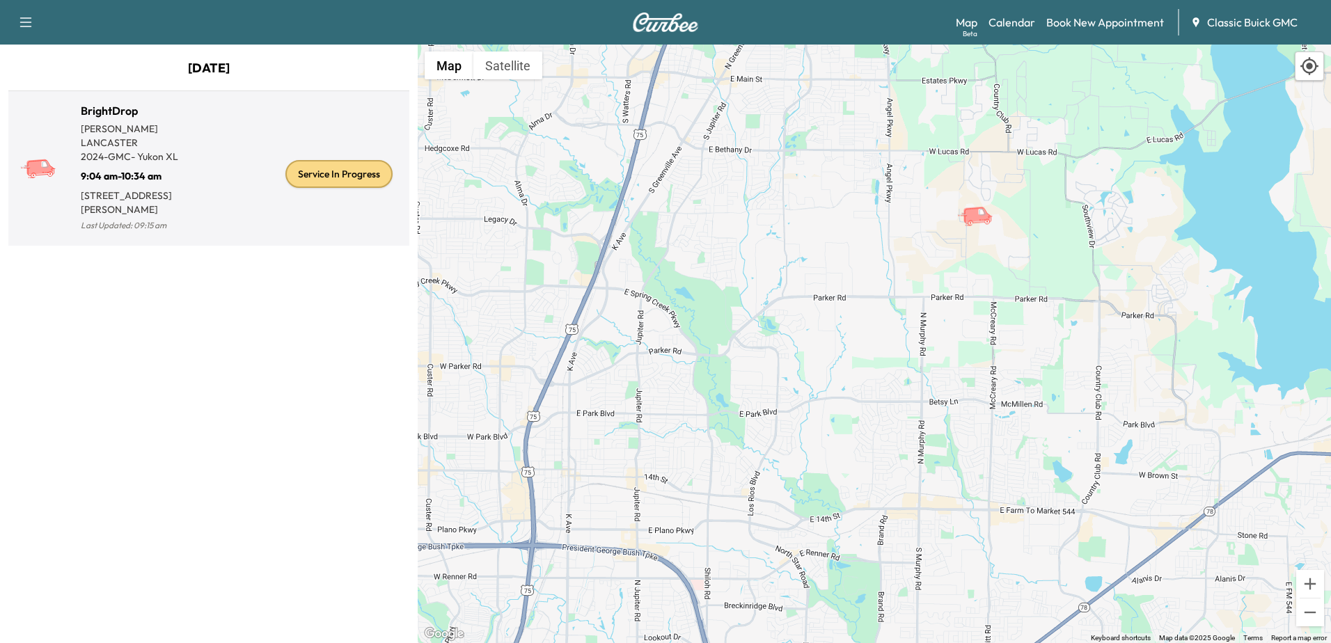
click at [48, 159] on icon at bounding box center [41, 167] width 29 height 17
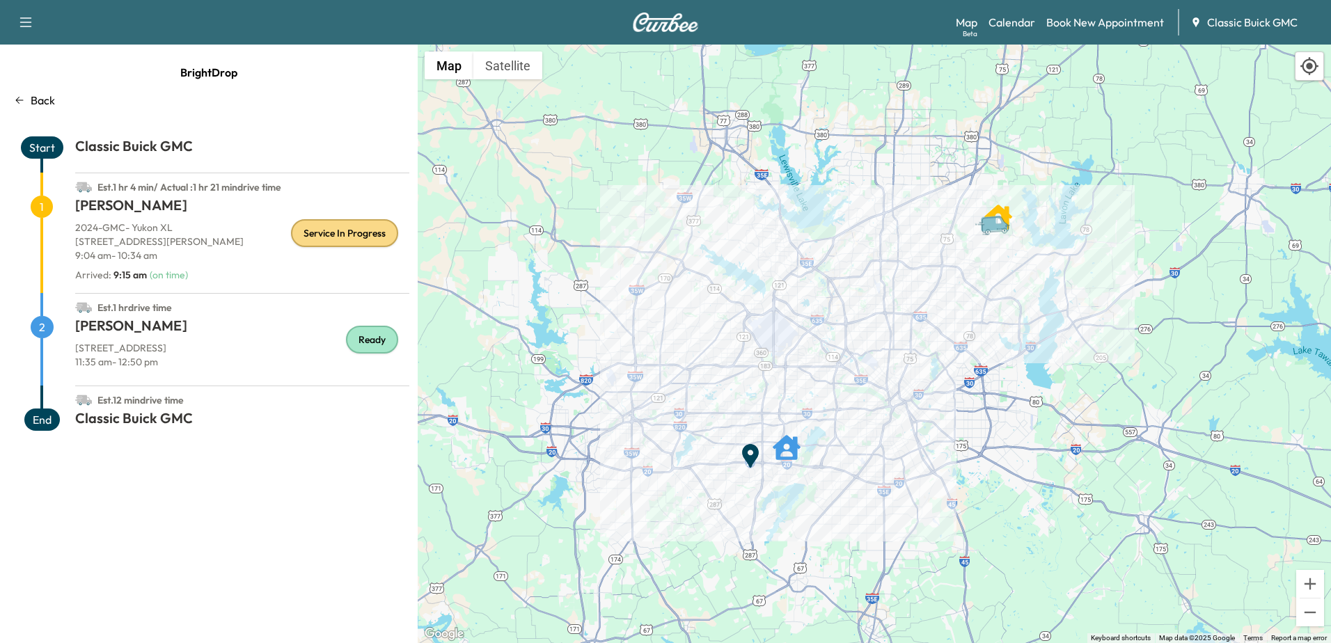
click at [42, 104] on p "Back" at bounding box center [43, 100] width 24 height 17
